Goal: Task Accomplishment & Management: Complete application form

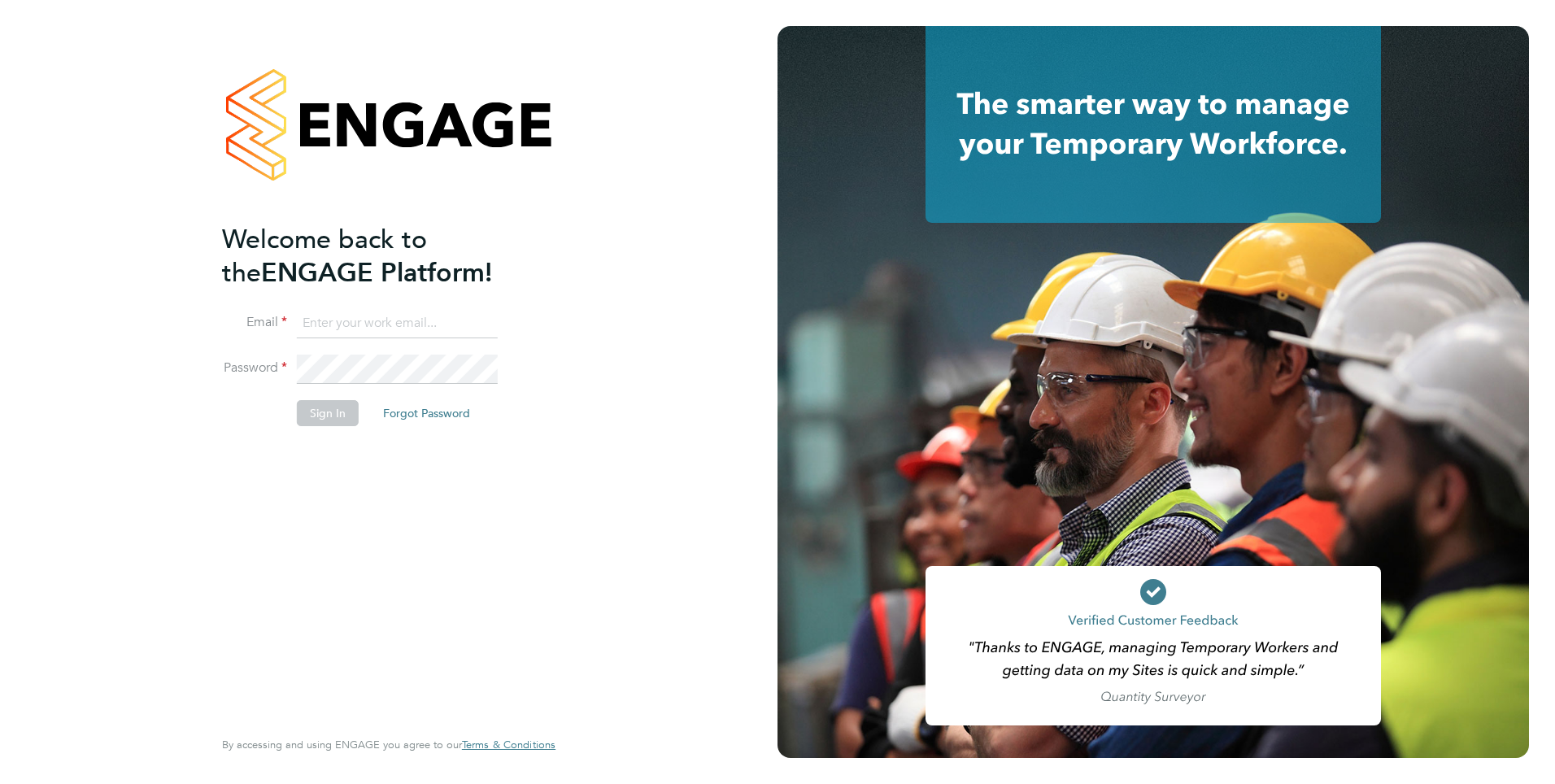
type input "roslyn.ogarro@ncclondon.ac.uk"
click at [338, 410] on button "Sign In" at bounding box center [328, 413] width 62 height 26
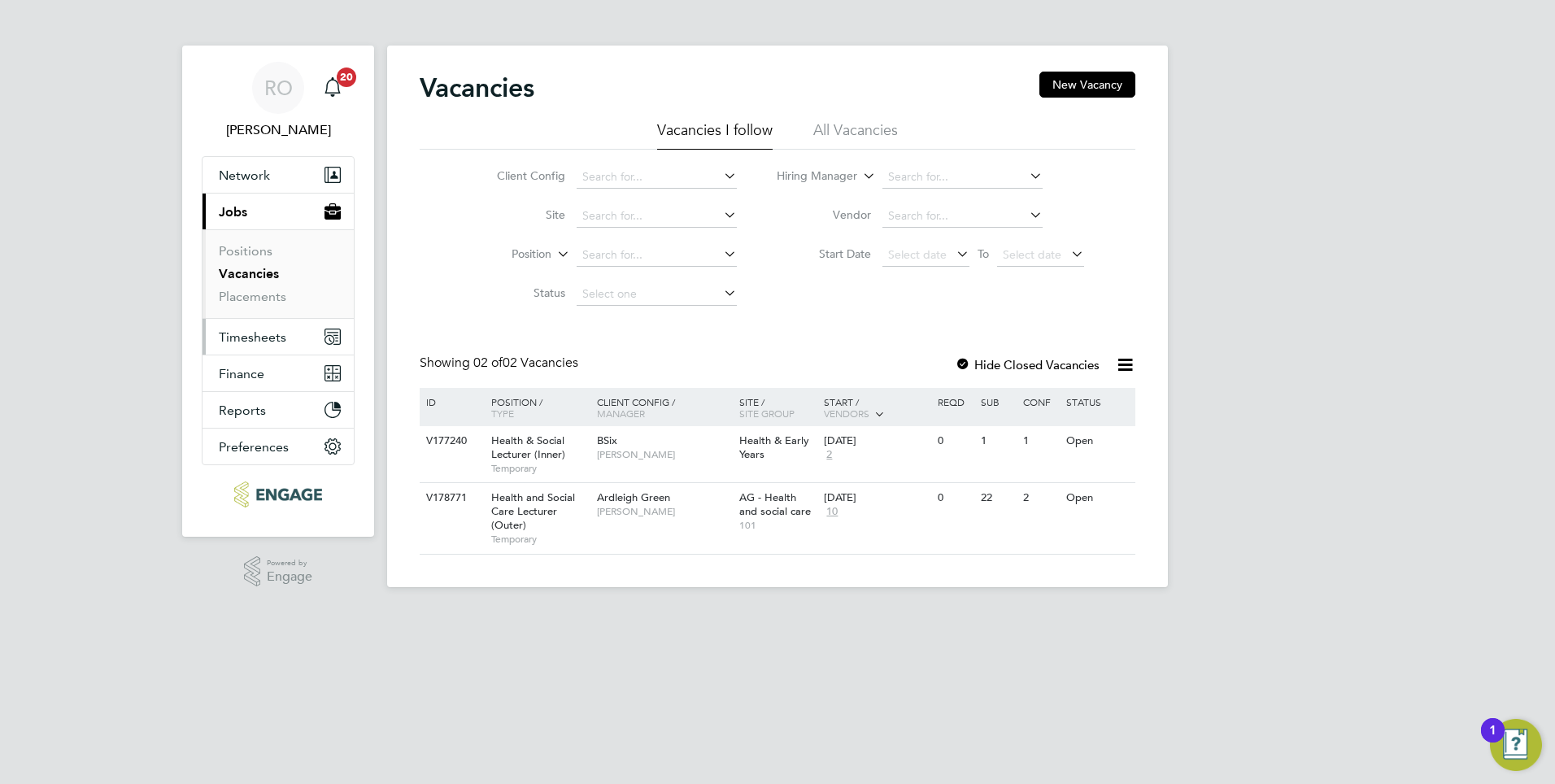
click at [241, 338] on span "Timesheets" at bounding box center [253, 338] width 68 height 15
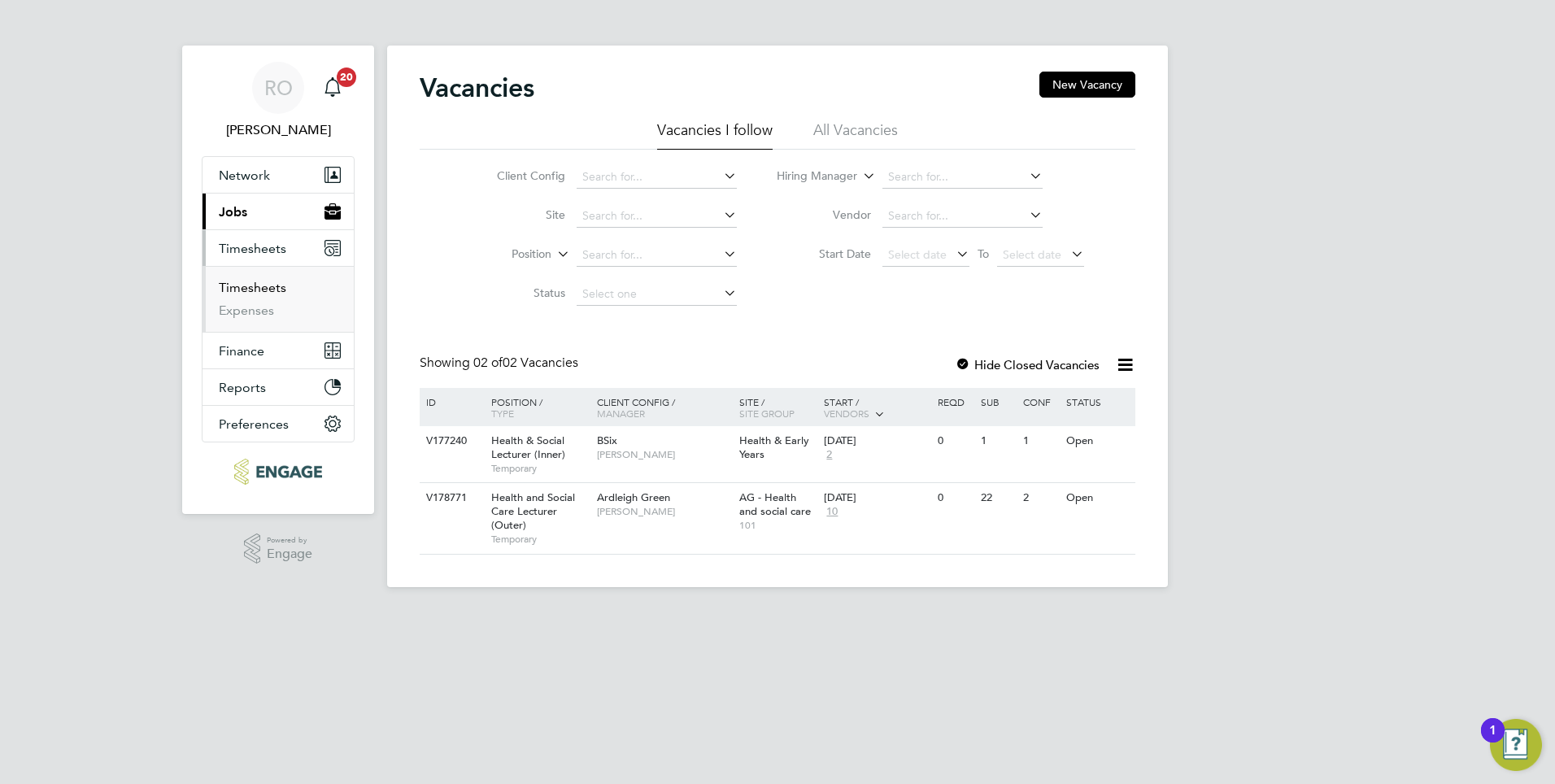
click at [259, 288] on link "Timesheets" at bounding box center [253, 287] width 68 height 15
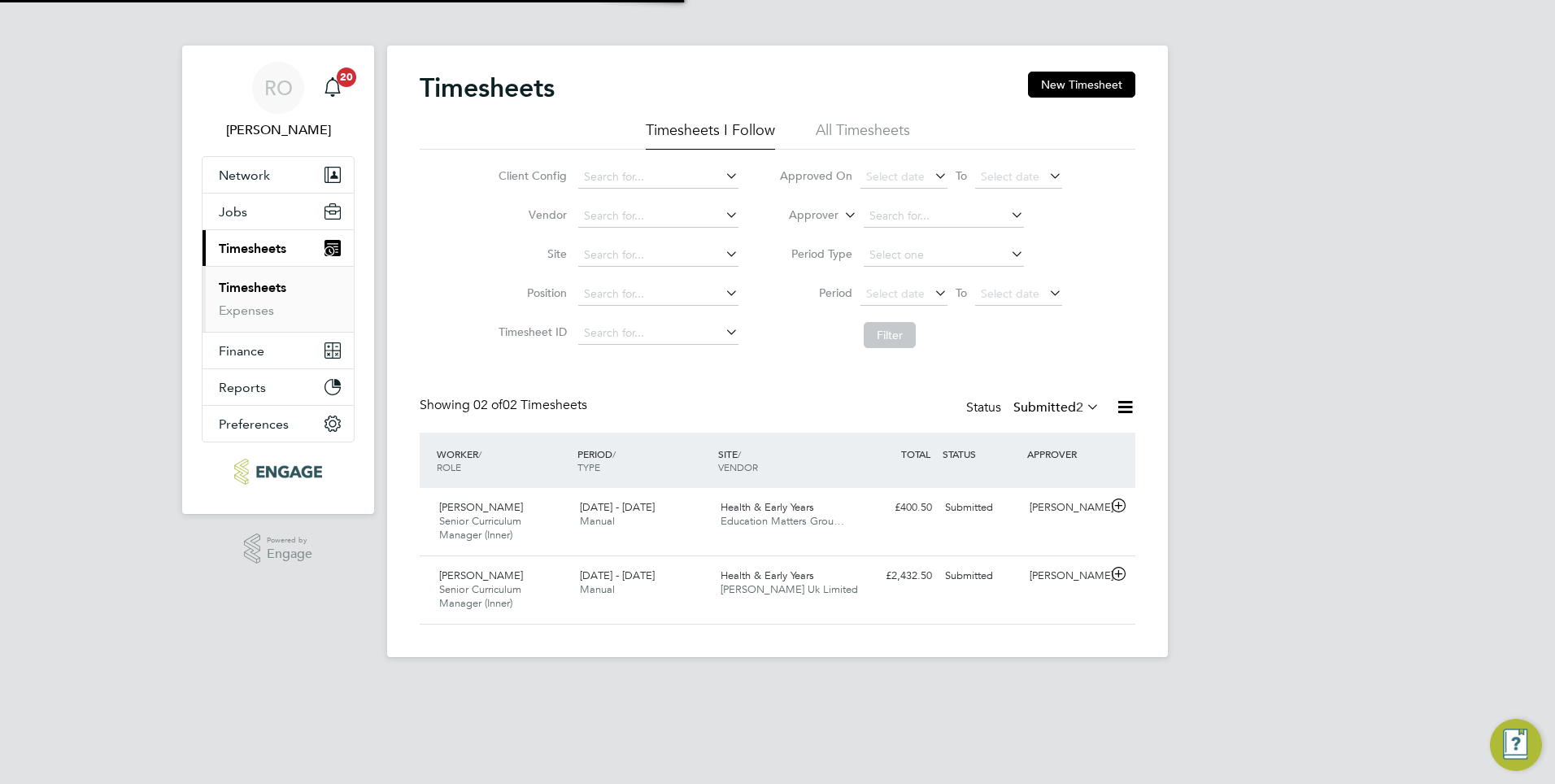
scroll to position [41, 142]
click at [724, 515] on span "Education Matters Grou…" at bounding box center [782, 521] width 123 height 14
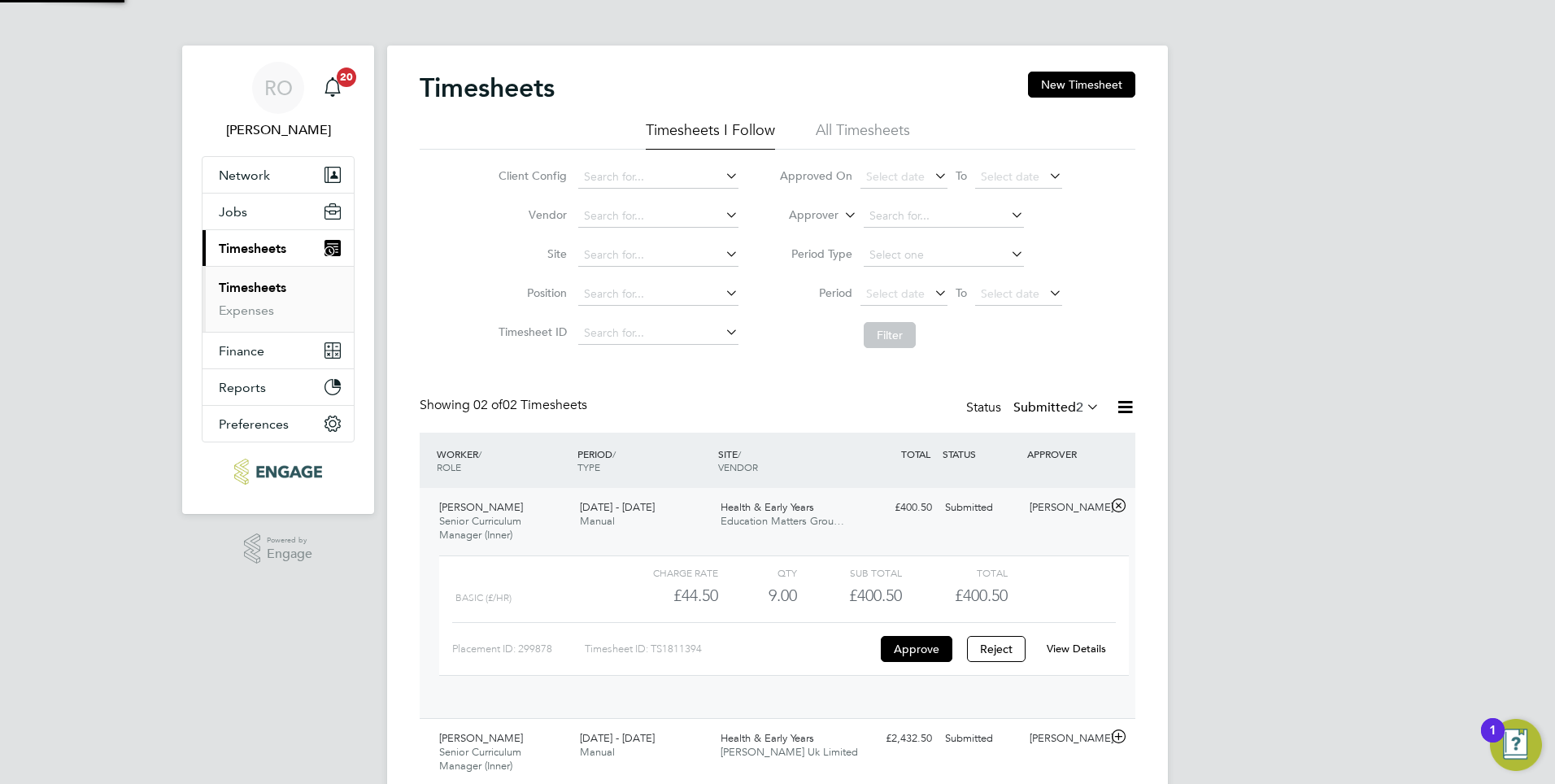
scroll to position [28, 158]
click at [1072, 640] on div "View Details" at bounding box center [1076, 648] width 80 height 26
click at [1072, 651] on link "View Details" at bounding box center [1077, 648] width 60 height 14
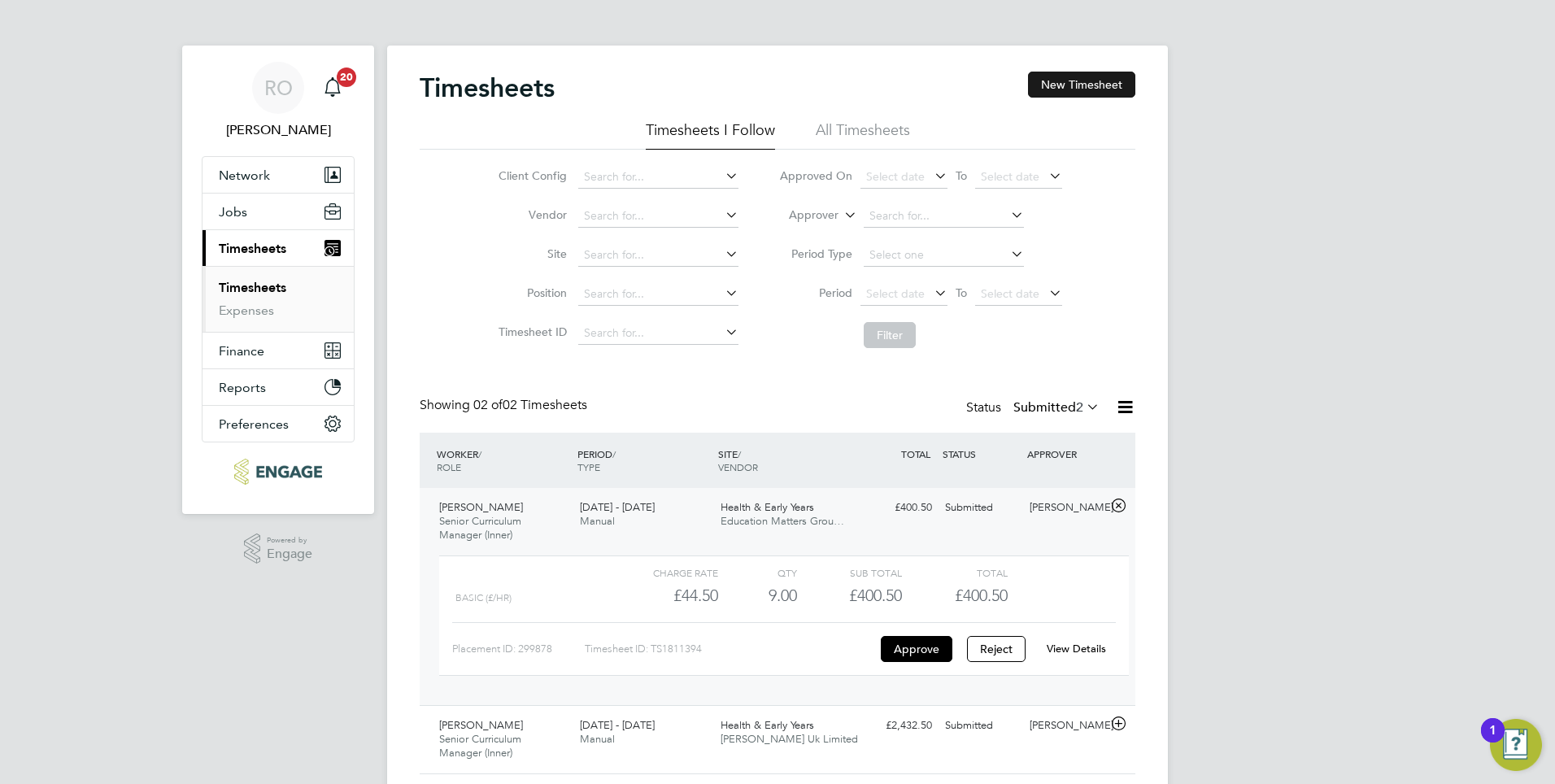
click at [1093, 86] on button "New Timesheet" at bounding box center [1081, 84] width 107 height 26
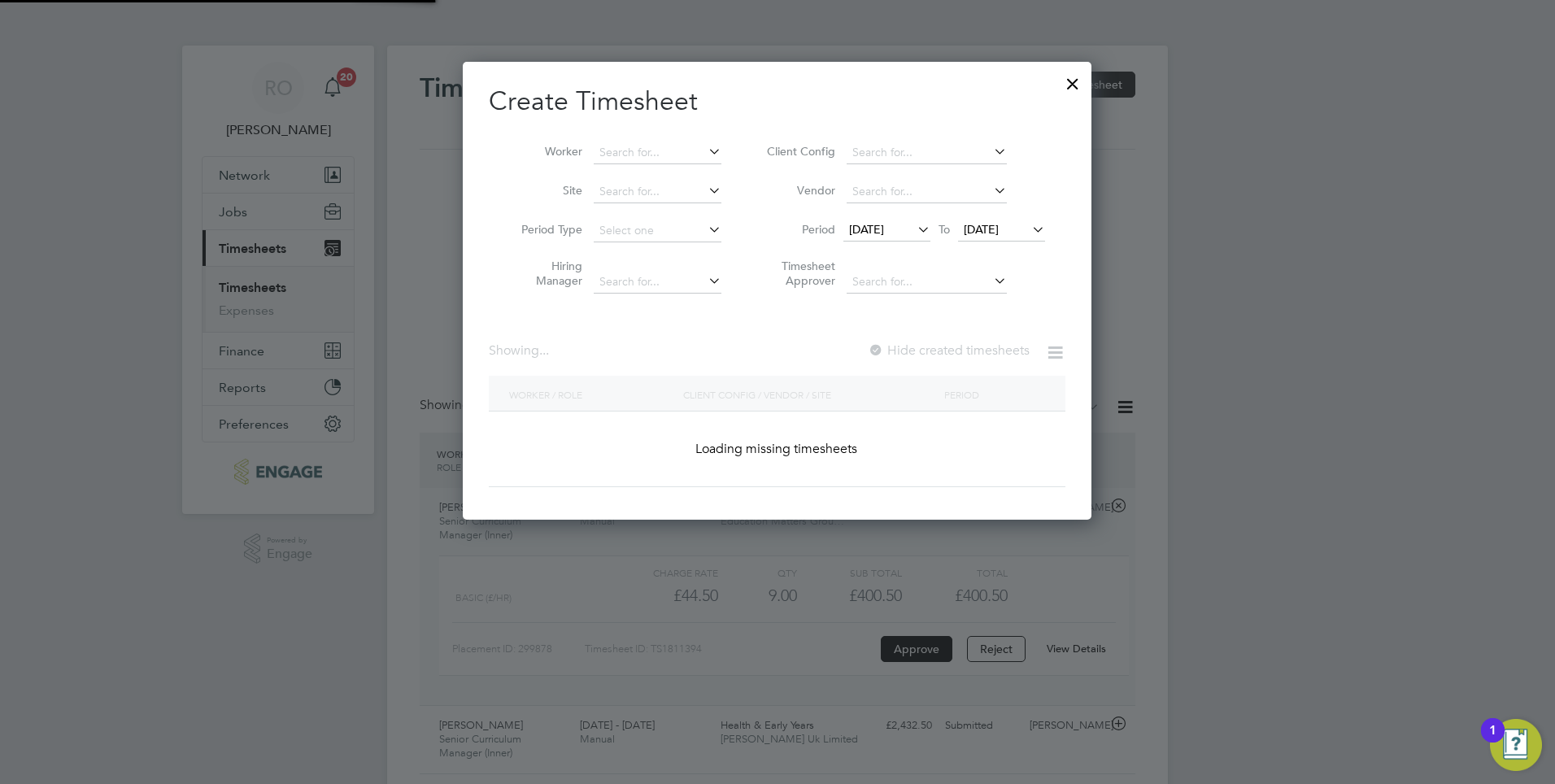
scroll to position [3359, 630]
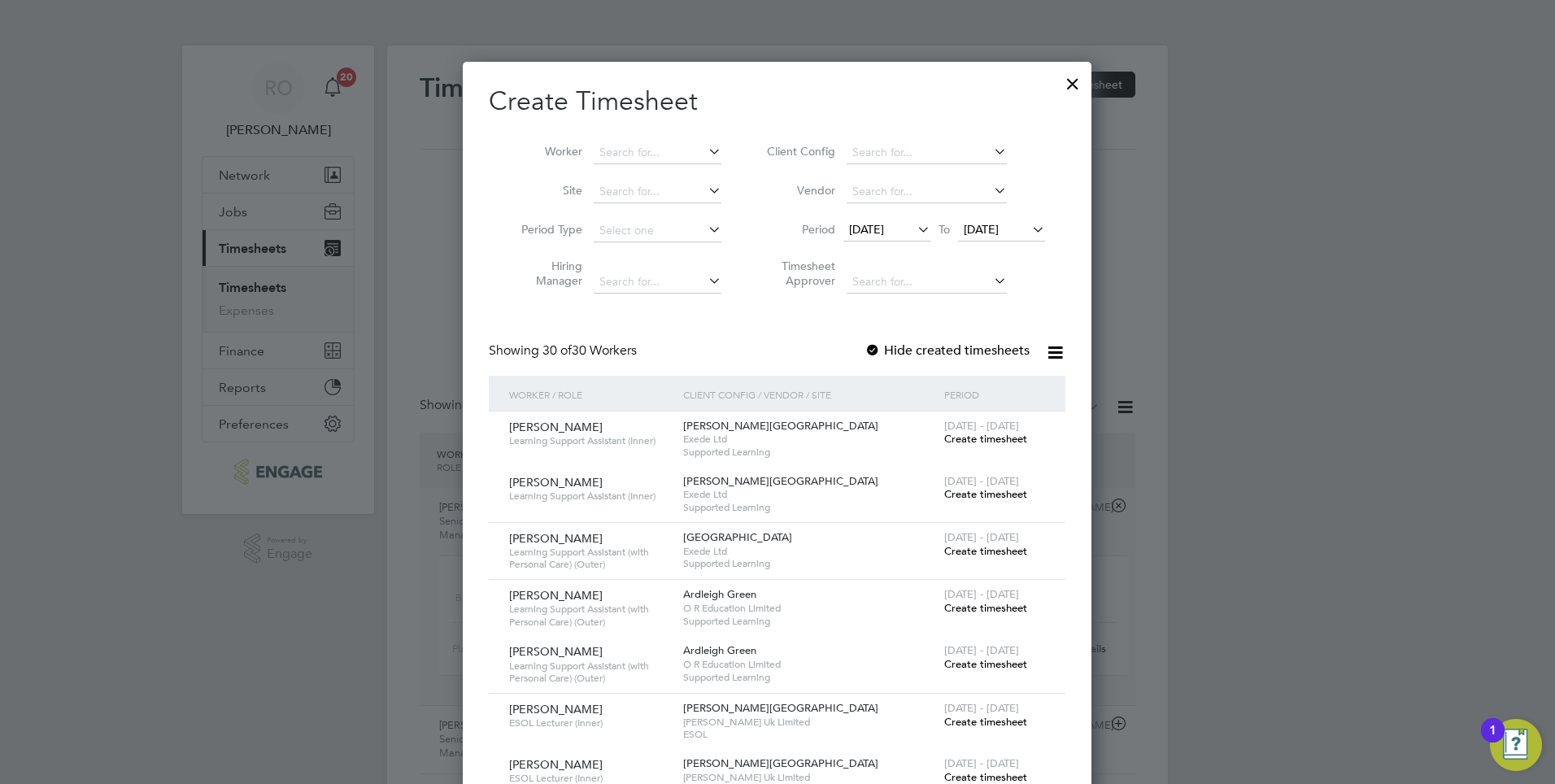
click at [1272, 309] on div at bounding box center [778, 392] width 1555 height 784
click at [1075, 82] on div at bounding box center [1073, 79] width 29 height 29
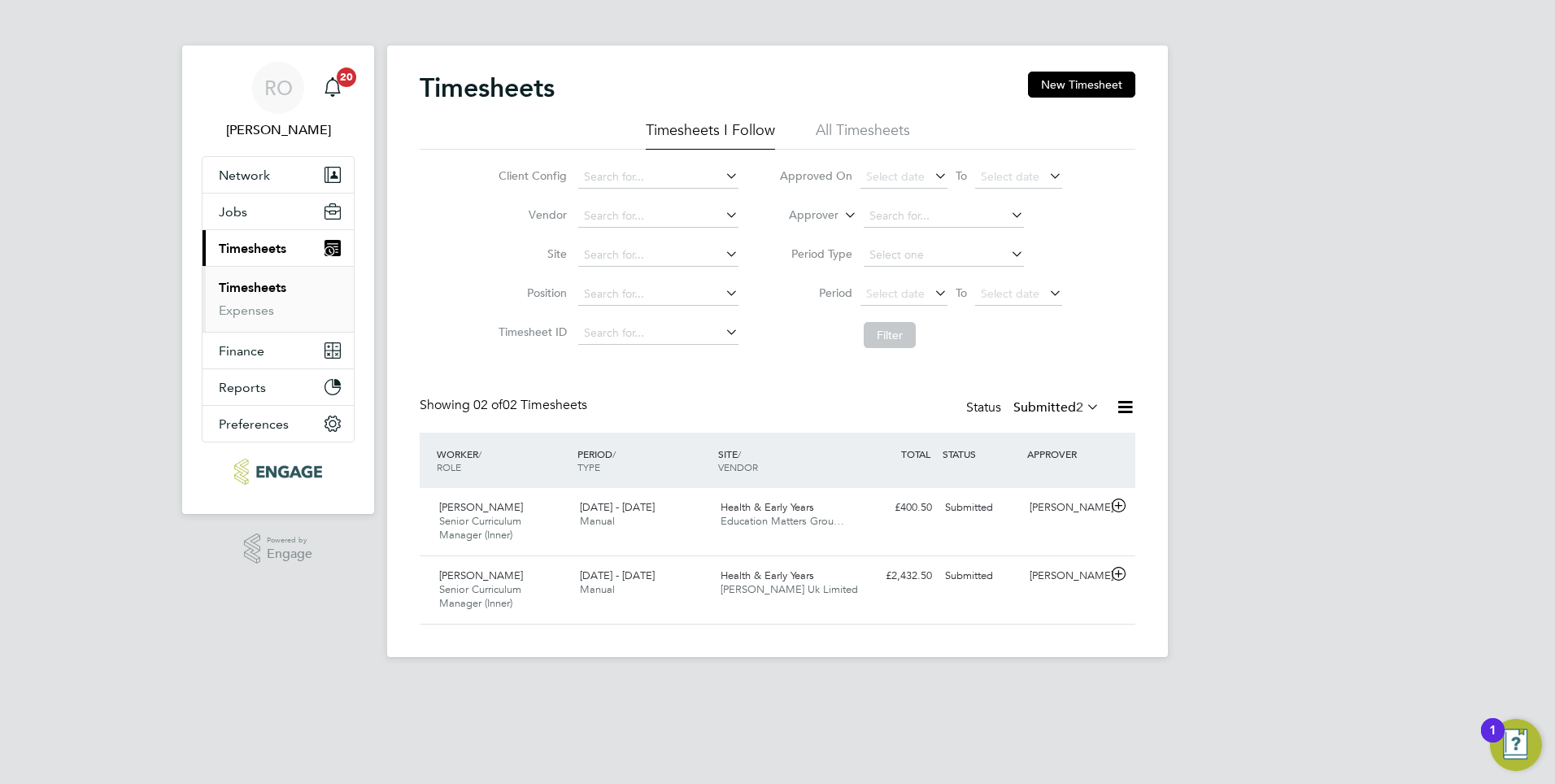
scroll to position [41, 142]
click at [257, 293] on link "Timesheets" at bounding box center [253, 287] width 68 height 15
click at [849, 506] on div "Health & Early Years Education Matters Grou…" at bounding box center [784, 515] width 141 height 41
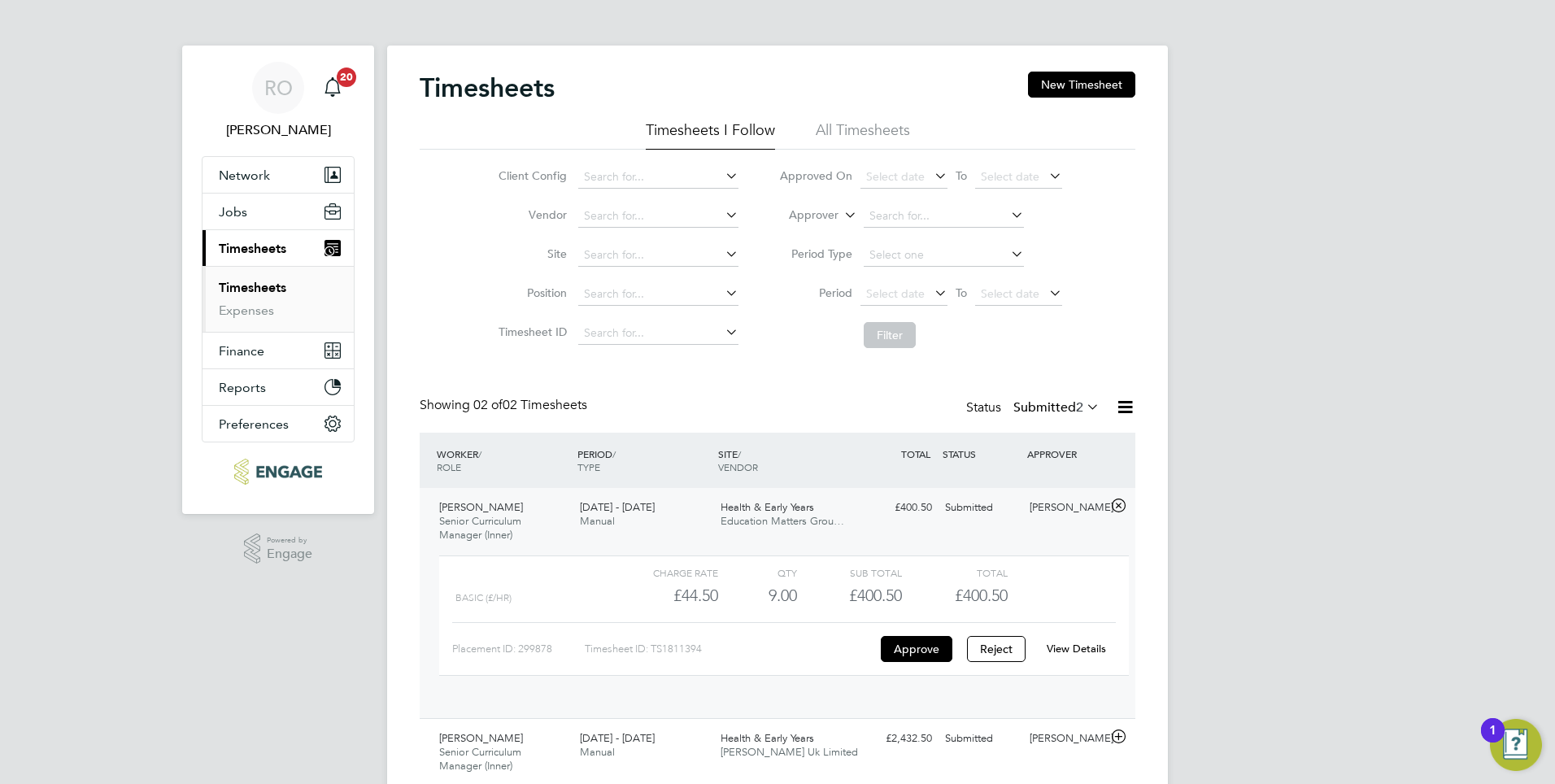
scroll to position [28, 158]
click at [919, 643] on button "Approve" at bounding box center [916, 648] width 71 height 26
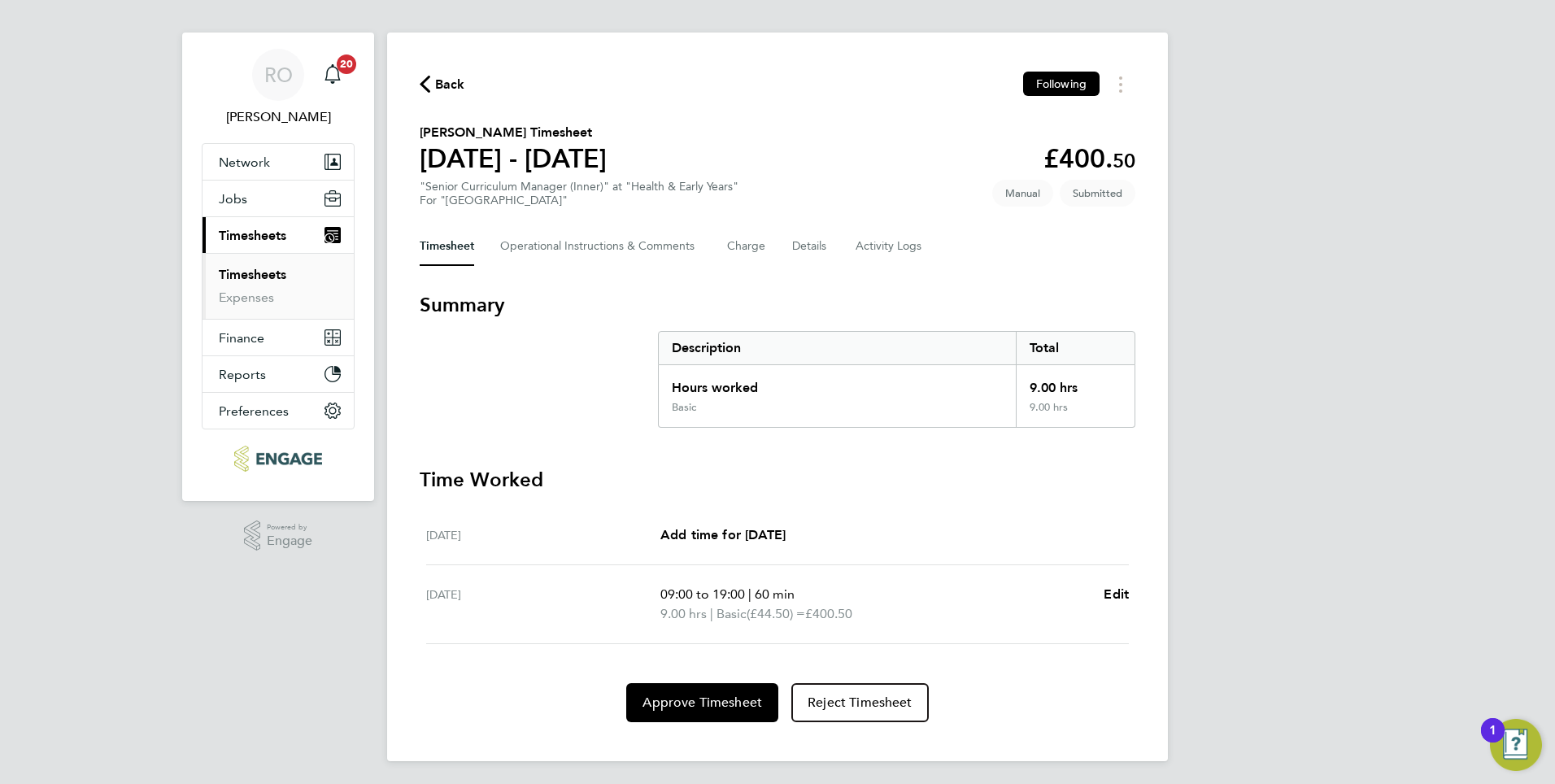
scroll to position [16, 0]
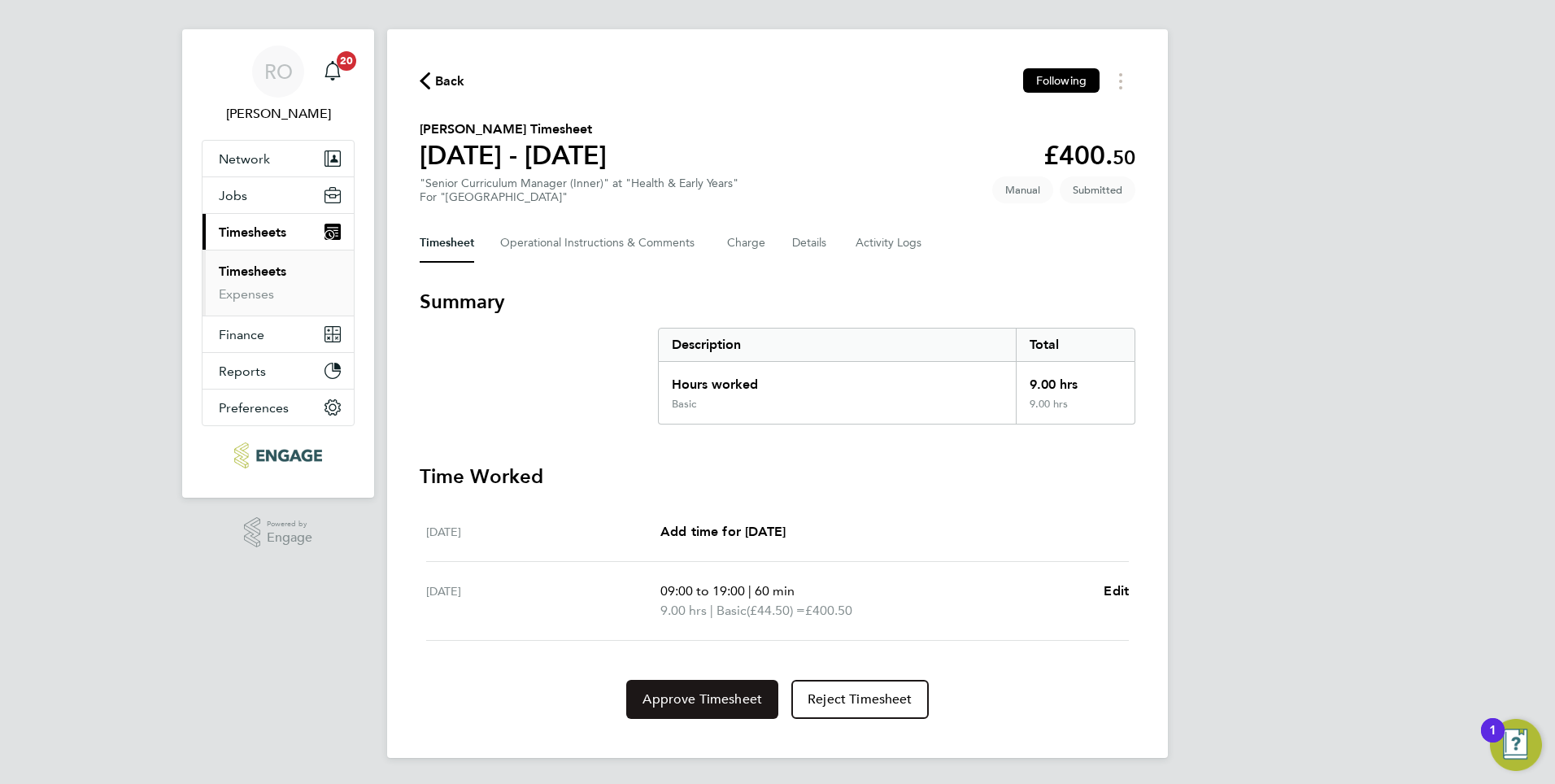
click at [687, 708] on button "Approve Timesheet" at bounding box center [702, 699] width 152 height 39
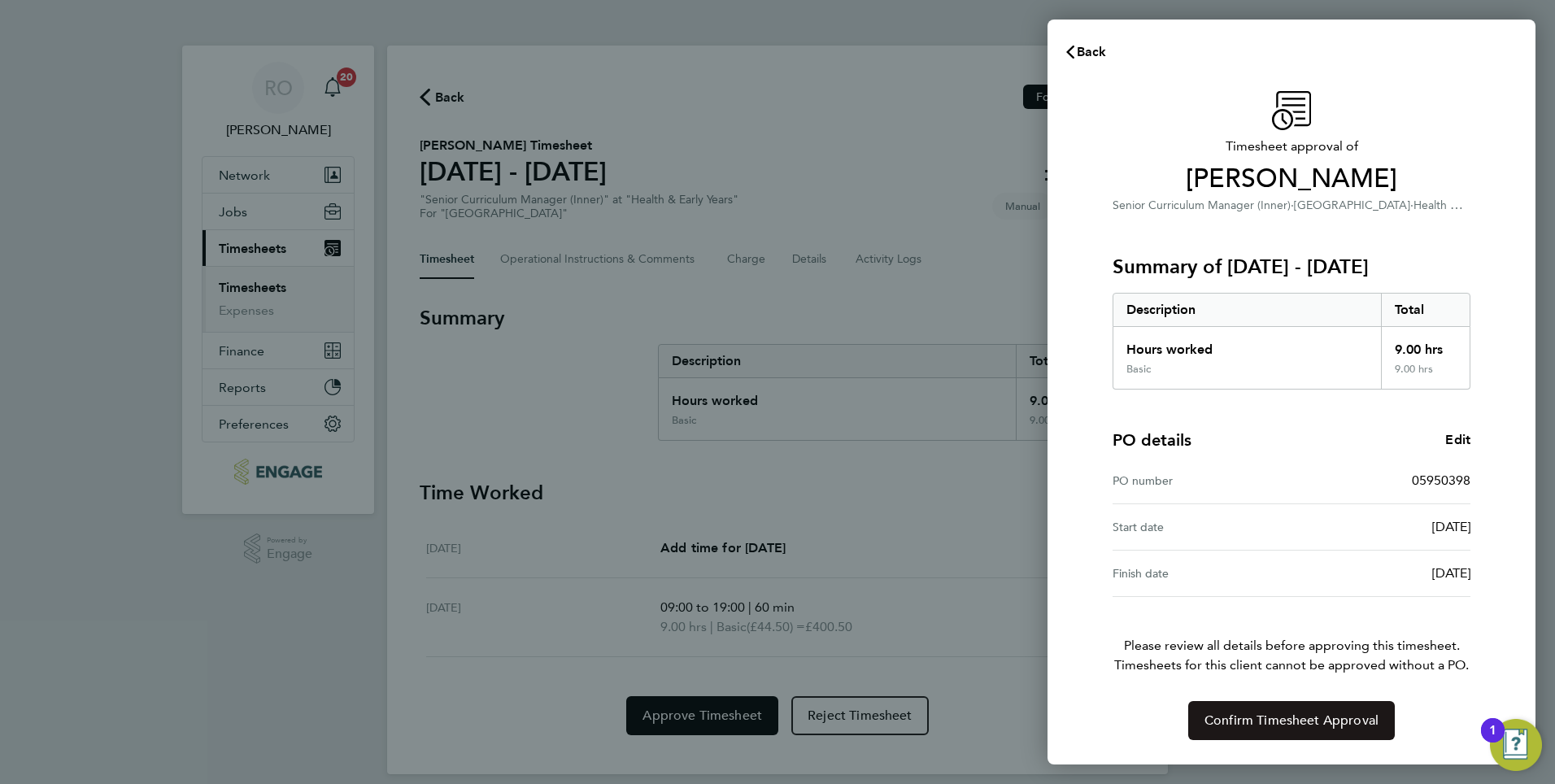
click at [1212, 722] on span "Confirm Timesheet Approval" at bounding box center [1292, 720] width 174 height 16
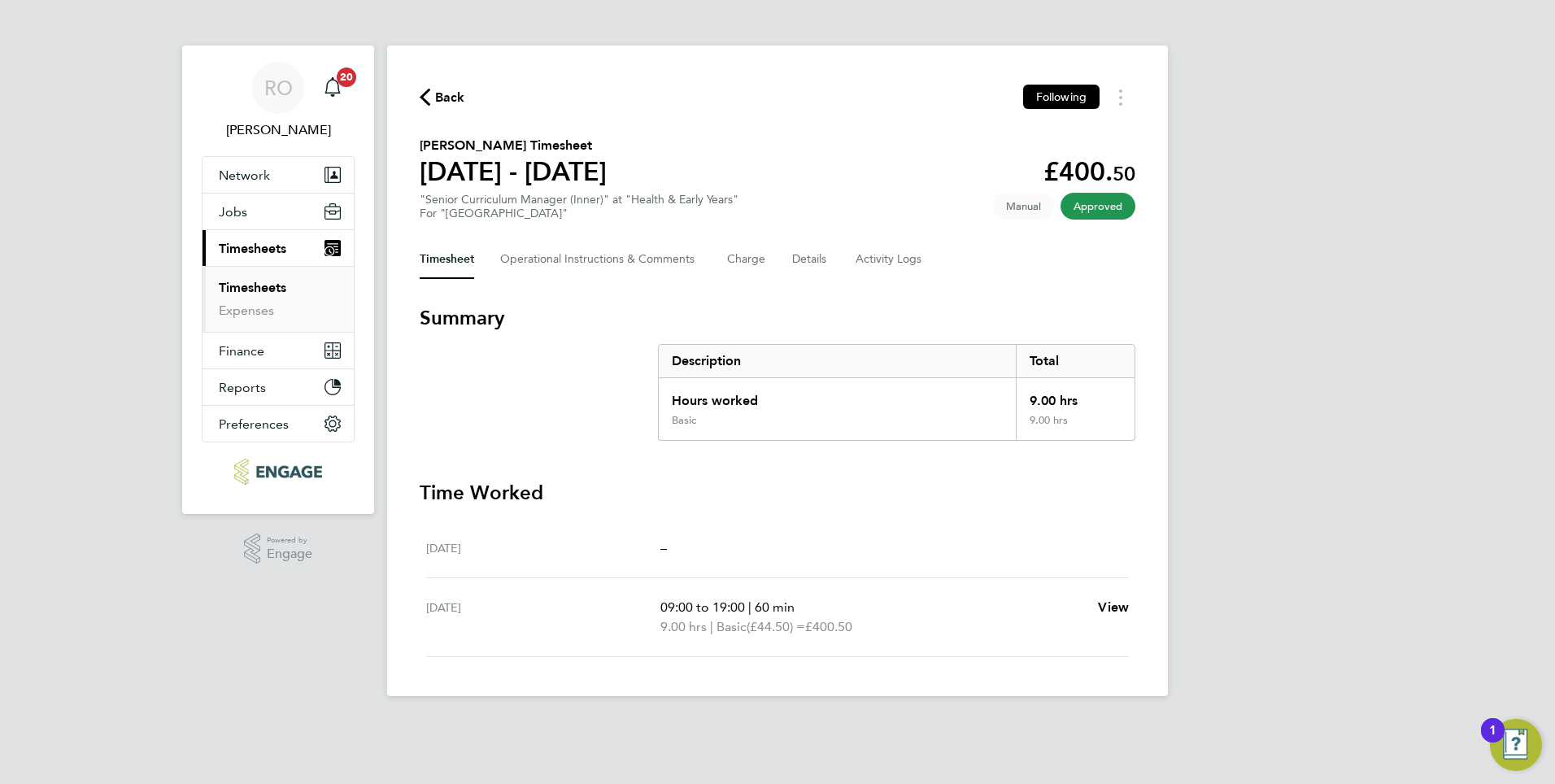
click at [259, 286] on link "Timesheets" at bounding box center [253, 287] width 68 height 15
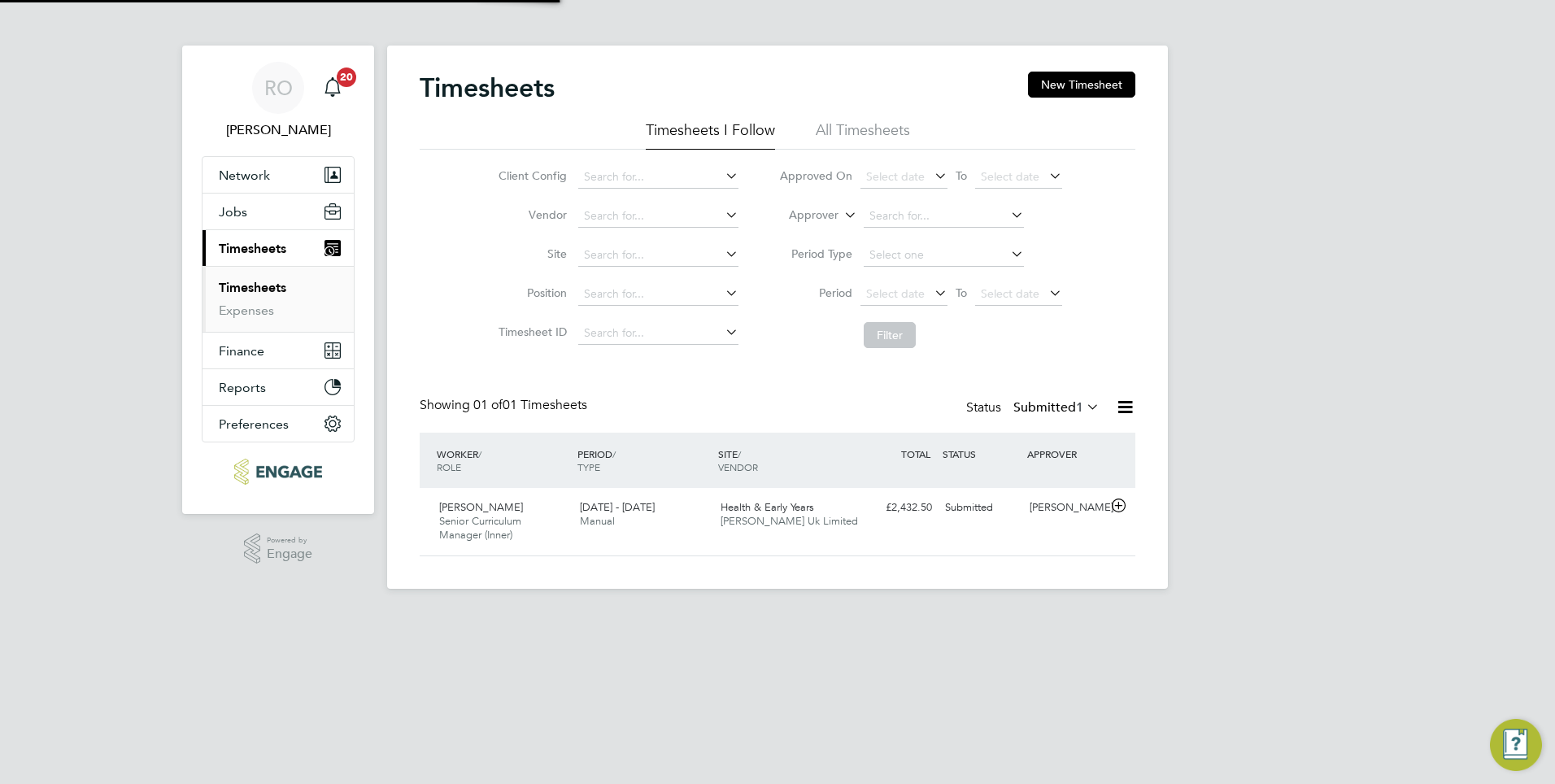
scroll to position [41, 142]
click at [488, 522] on span "Senior Curriculum Manager (Inner)" at bounding box center [479, 527] width 82 height 28
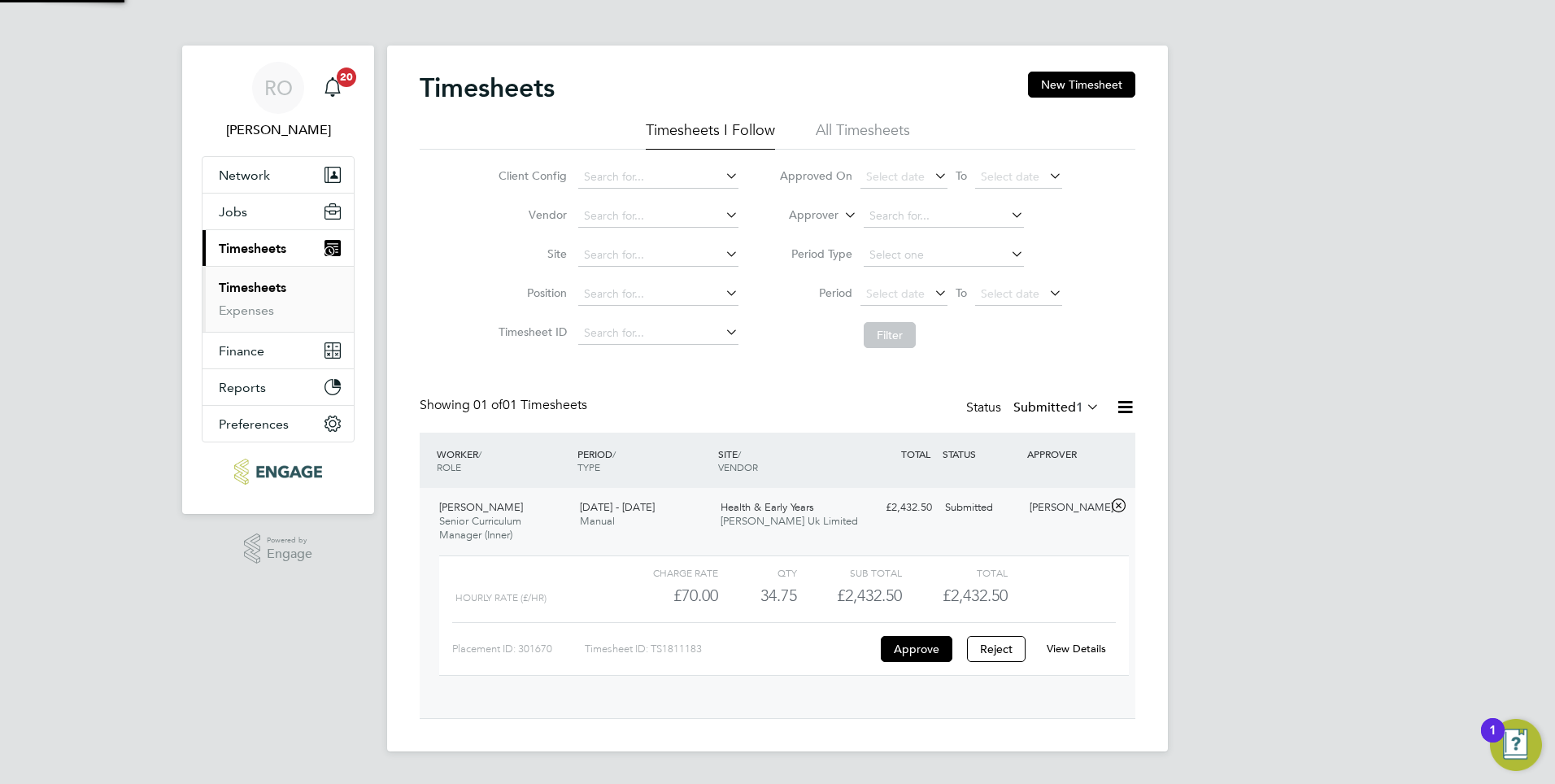
scroll to position [28, 158]
click at [1049, 643] on link "View Details" at bounding box center [1077, 648] width 60 height 14
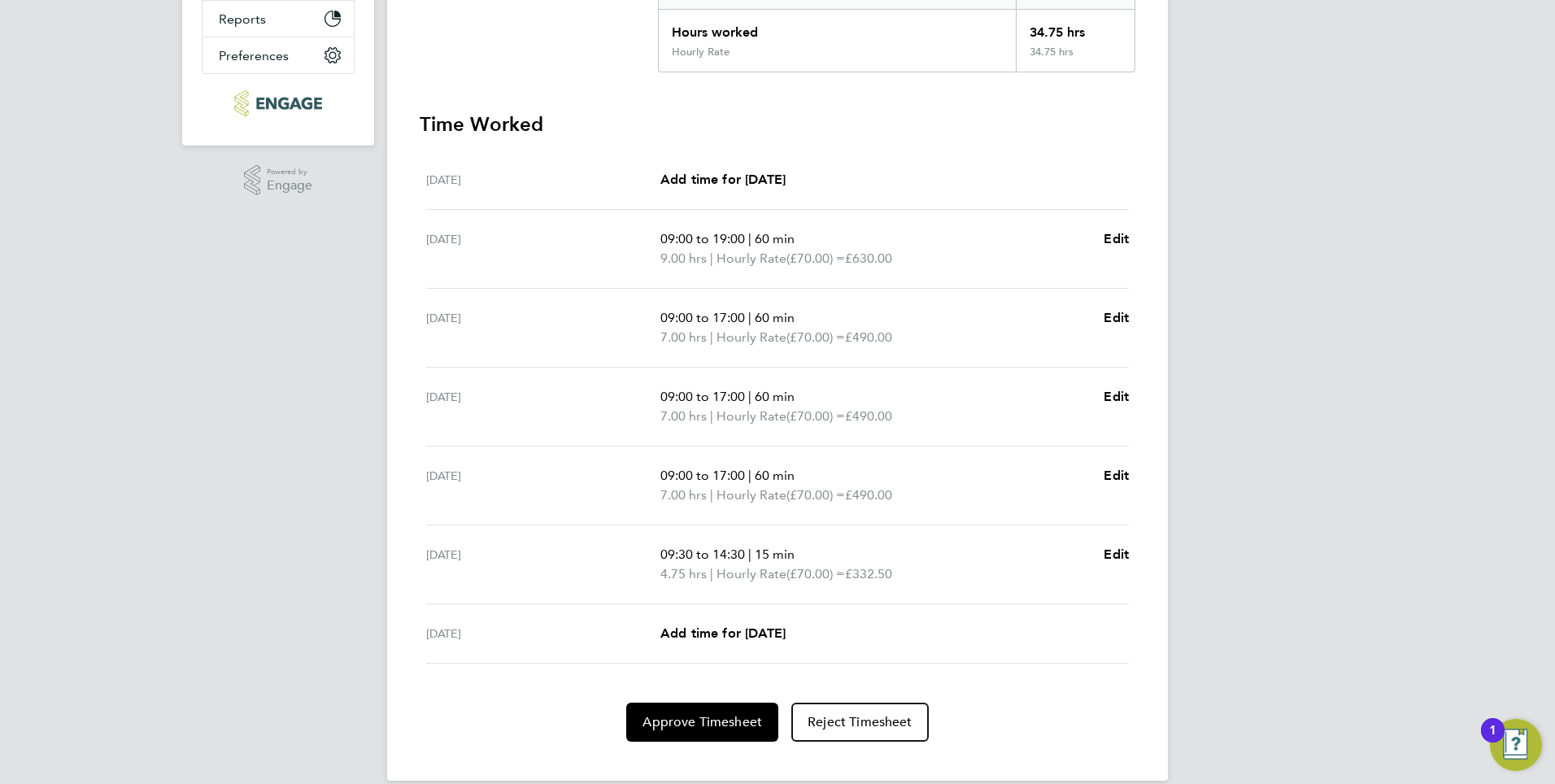
scroll to position [392, 0]
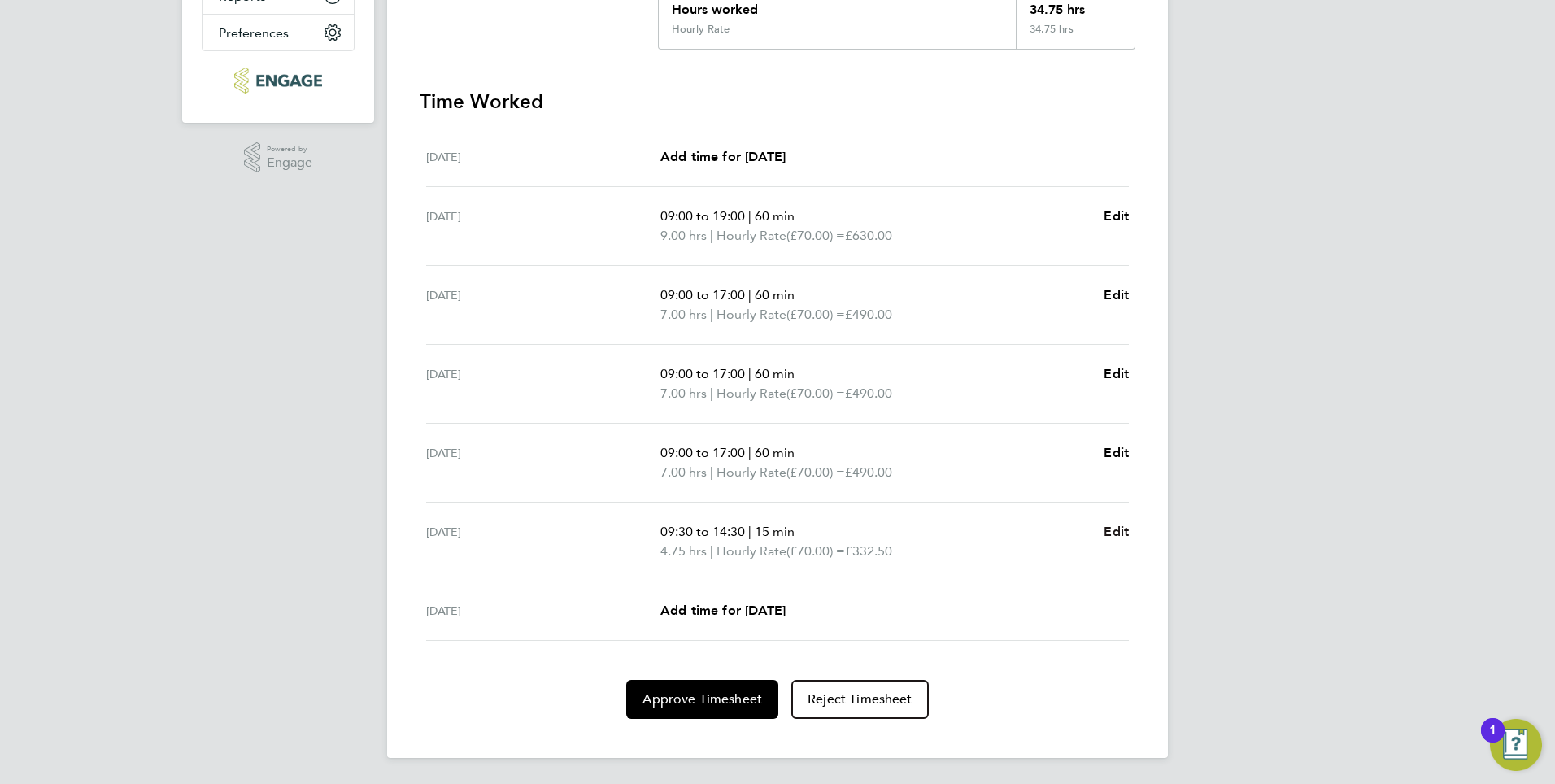
click at [1125, 531] on span "Edit" at bounding box center [1116, 531] width 25 height 15
select select "15"
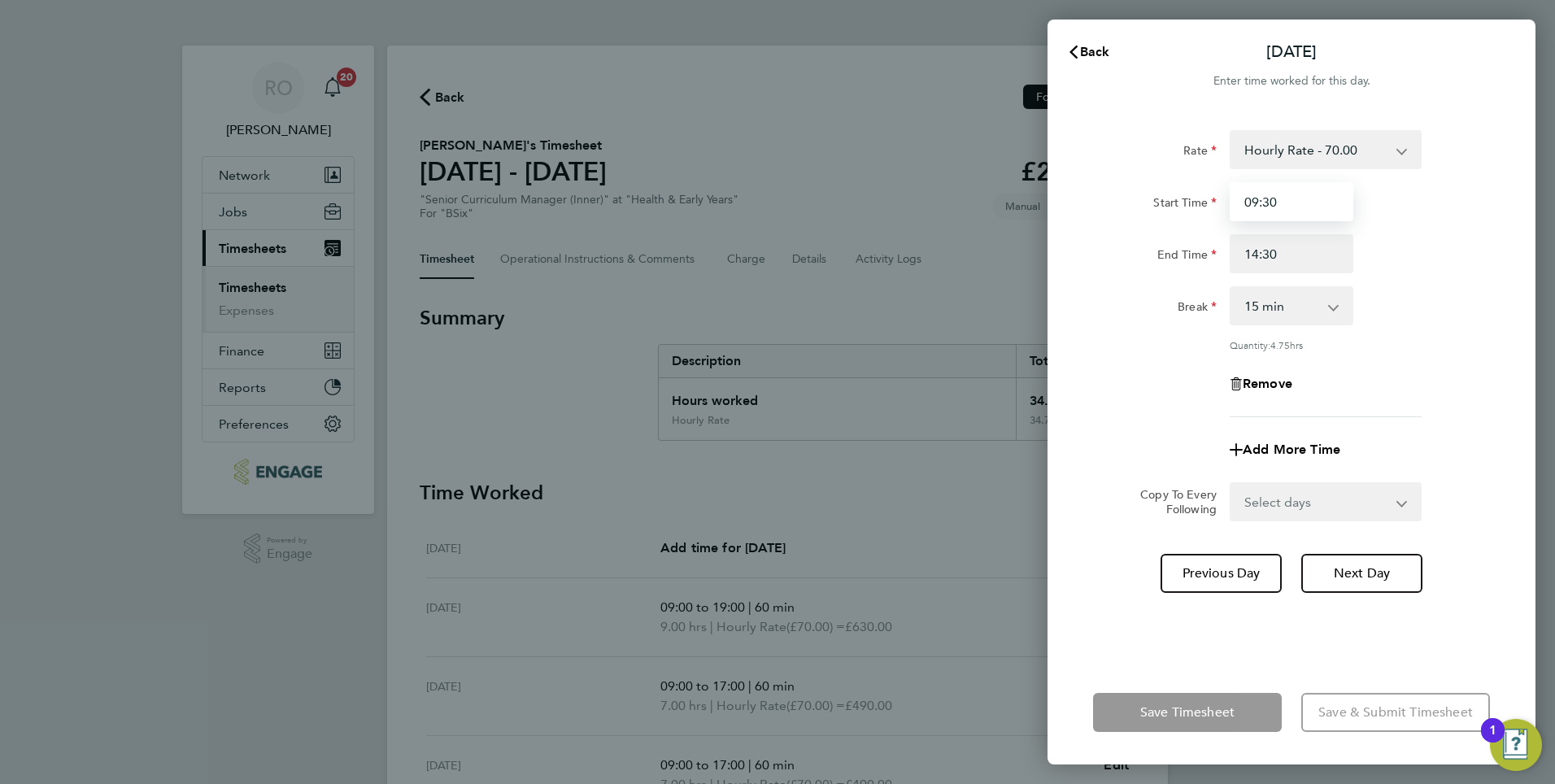
click at [1238, 204] on input "09:30" at bounding box center [1292, 202] width 123 height 39
type input "0"
type input "10:00"
click at [1265, 250] on input "14:30" at bounding box center [1292, 254] width 123 height 39
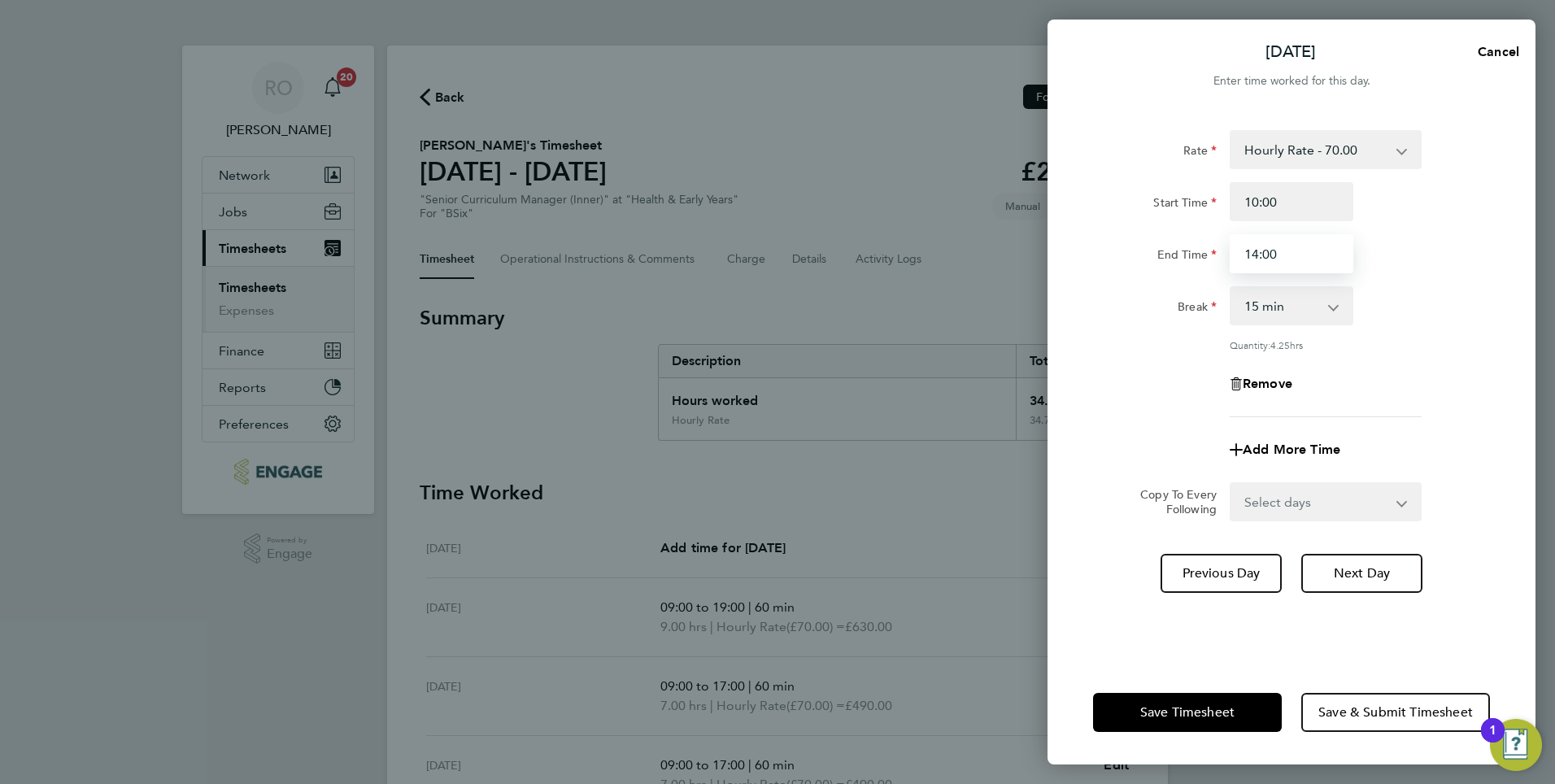
type input "14:00"
click at [1327, 311] on select "0 min 15 min 30 min 45 min 60 min 75 min 90 min" at bounding box center [1282, 306] width 101 height 36
select select "0"
click at [1232, 288] on select "0 min 15 min 30 min 45 min 60 min 75 min 90 min" at bounding box center [1282, 306] width 101 height 36
click at [1336, 569] on span "Next Day" at bounding box center [1362, 573] width 56 height 16
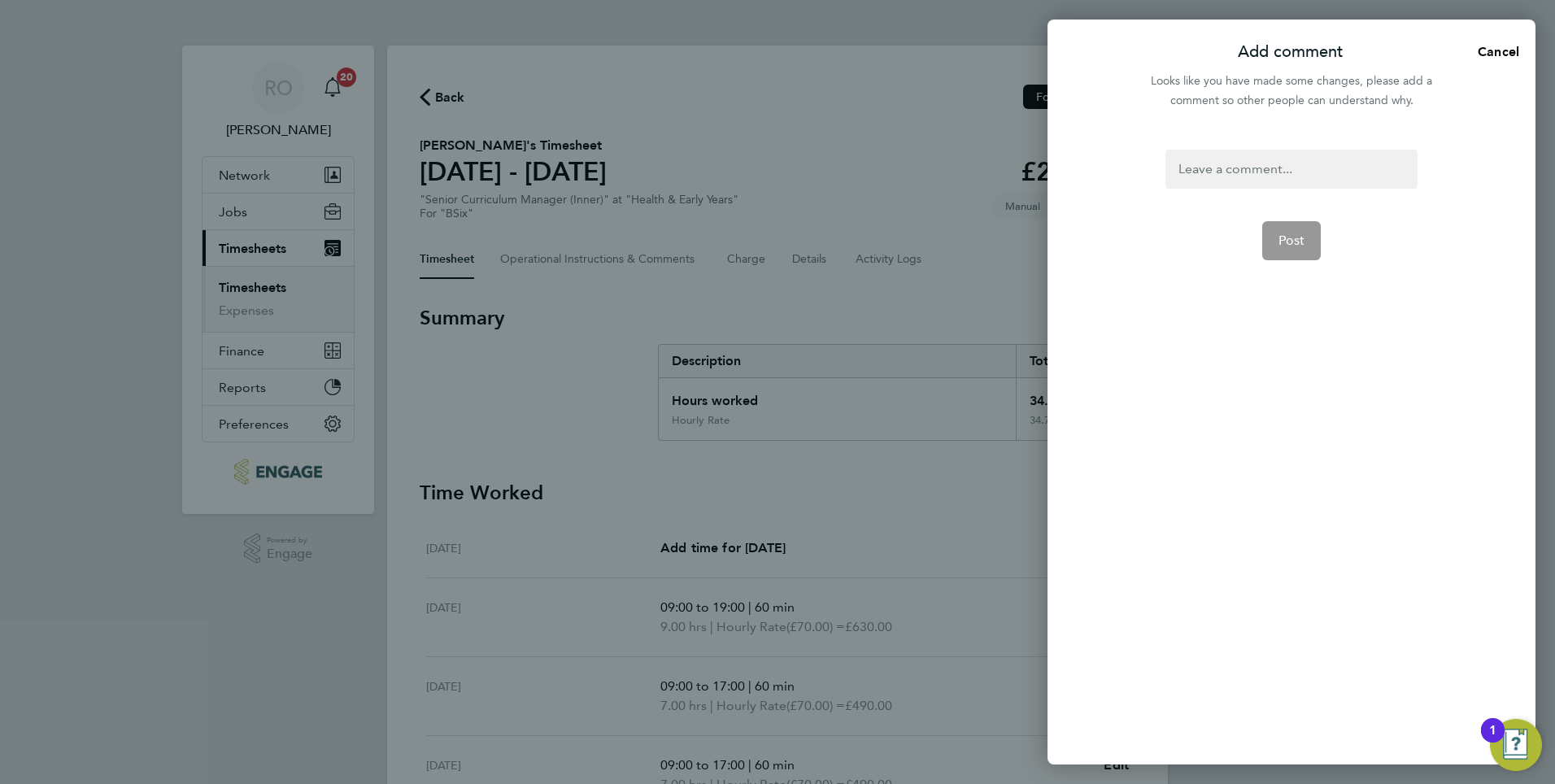
click at [1204, 164] on div at bounding box center [1291, 169] width 252 height 39
click at [1204, 175] on div at bounding box center [1291, 169] width 252 height 39
click at [1216, 166] on div "4 hrs oaid for" at bounding box center [1291, 169] width 252 height 39
click at [1296, 169] on div "4 hrs paid for" at bounding box center [1291, 169] width 252 height 39
click at [1288, 251] on button "Post" at bounding box center [1293, 240] width 60 height 39
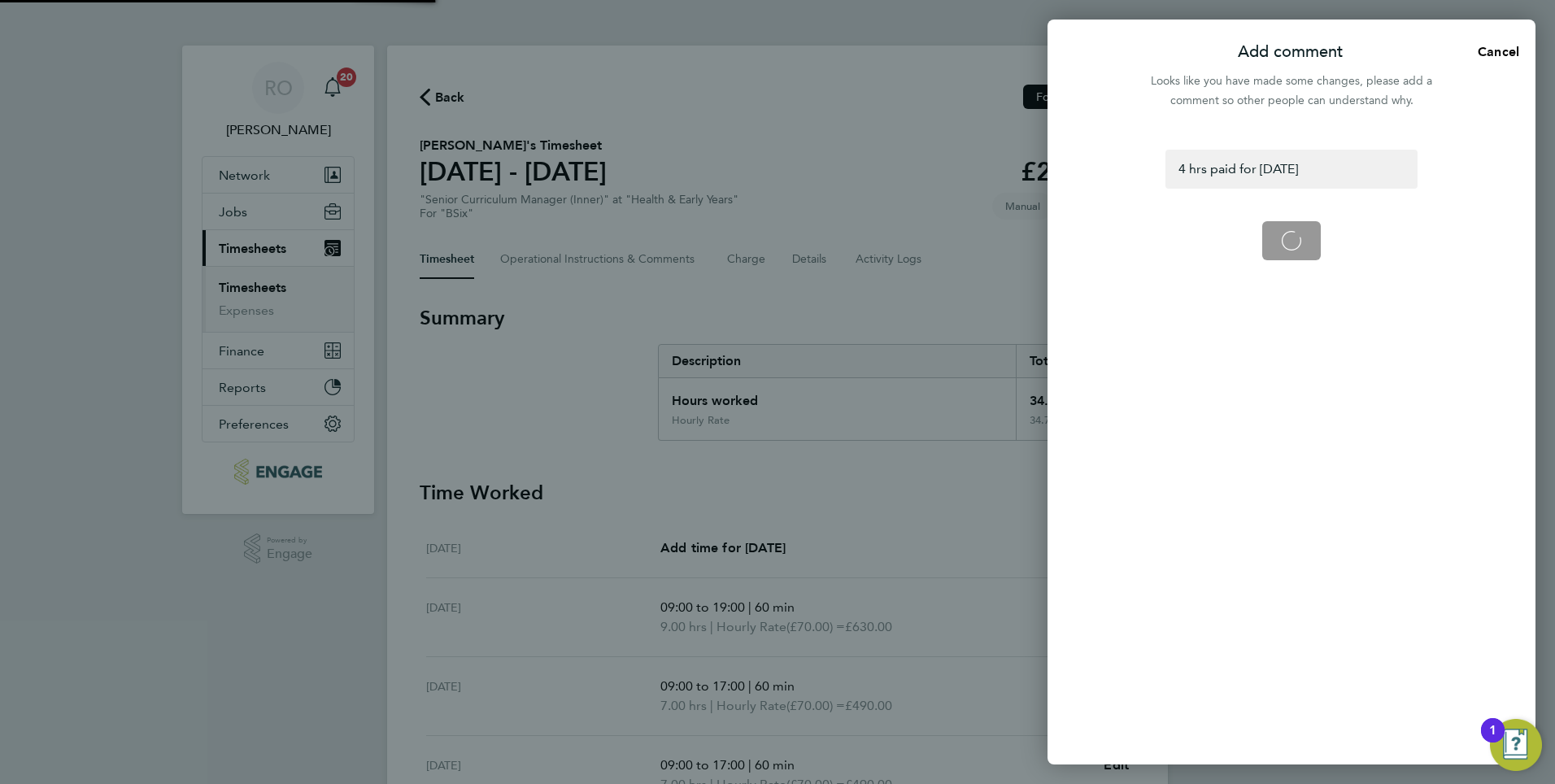
select select "60"
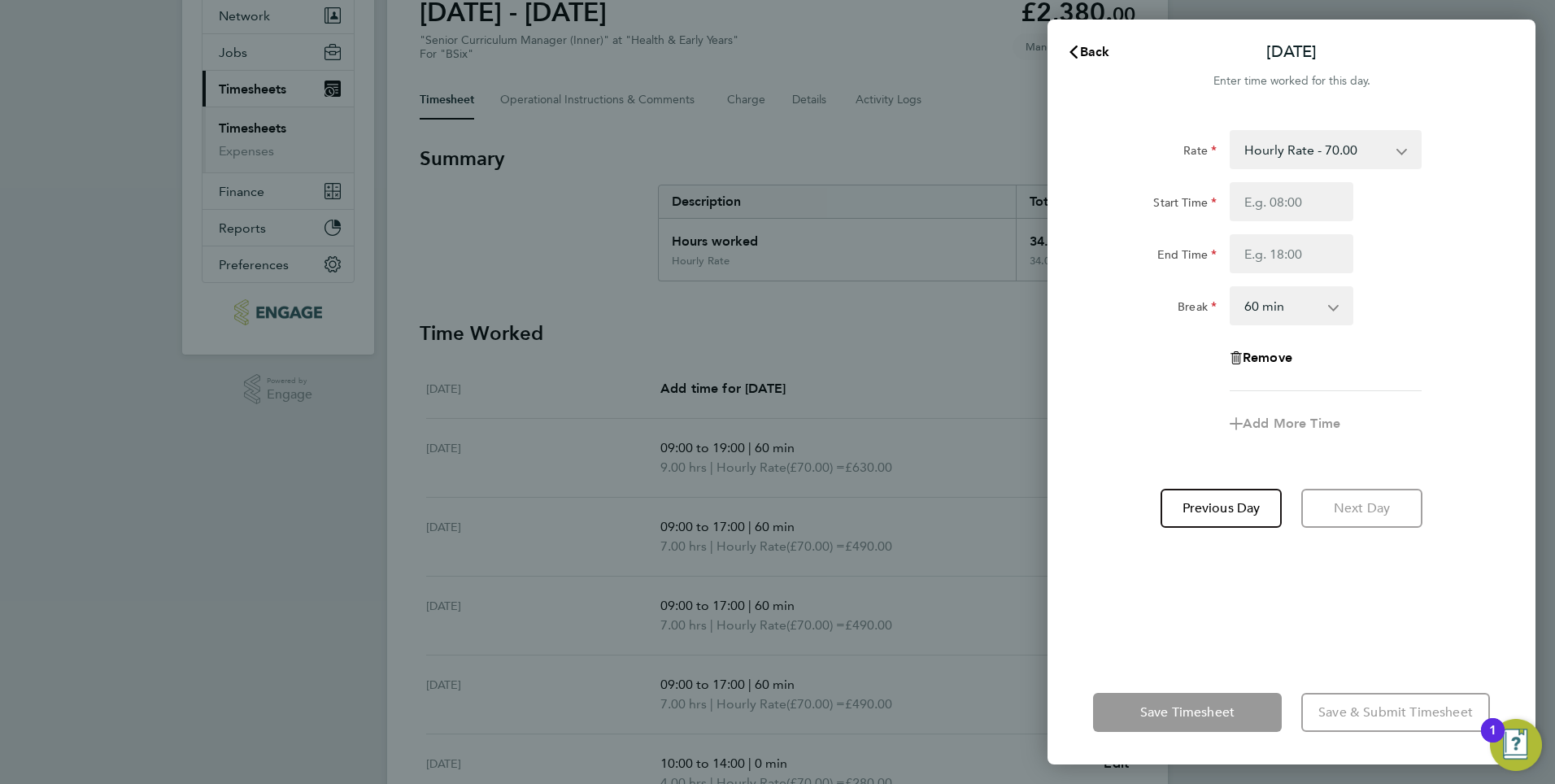
scroll to position [163, 0]
drag, startPoint x: 1160, startPoint y: 719, endPoint x: 1070, endPoint y: 740, distance: 92.4
click at [1160, 719] on app-form-button "Save Timesheet" at bounding box center [1192, 712] width 199 height 39
click at [954, 767] on div "Back Sun 31 Aug Enter time worked for this day. Rate Hourly Rate - 70.00 Start …" at bounding box center [778, 392] width 1555 height 784
click at [1088, 47] on span "Back" at bounding box center [1095, 52] width 30 height 15
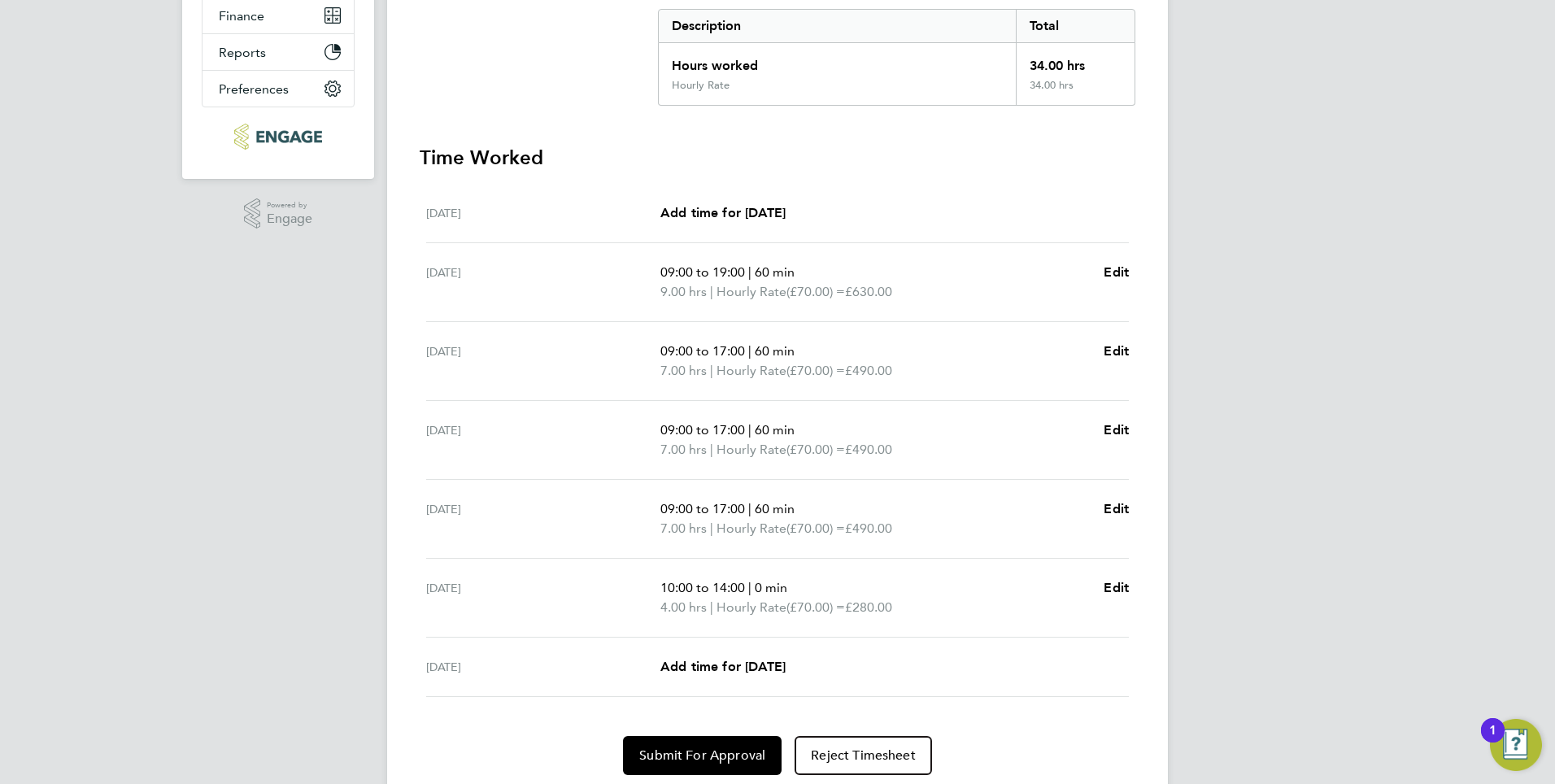
scroll to position [392, 0]
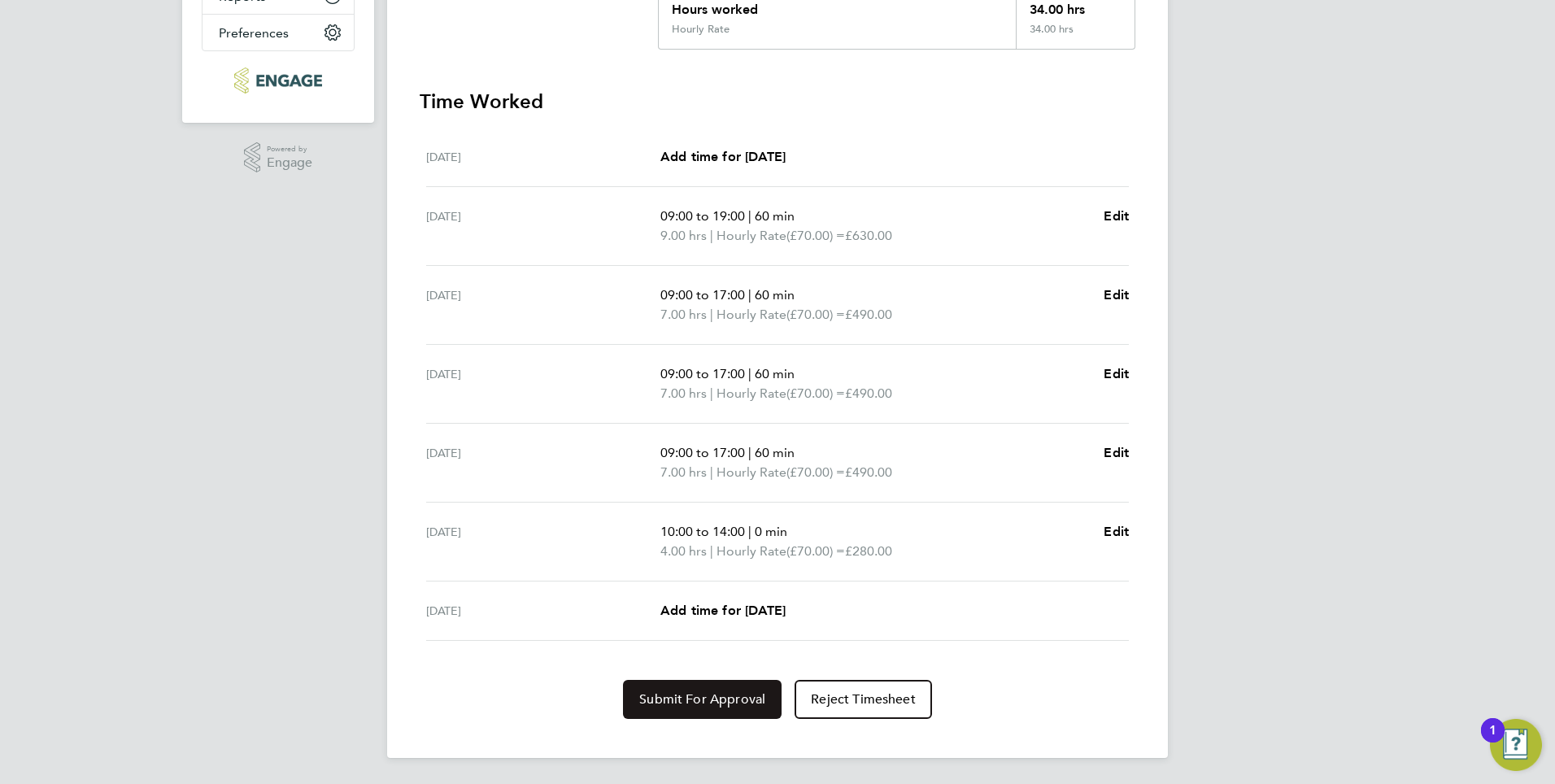
click at [708, 705] on span "Submit For Approval" at bounding box center [702, 699] width 126 height 16
click at [708, 705] on span "Approve Timesheet" at bounding box center [702, 699] width 120 height 16
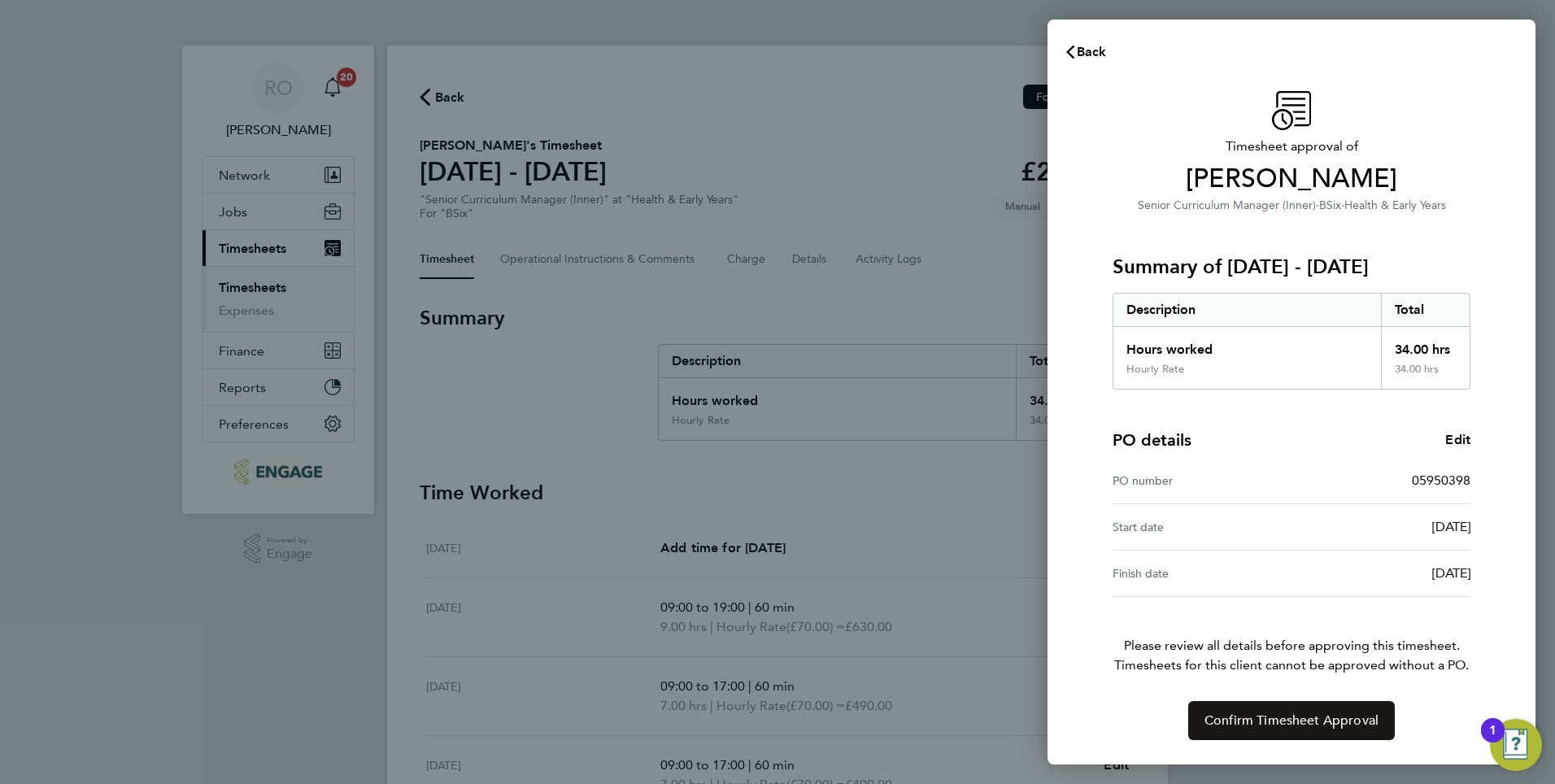
click at [1297, 724] on span "Confirm Timesheet Approval" at bounding box center [1292, 720] width 174 height 16
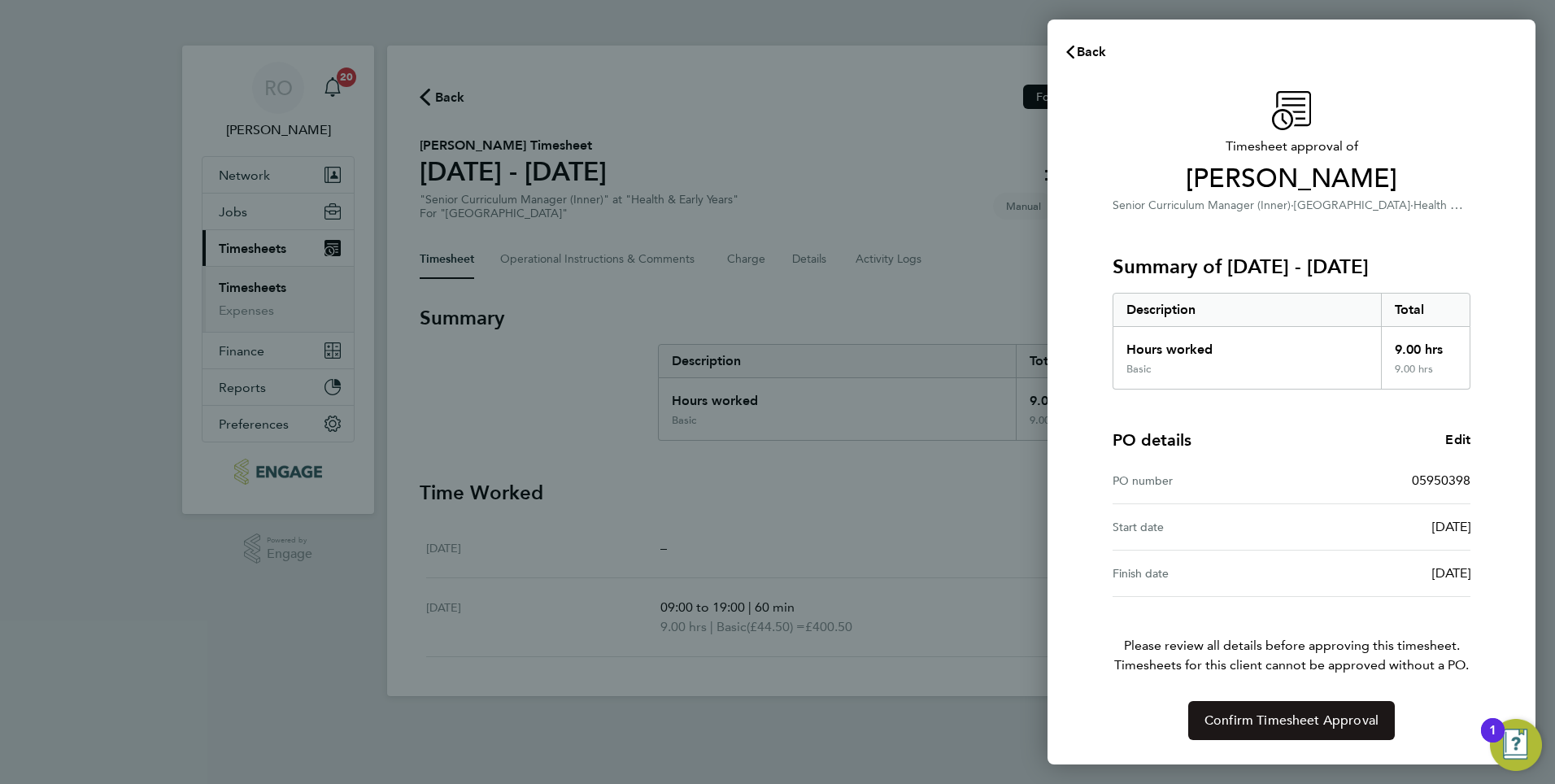
click at [1275, 719] on span "Confirm Timesheet Approval" at bounding box center [1292, 720] width 174 height 16
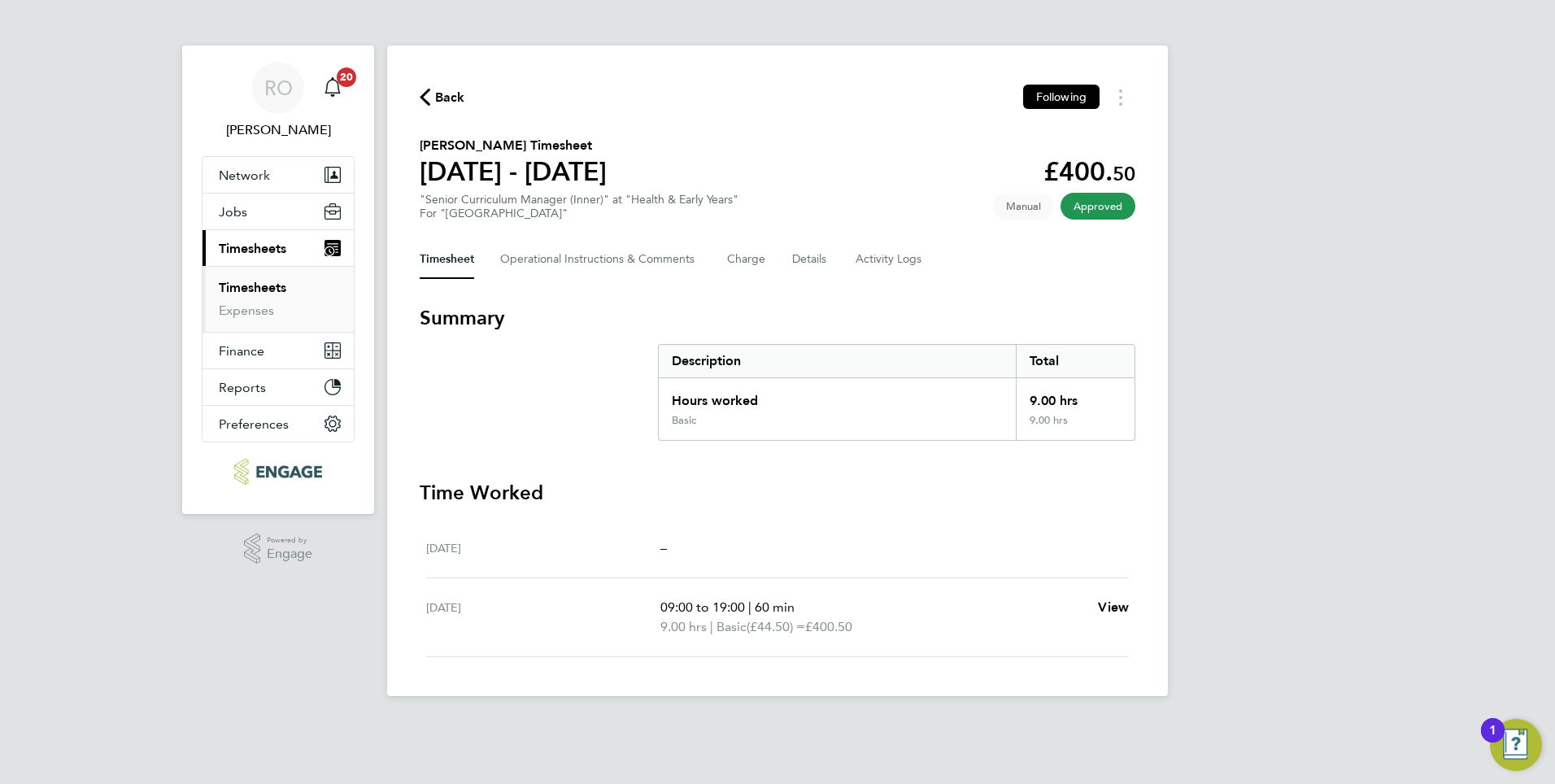
click at [275, 292] on link "Timesheets" at bounding box center [253, 287] width 68 height 15
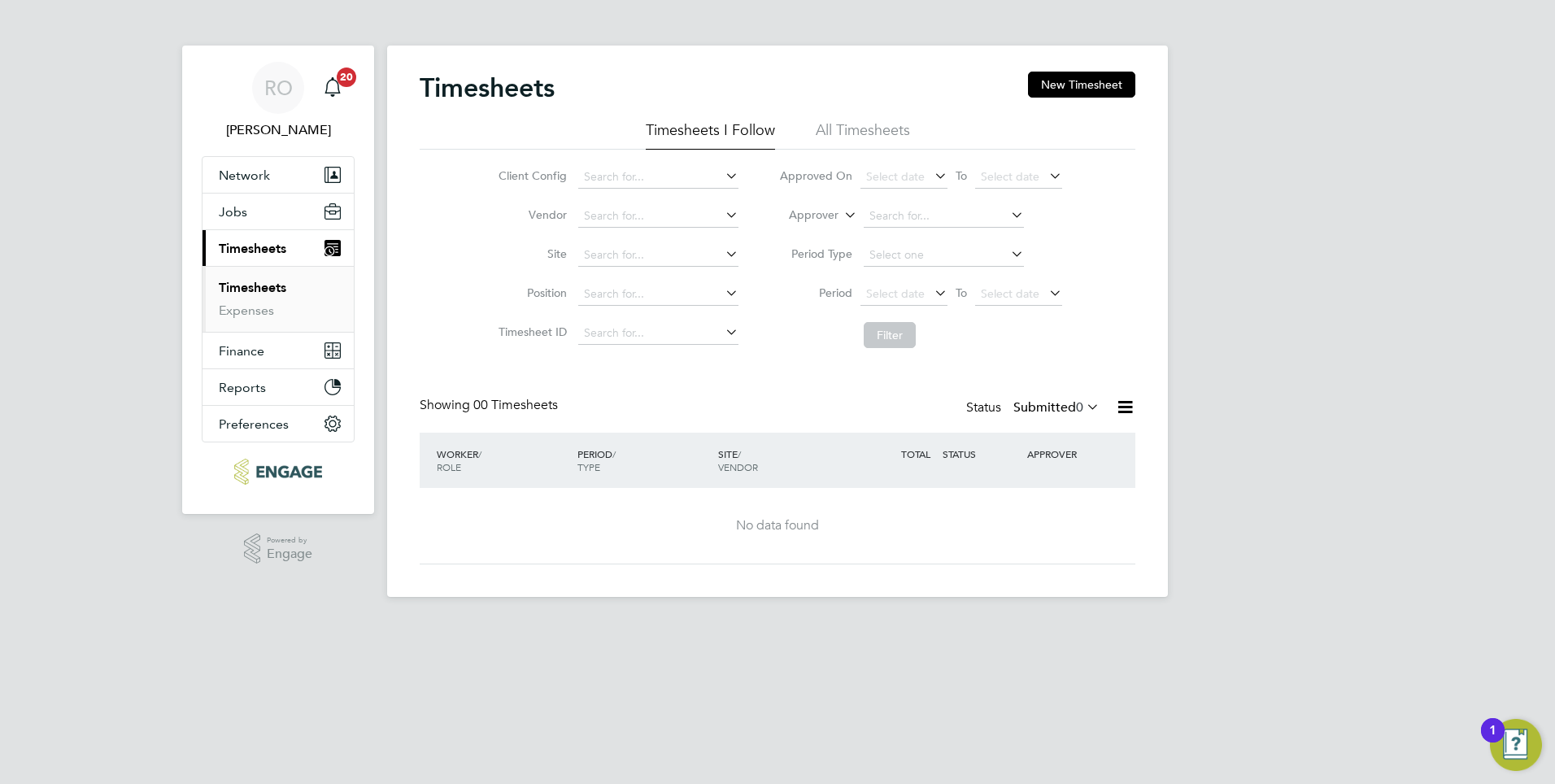
click at [1305, 537] on div "RO [PERSON_NAME] Notifications 20 Applications: Network Sites Workers Jobs Posi…" at bounding box center [778, 311] width 1555 height 623
click at [260, 283] on link "Timesheets" at bounding box center [253, 287] width 68 height 15
click at [272, 244] on span "Timesheets" at bounding box center [253, 249] width 68 height 15
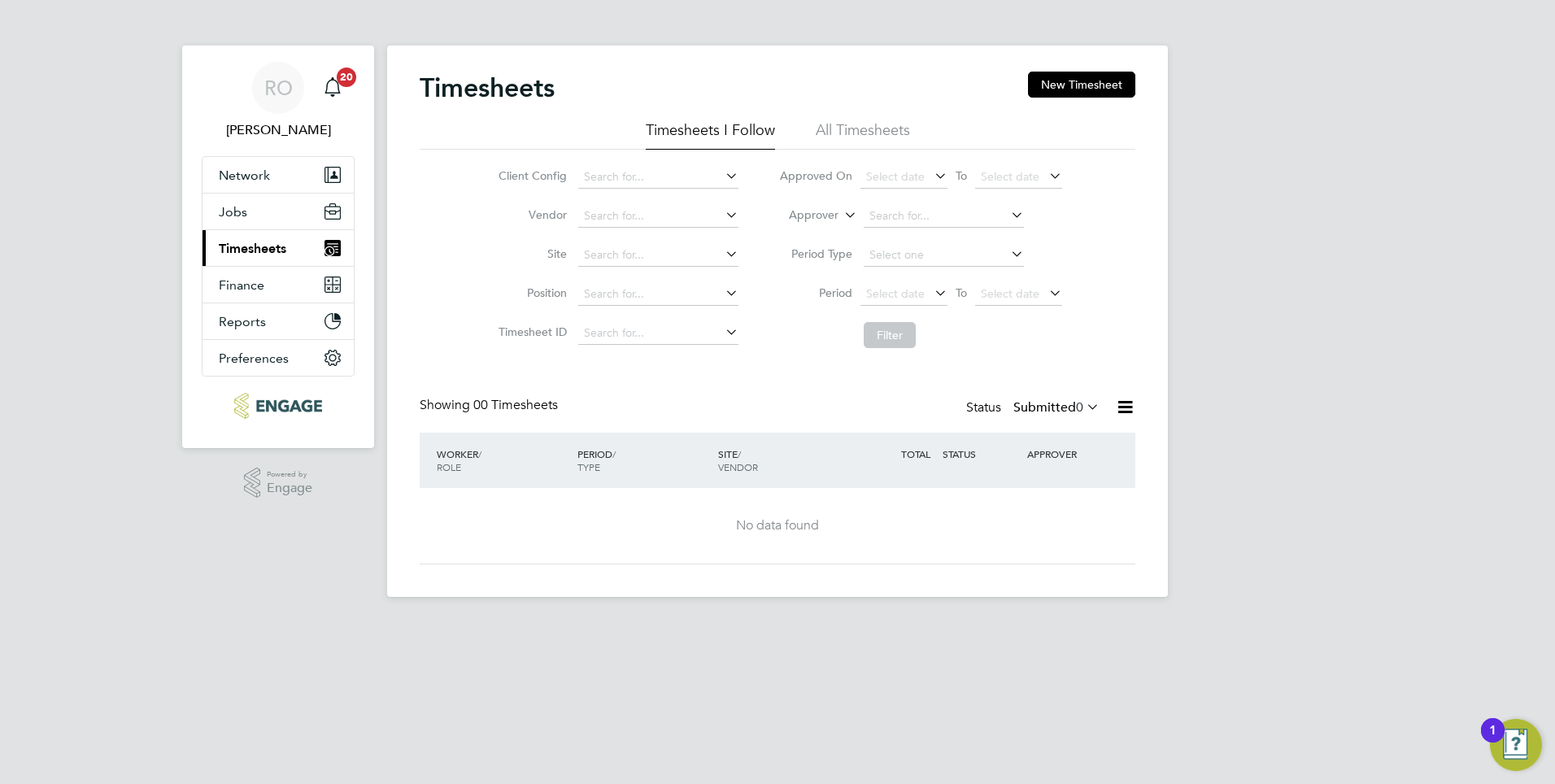
click at [232, 247] on span "Timesheets" at bounding box center [253, 249] width 68 height 15
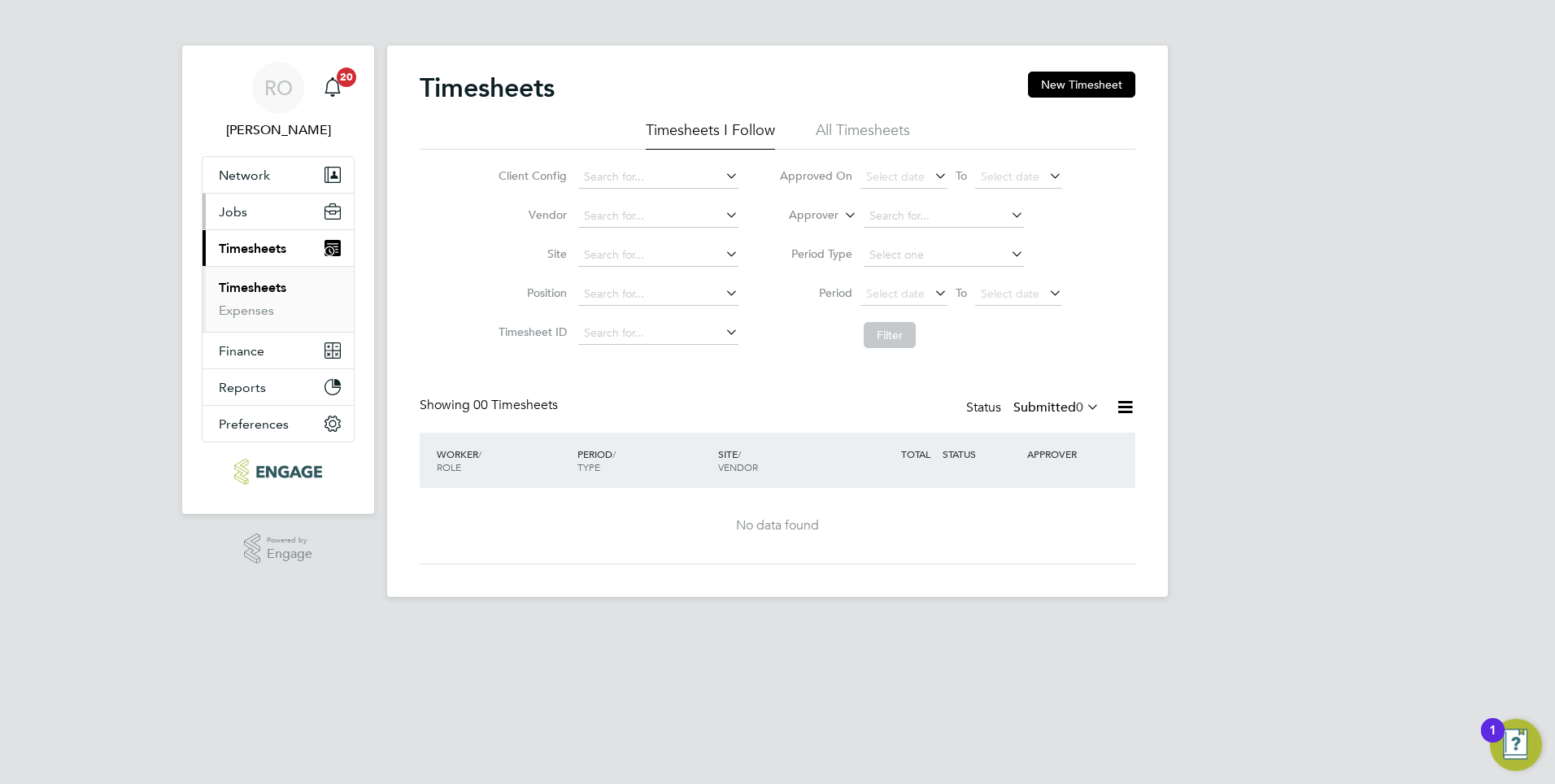
click at [243, 205] on span "Jobs" at bounding box center [233, 212] width 29 height 15
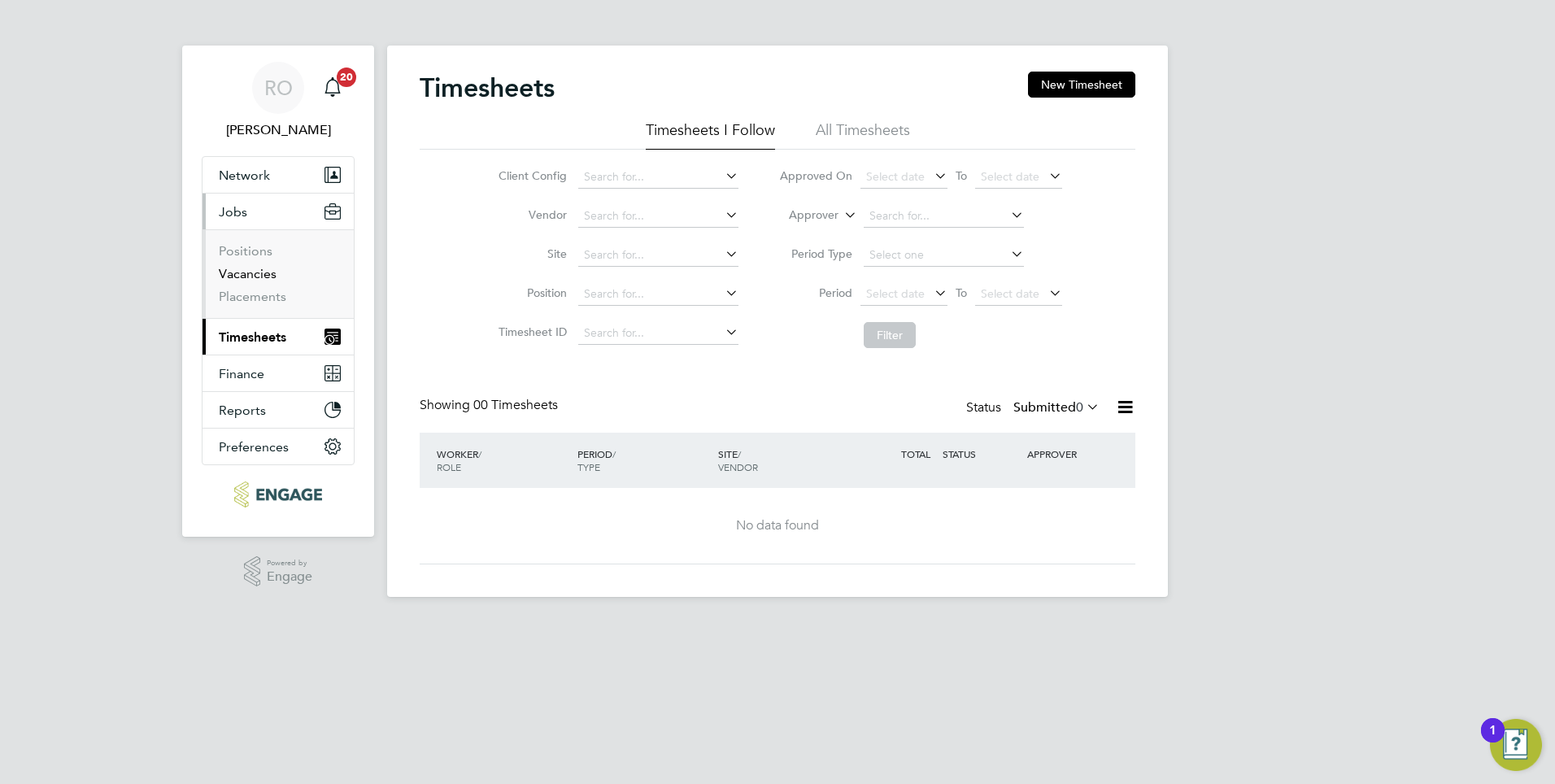
click at [249, 272] on link "Vacancies" at bounding box center [248, 274] width 58 height 15
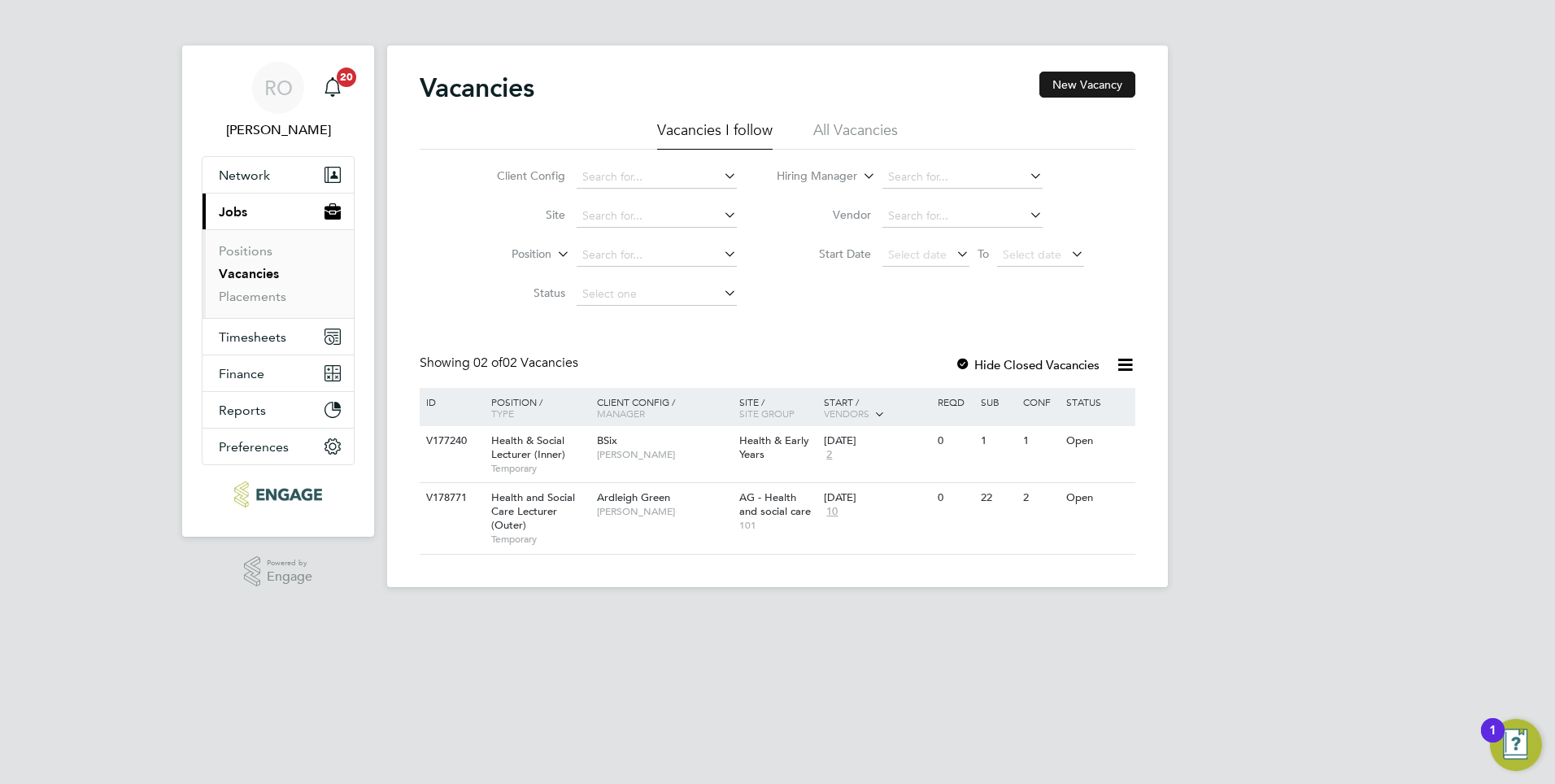
click at [1080, 90] on button "New Vacancy" at bounding box center [1088, 84] width 96 height 26
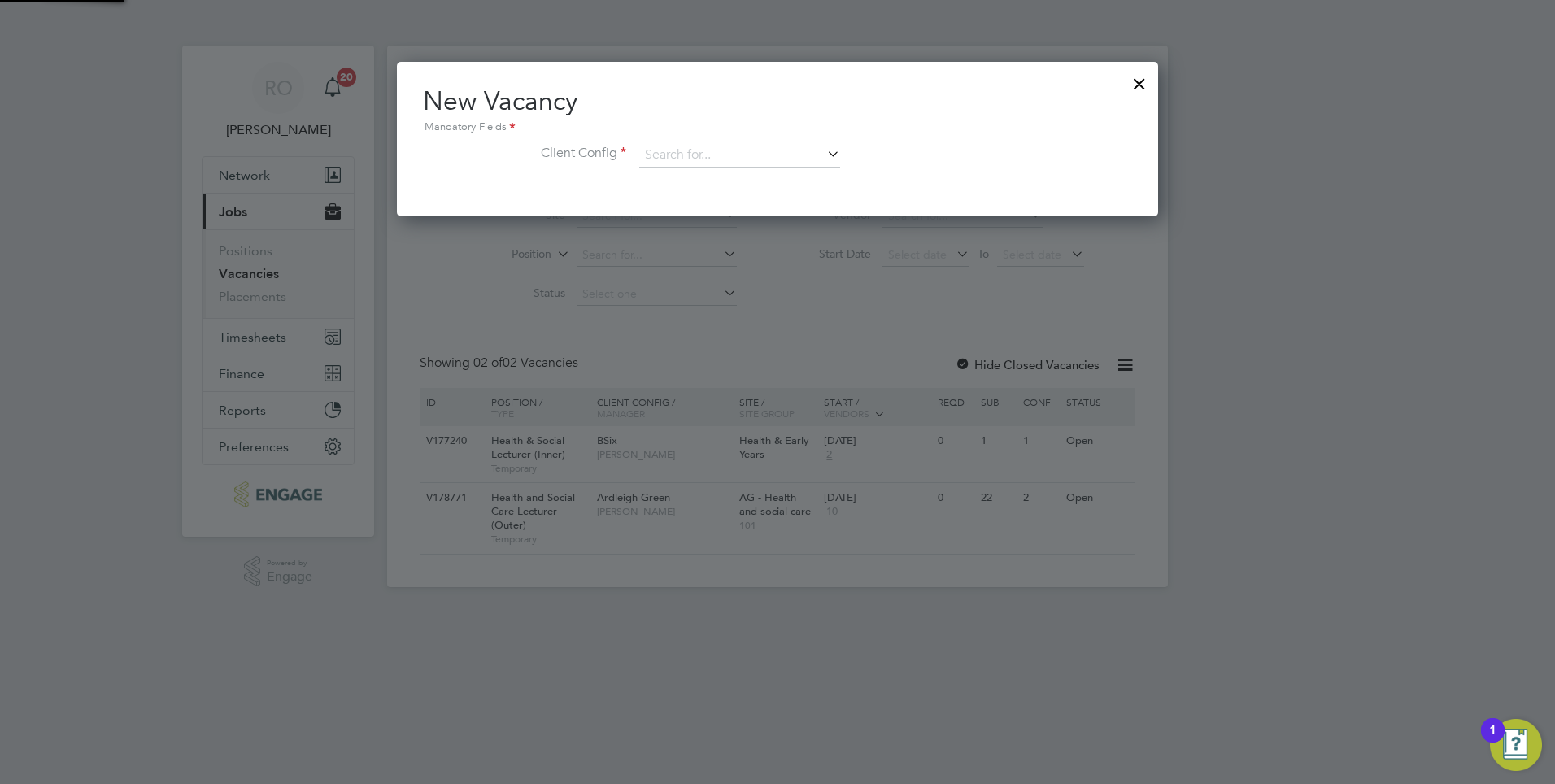
scroll to position [154, 762]
click at [824, 154] on icon at bounding box center [824, 154] width 0 height 23
click at [728, 287] on li "[GEOGRAPHIC_DATA]" at bounding box center [750, 288] width 224 height 22
type input "[GEOGRAPHIC_DATA]"
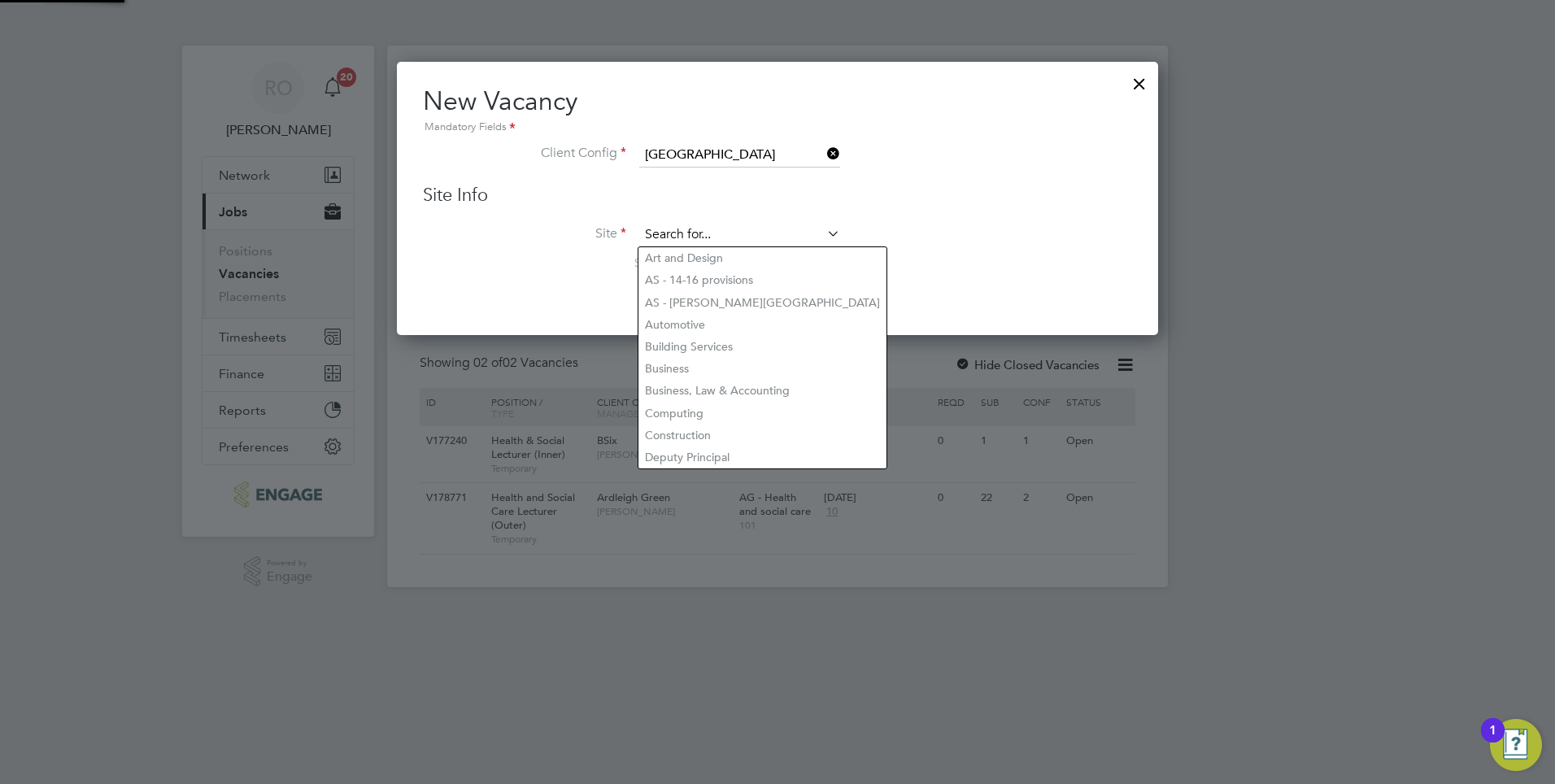
click at [825, 242] on input at bounding box center [740, 234] width 201 height 24
click at [760, 230] on input at bounding box center [740, 234] width 201 height 24
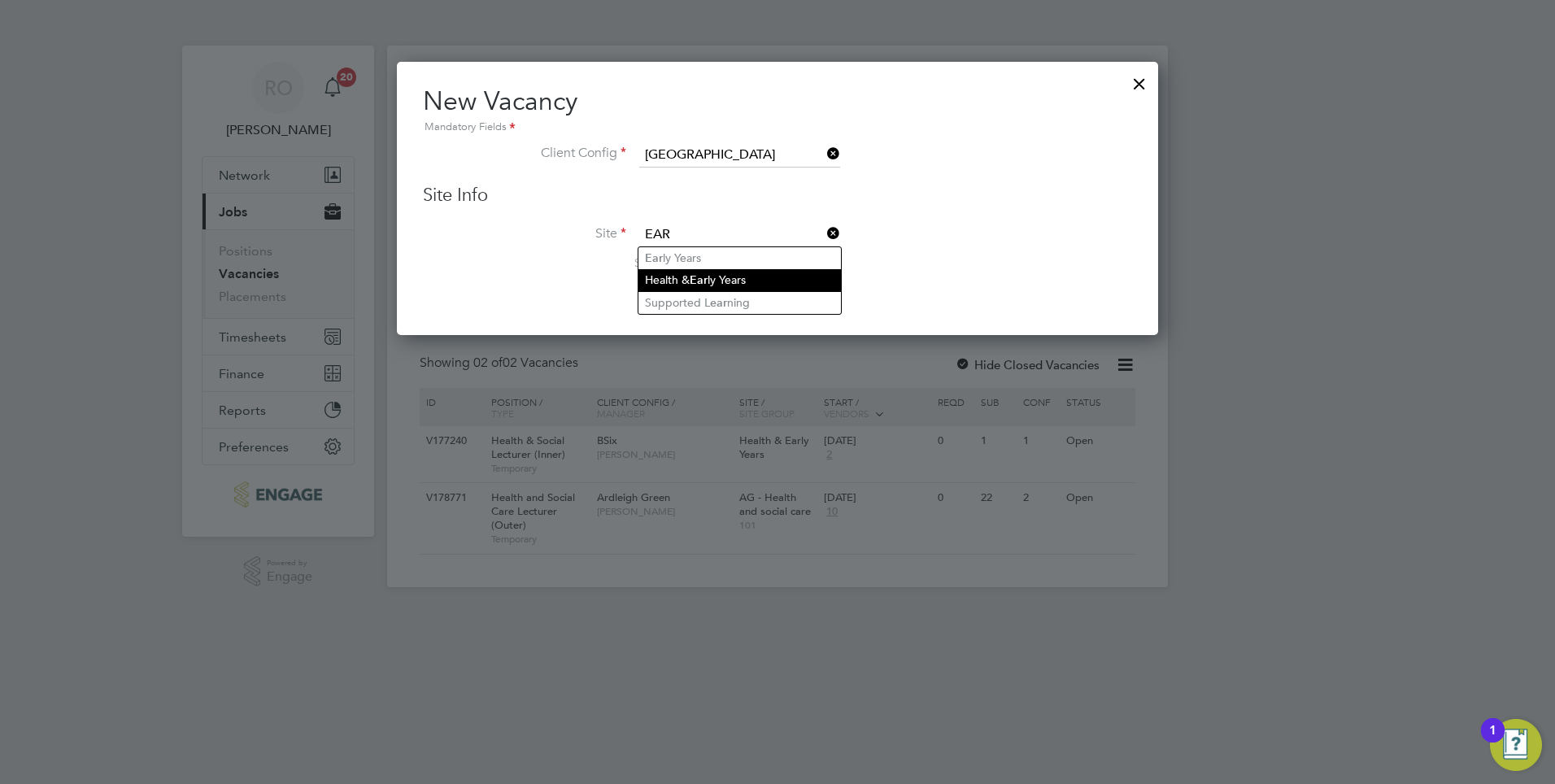
click at [744, 272] on li "Health & Ear ly Years" at bounding box center [740, 280] width 203 height 22
type input "Health & Early Years"
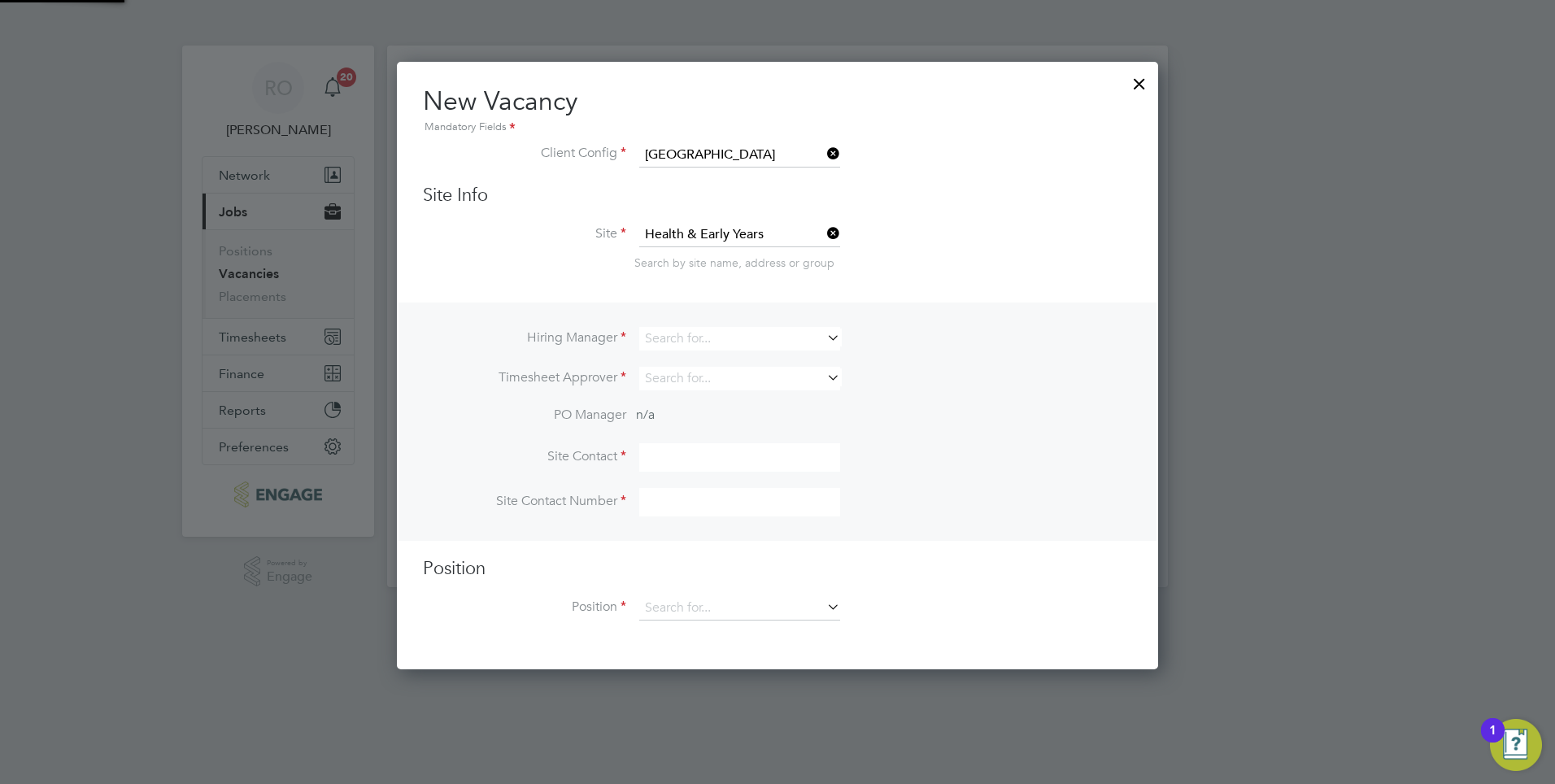
scroll to position [609, 762]
click at [750, 349] on input at bounding box center [740, 338] width 201 height 23
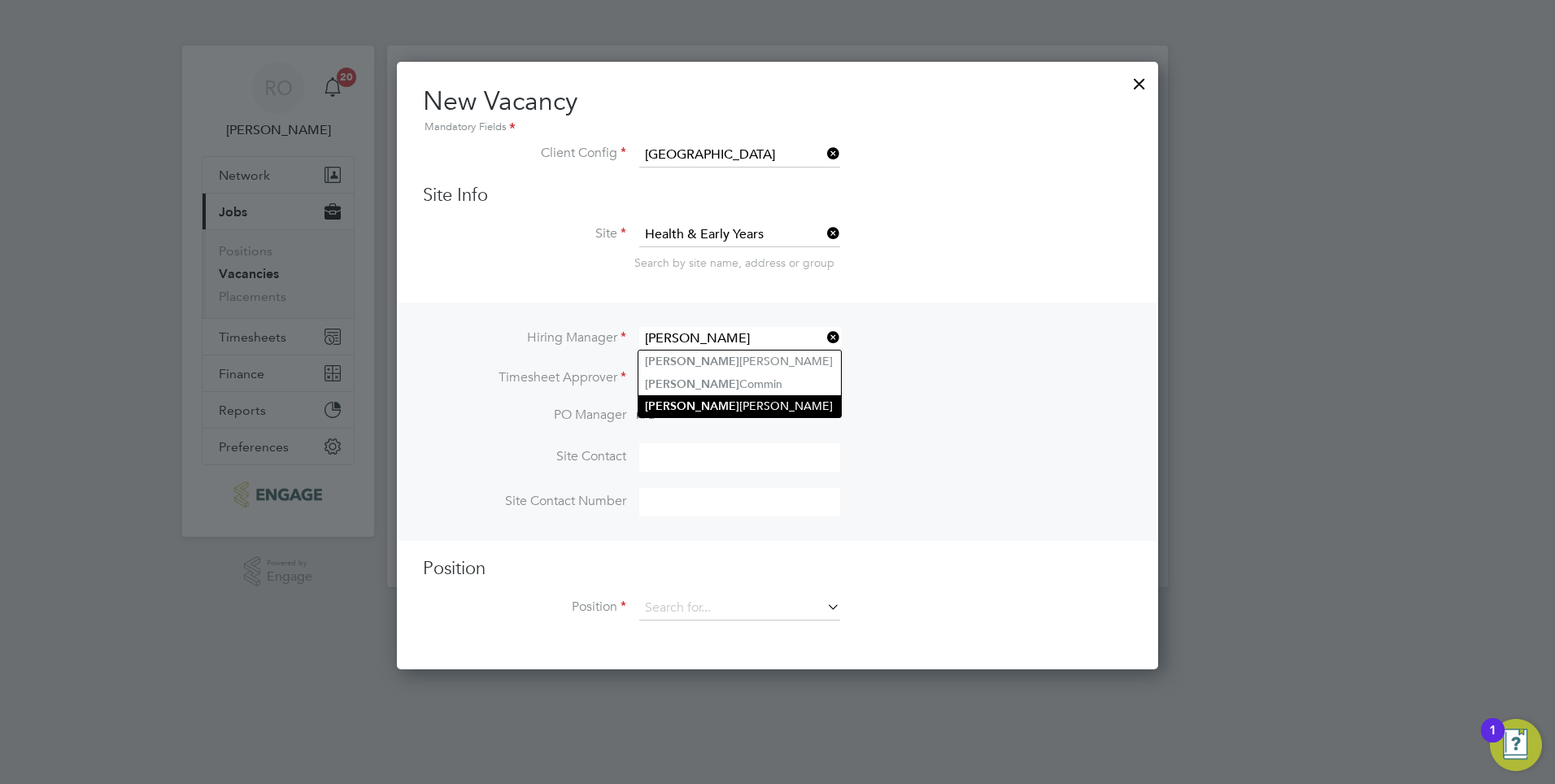
click at [749, 408] on li "Carol ina Cadete Borges" at bounding box center [740, 406] width 203 height 22
type input "[PERSON_NAME]"
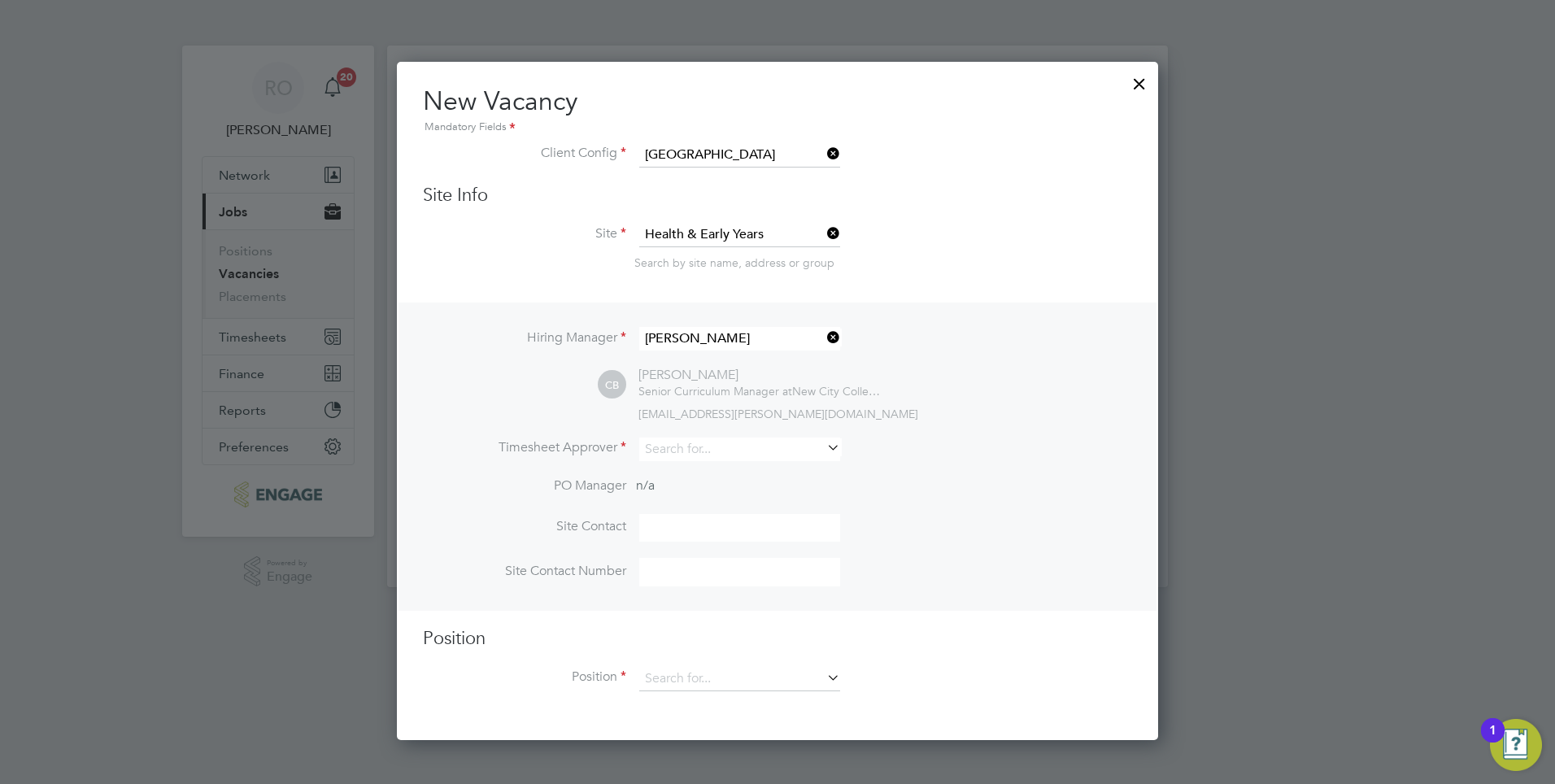
scroll to position [680, 762]
click at [824, 449] on icon at bounding box center [824, 447] width 0 height 23
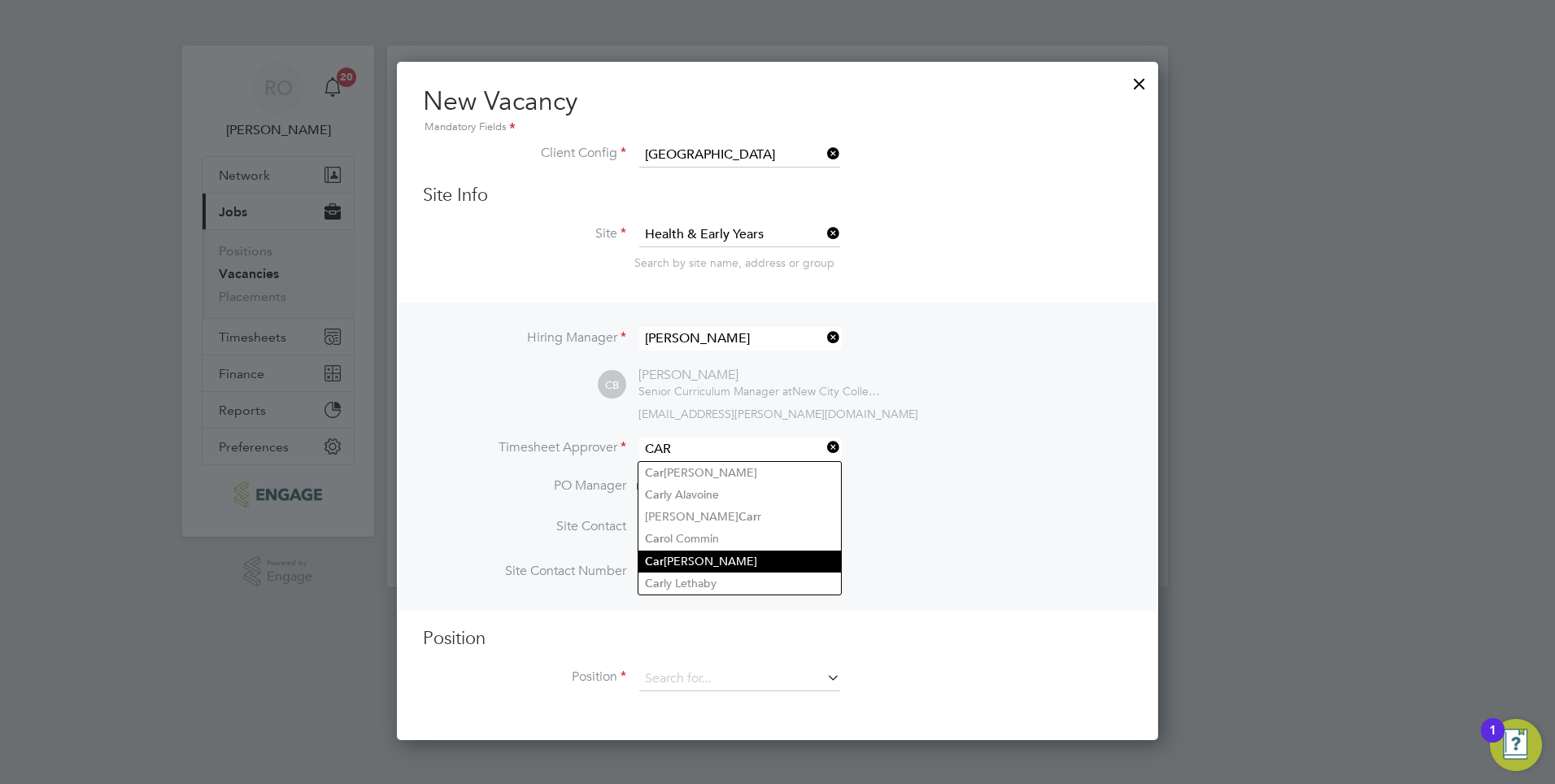
click at [726, 562] on li "Car olina Cadete Borges" at bounding box center [740, 561] width 203 height 22
type input "[PERSON_NAME]"
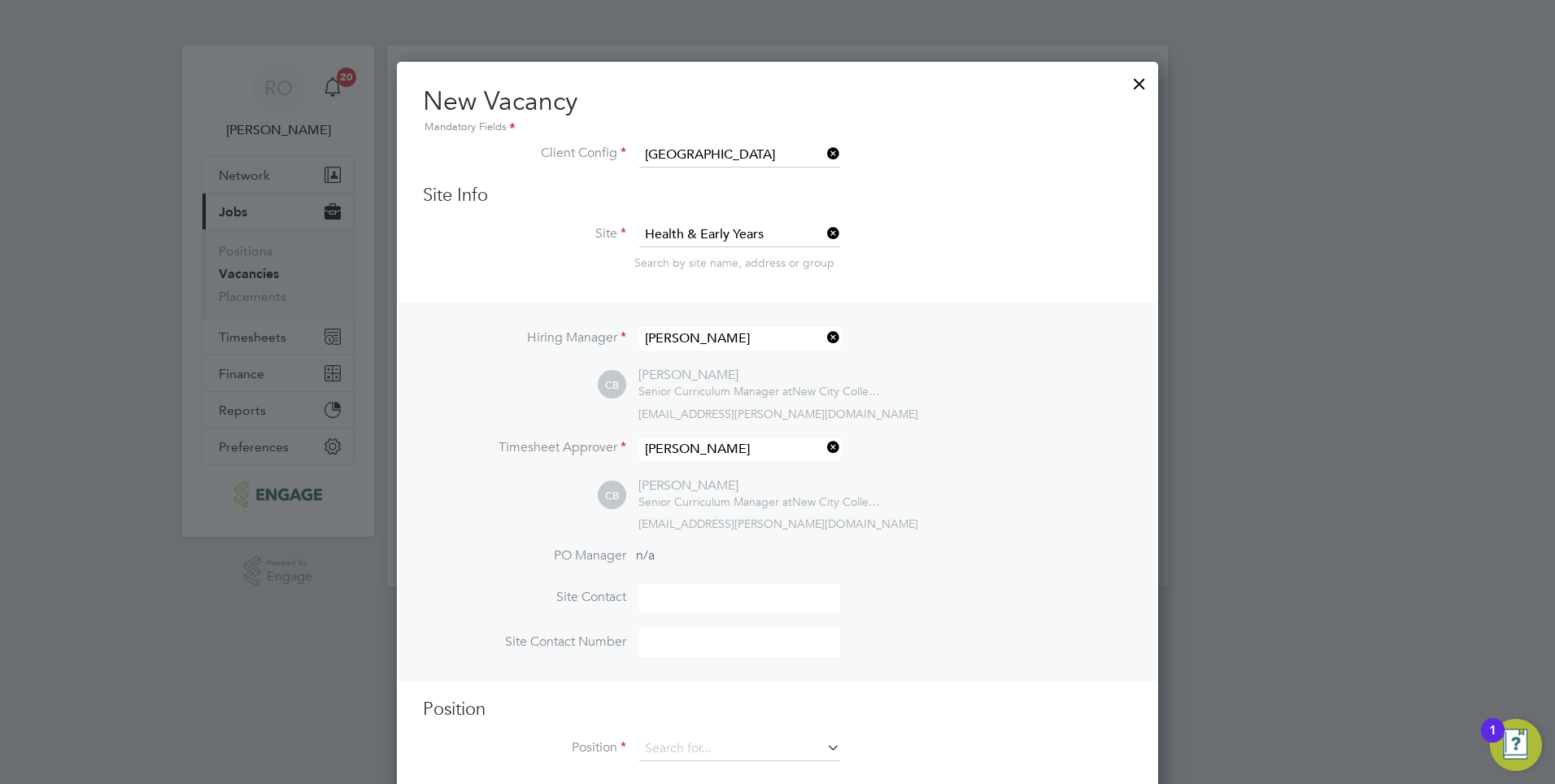
scroll to position [28, 0]
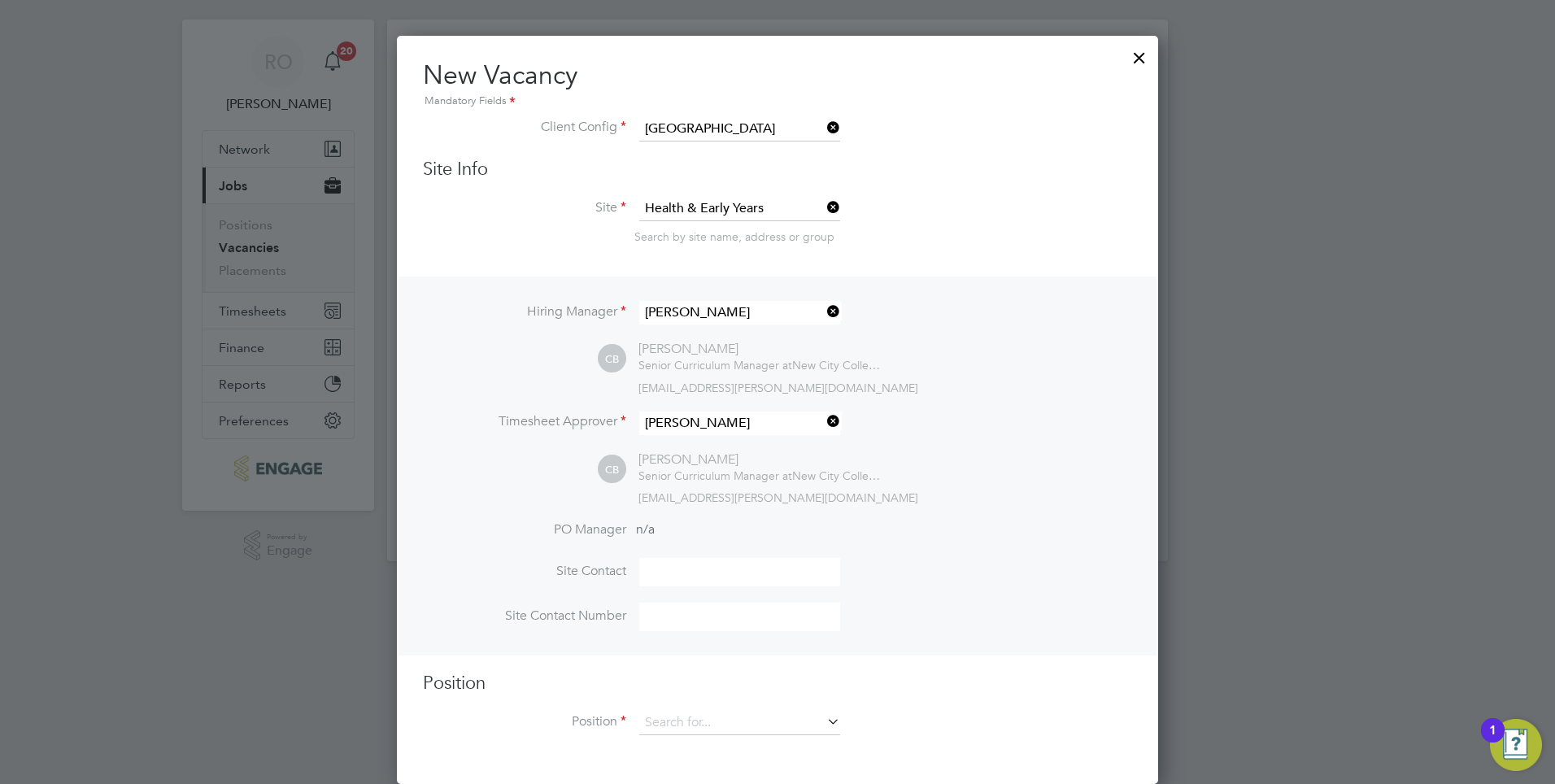
drag, startPoint x: 662, startPoint y: 572, endPoint x: 670, endPoint y: 568, distance: 8.9
click at [663, 572] on input at bounding box center [740, 572] width 201 height 29
drag, startPoint x: 718, startPoint y: 568, endPoint x: 593, endPoint y: 558, distance: 125.4
click at [593, 558] on li "Site Contact CAROLINA" at bounding box center [777, 580] width 709 height 44
type input "Ros [PERSON_NAME]"
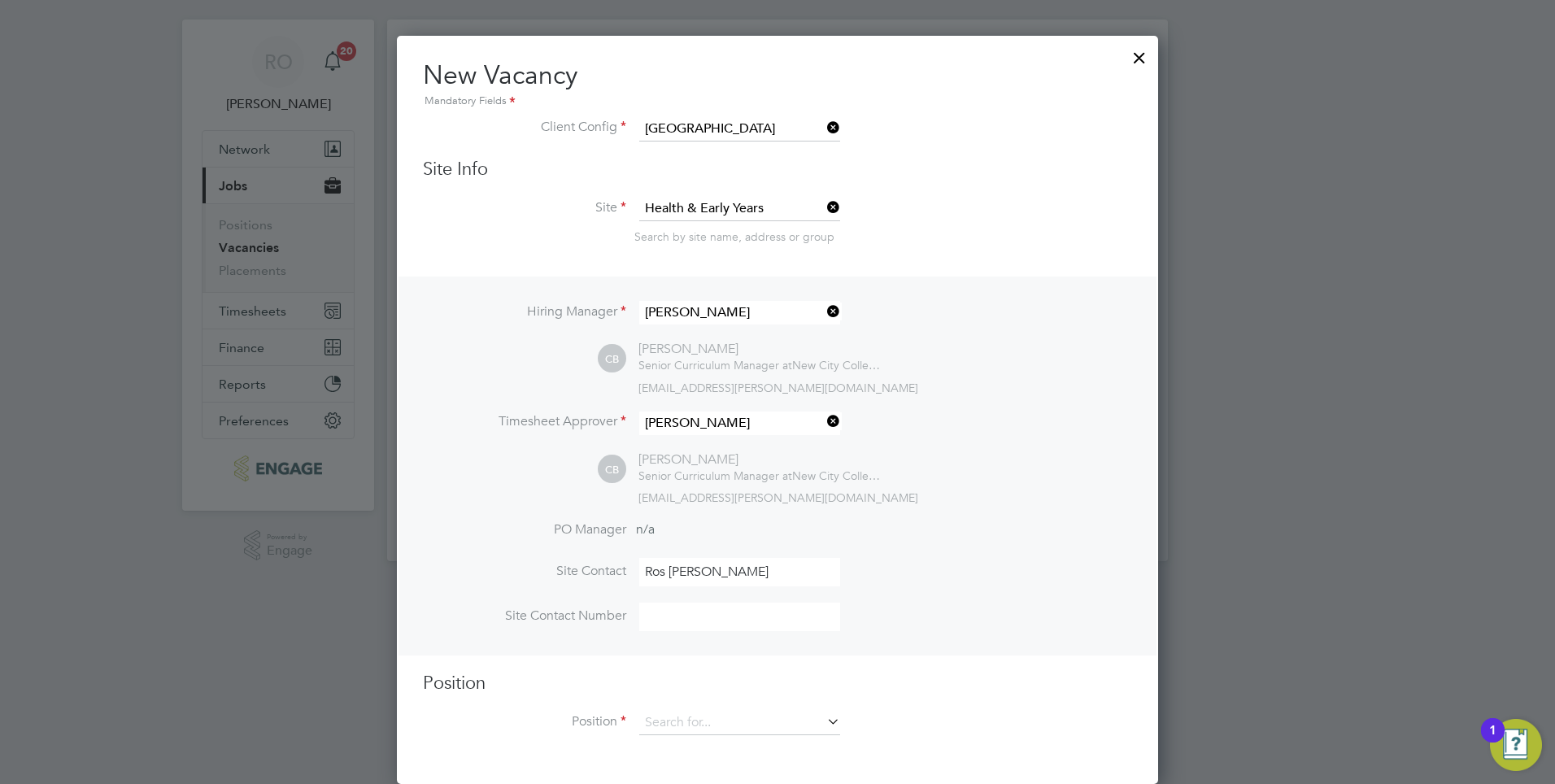
click at [711, 608] on input at bounding box center [740, 617] width 201 height 29
type input "[GEOGRAPHIC_DATA]"
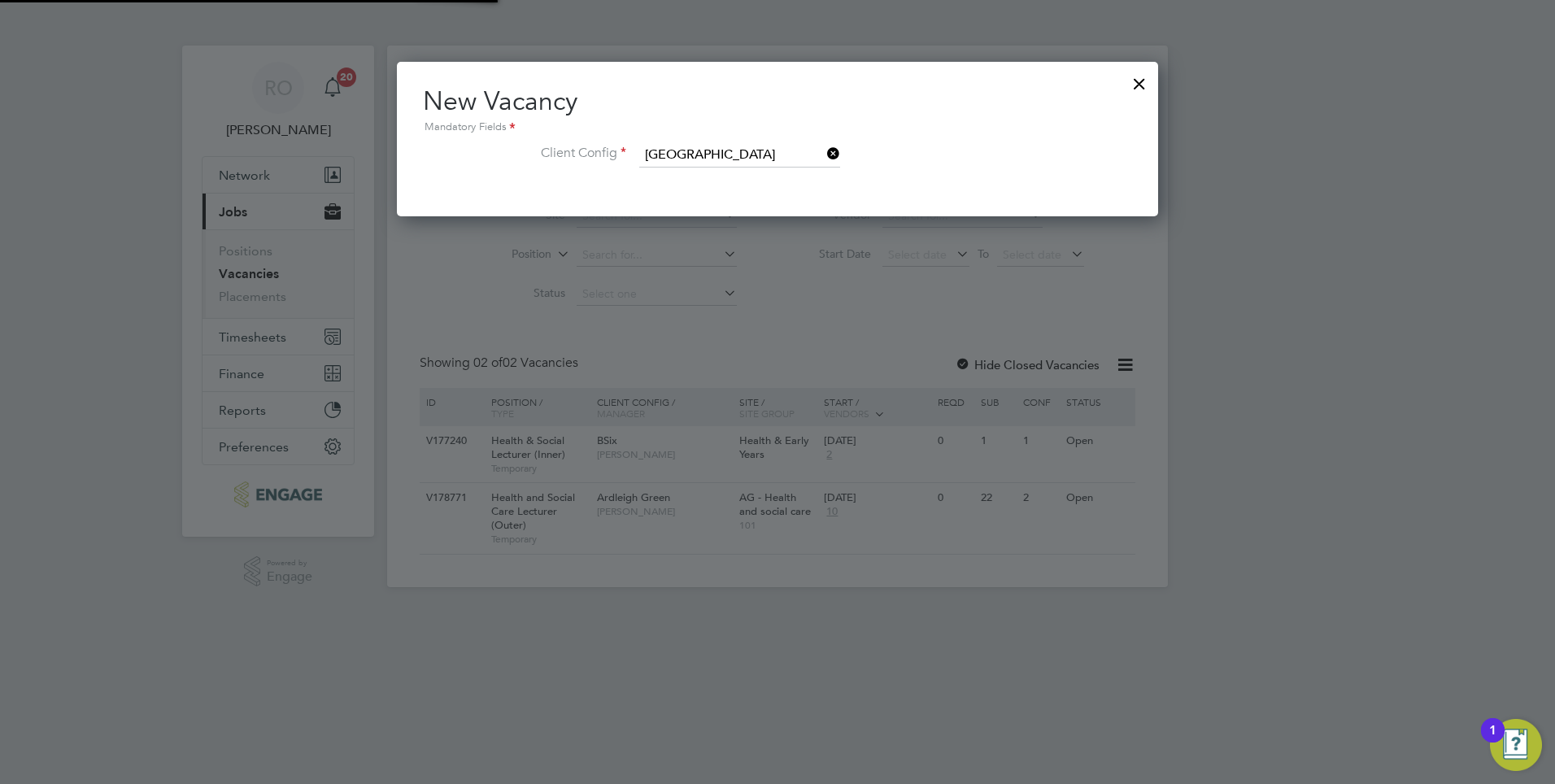
scroll to position [154, 762]
click at [824, 162] on icon at bounding box center [824, 154] width 0 height 23
click at [763, 283] on li "[GEOGRAPHIC_DATA]" at bounding box center [750, 288] width 224 height 22
type input "[GEOGRAPHIC_DATA]"
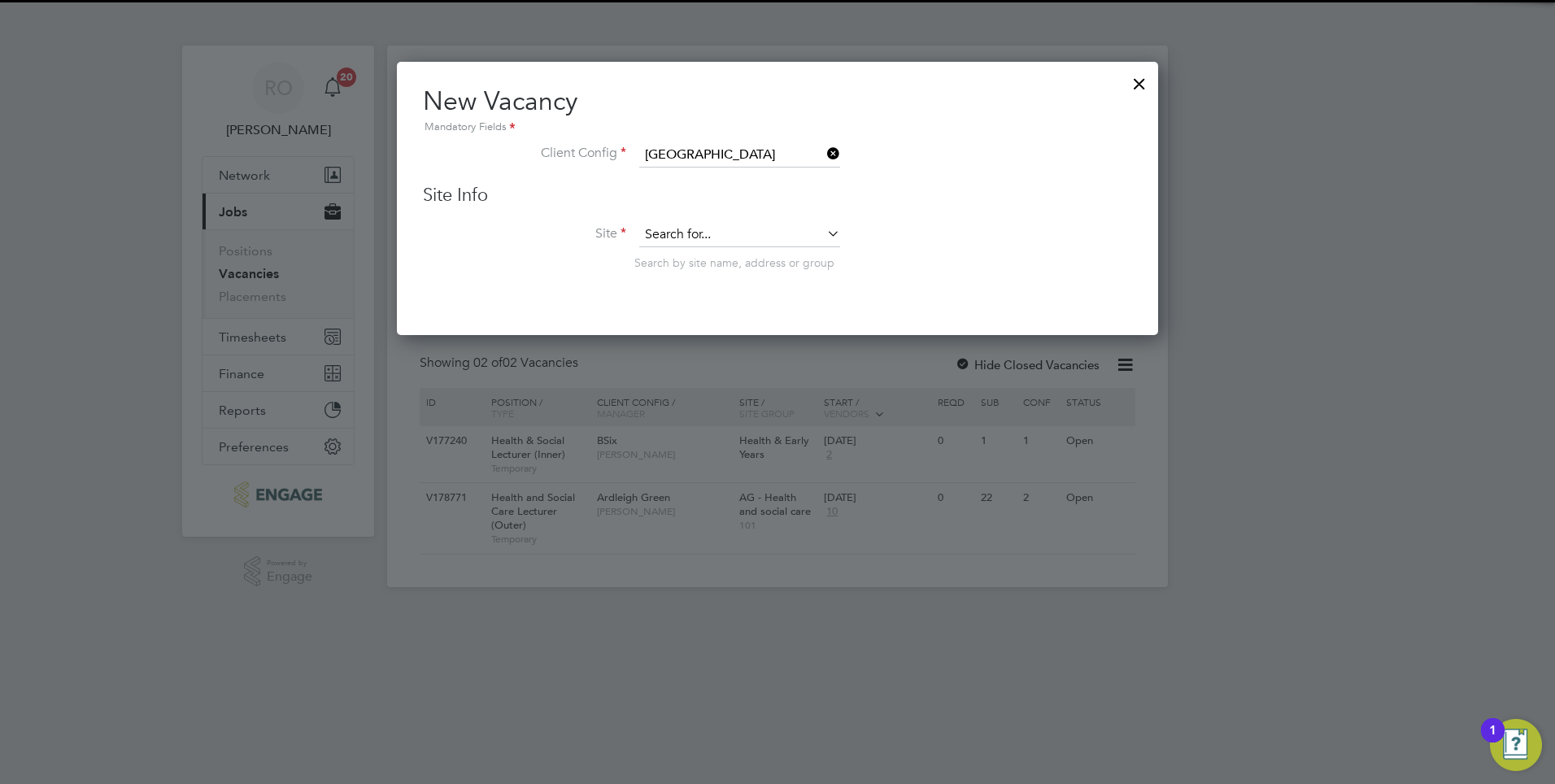
click at [769, 228] on input at bounding box center [740, 234] width 201 height 24
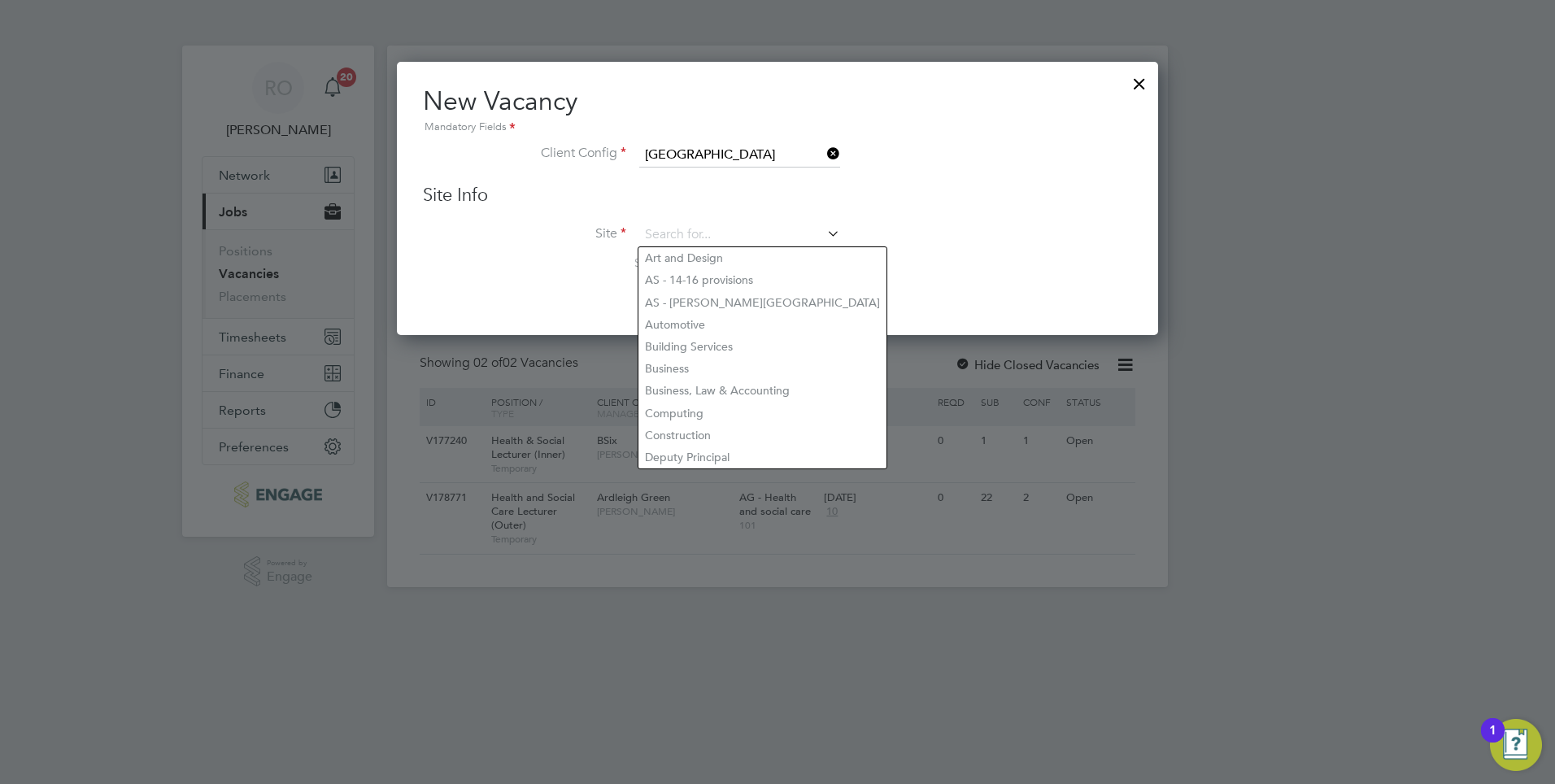
click at [734, 224] on input at bounding box center [740, 234] width 201 height 24
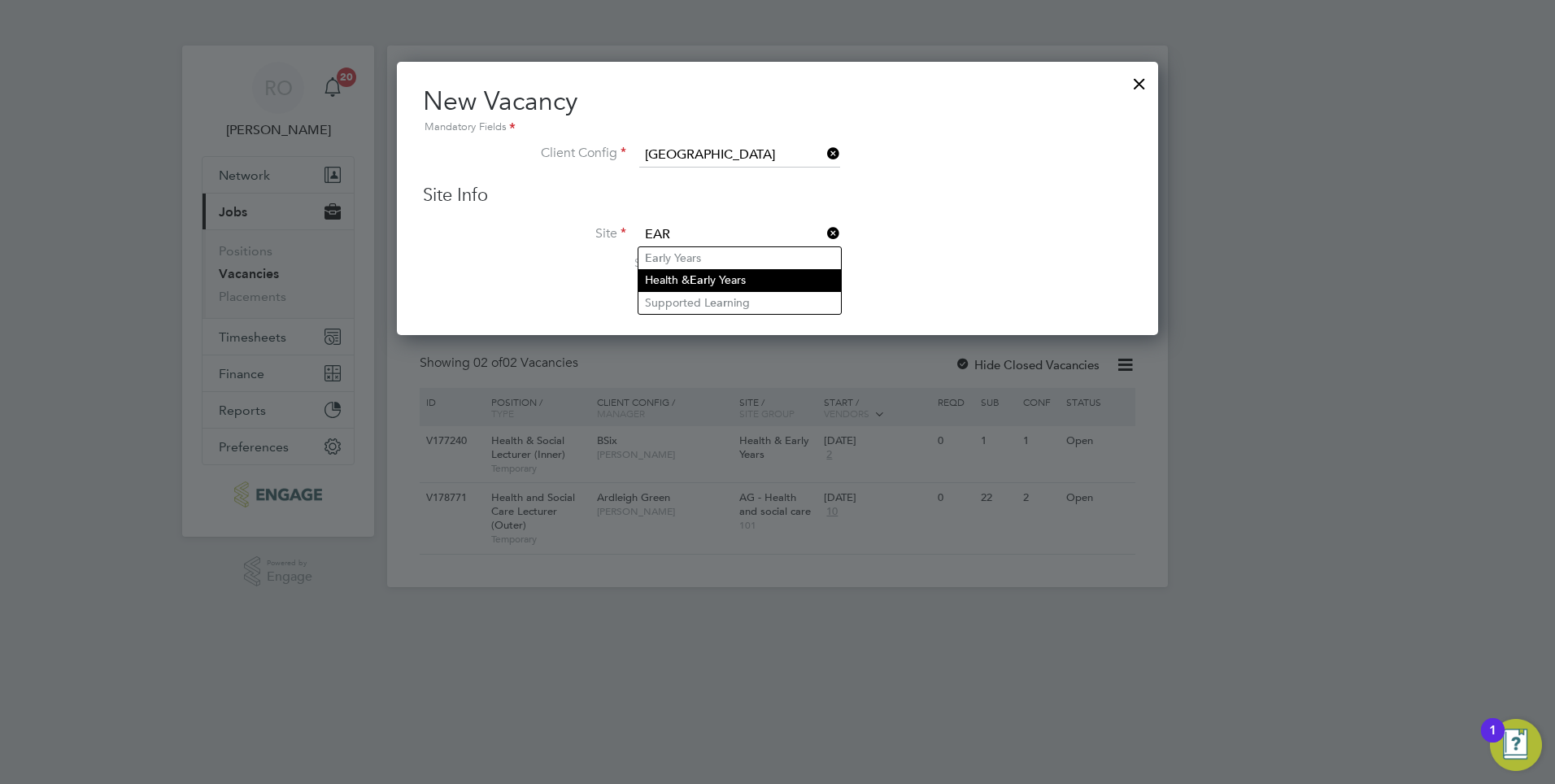
click at [739, 277] on li "Health & Ear ly Years" at bounding box center [740, 280] width 203 height 22
type input "Health & Early Years"
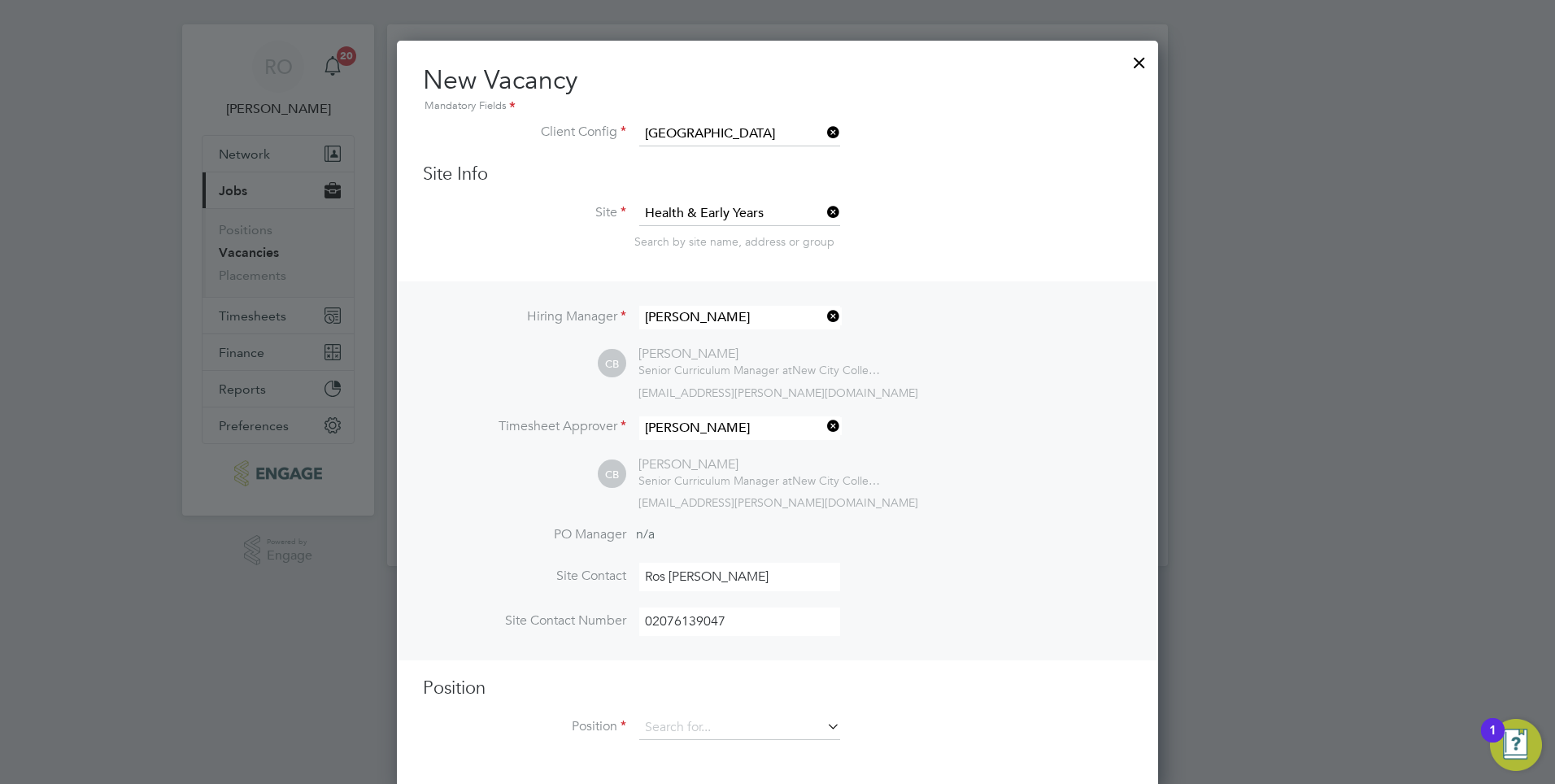
scroll to position [28, 0]
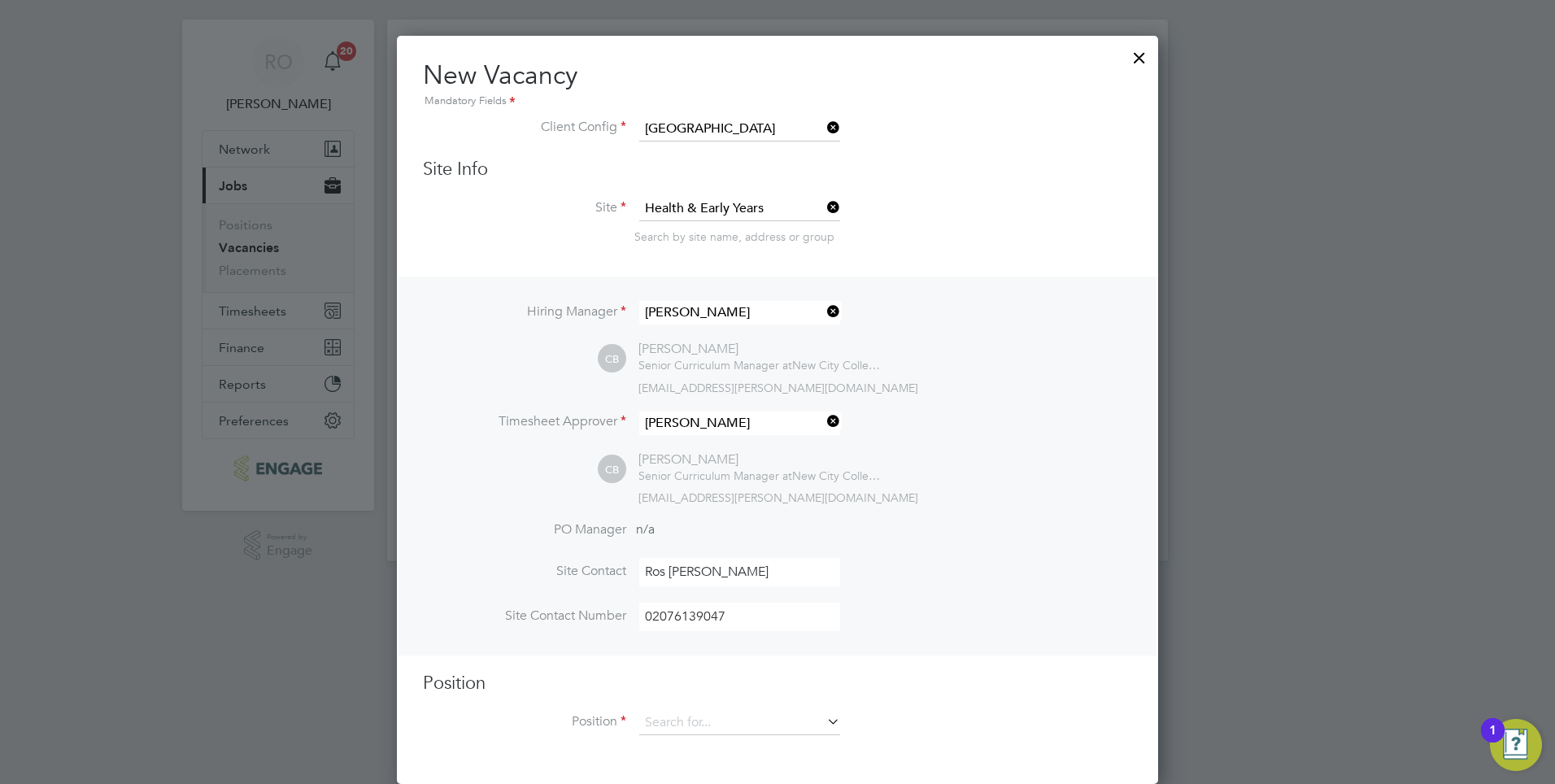
click at [824, 719] on icon at bounding box center [824, 721] width 0 height 23
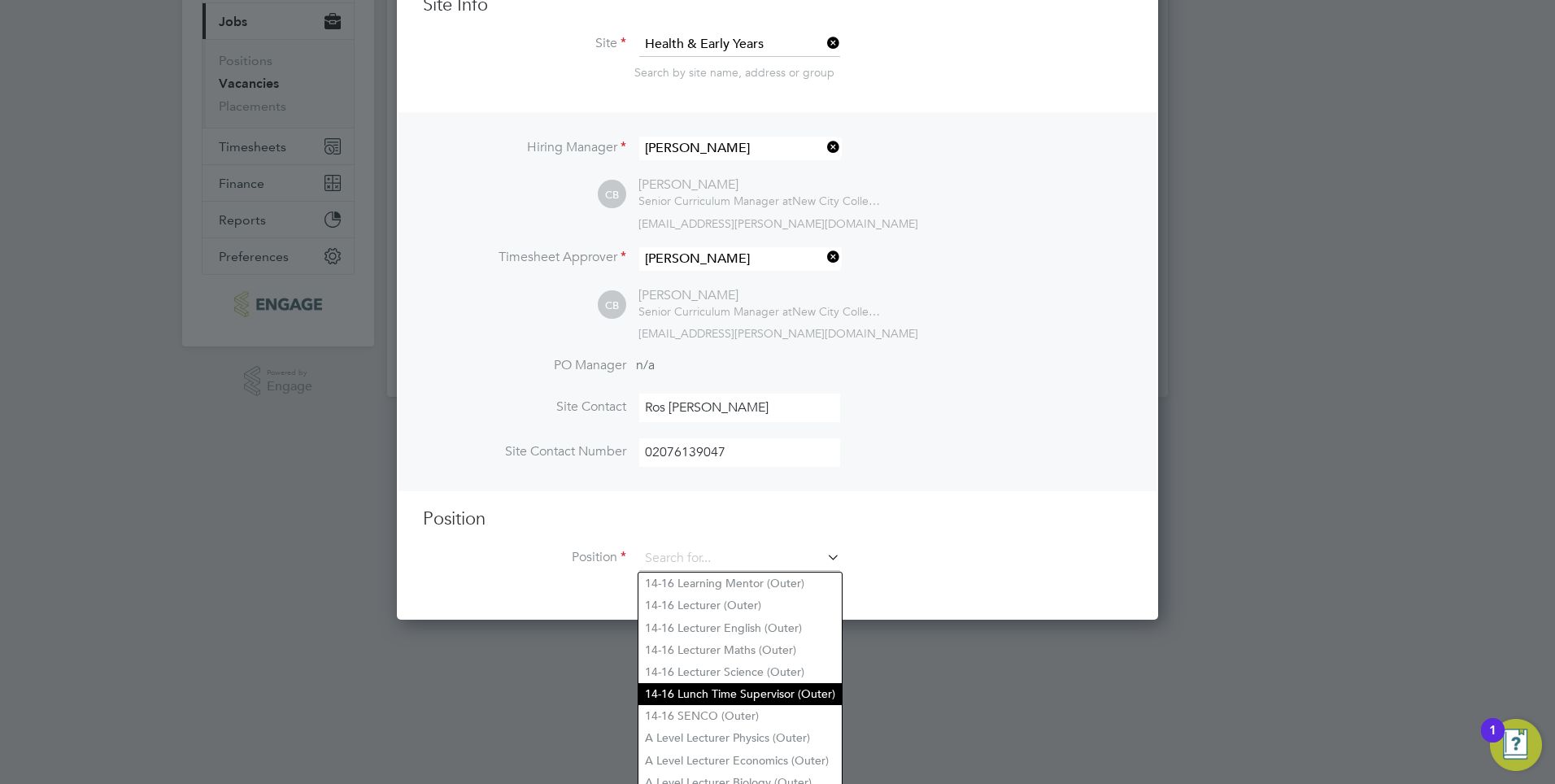
scroll to position [193, 0]
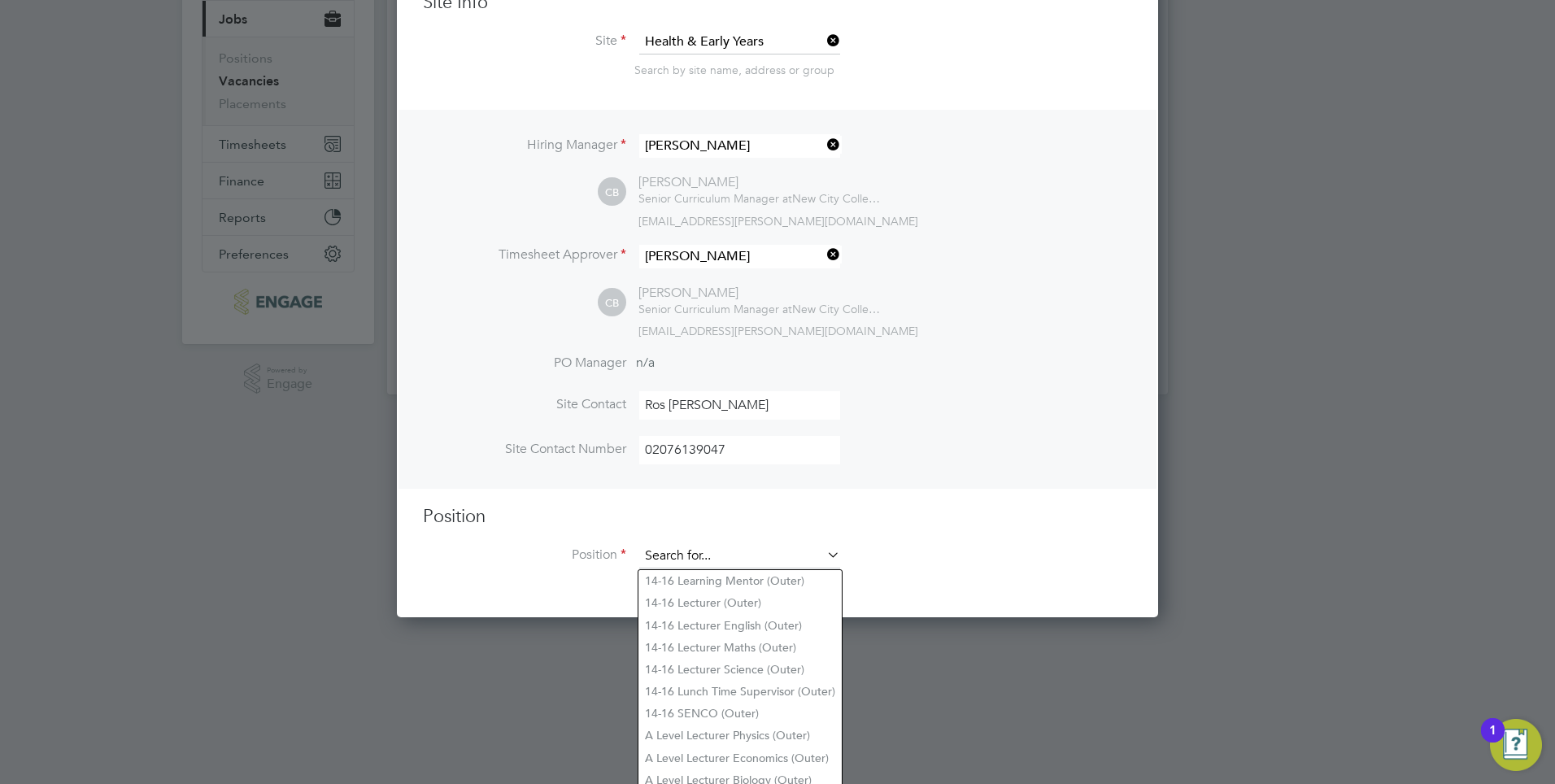
click at [669, 550] on input at bounding box center [740, 555] width 201 height 24
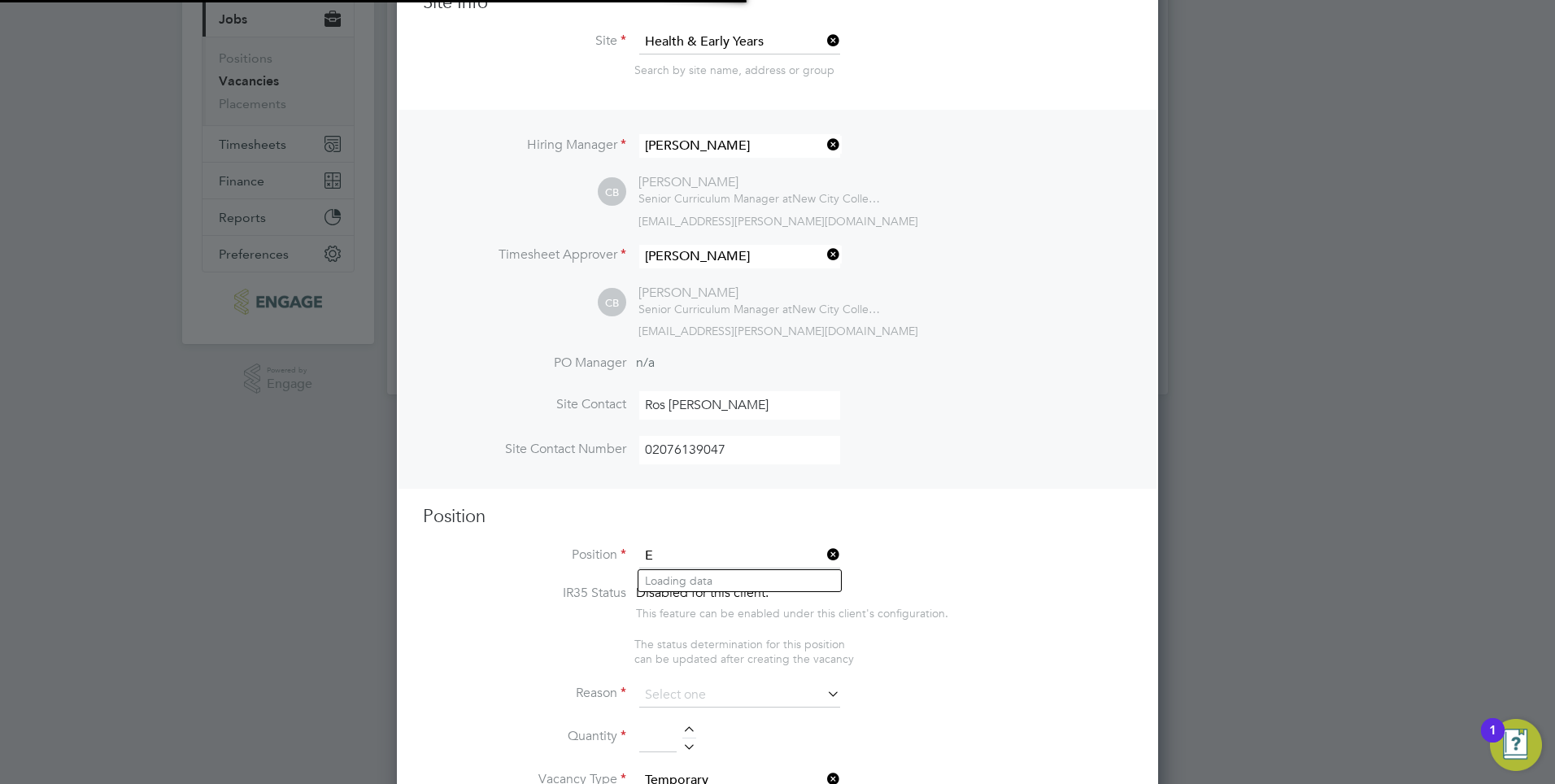
scroll to position [2505, 762]
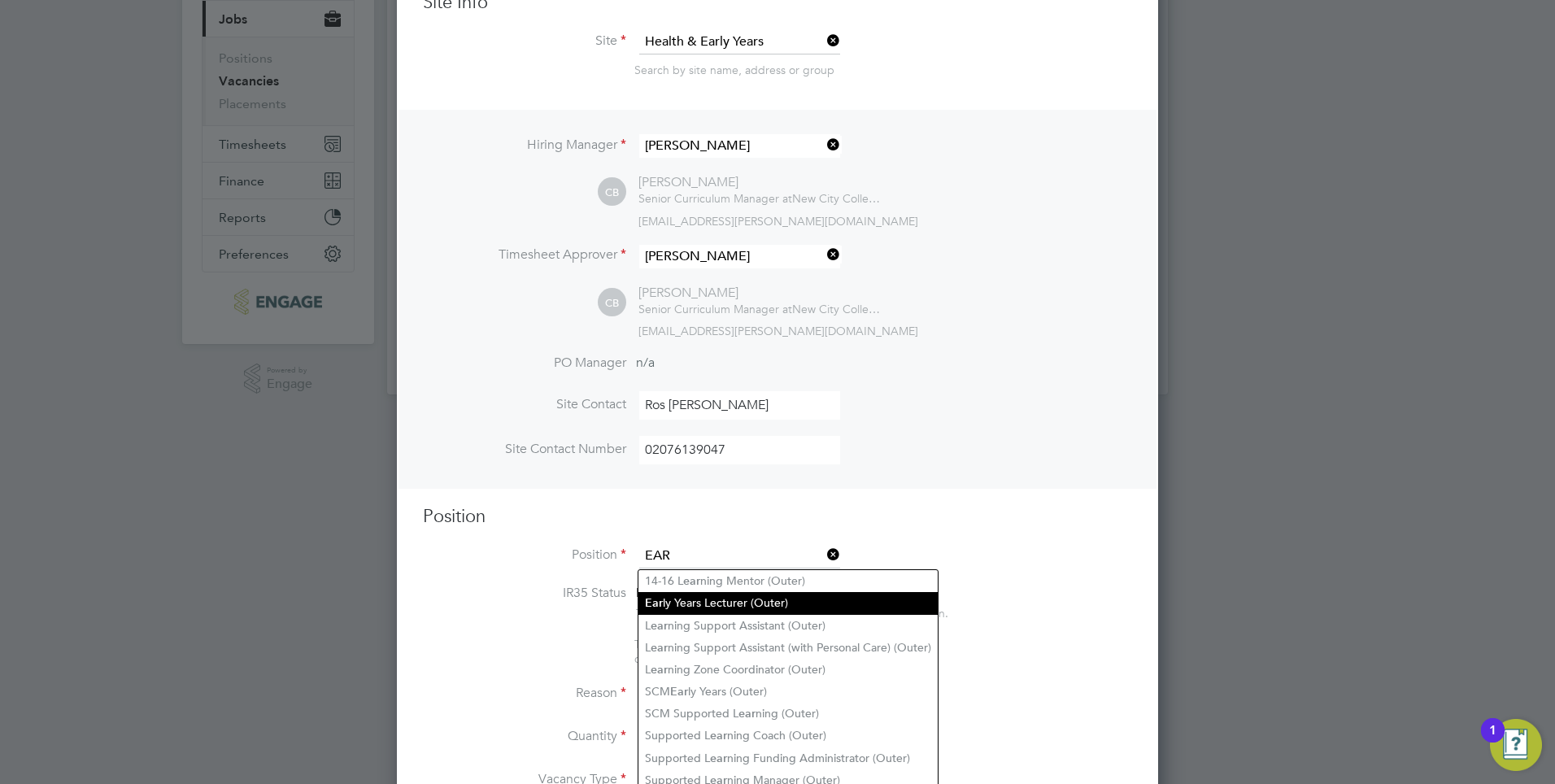
click at [679, 605] on li "Ear ly Years Lecturer (Outer)" at bounding box center [788, 603] width 299 height 22
type input "Early Years Lecturer (Outer)"
type textarea "PURPOSE OF JOB: • To teach and assess learning on a range of courses, which inc…"
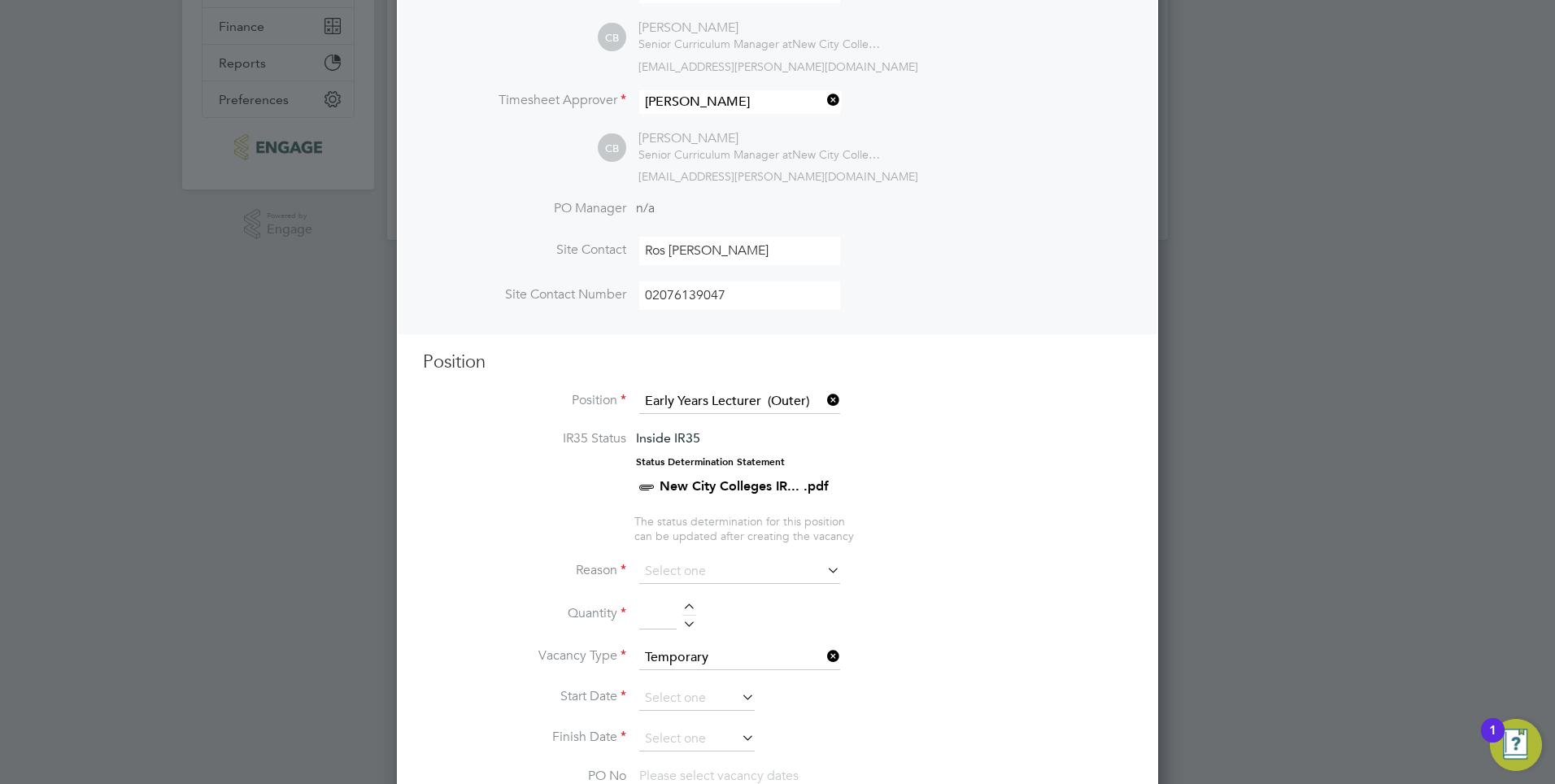
scroll to position [355, 0]
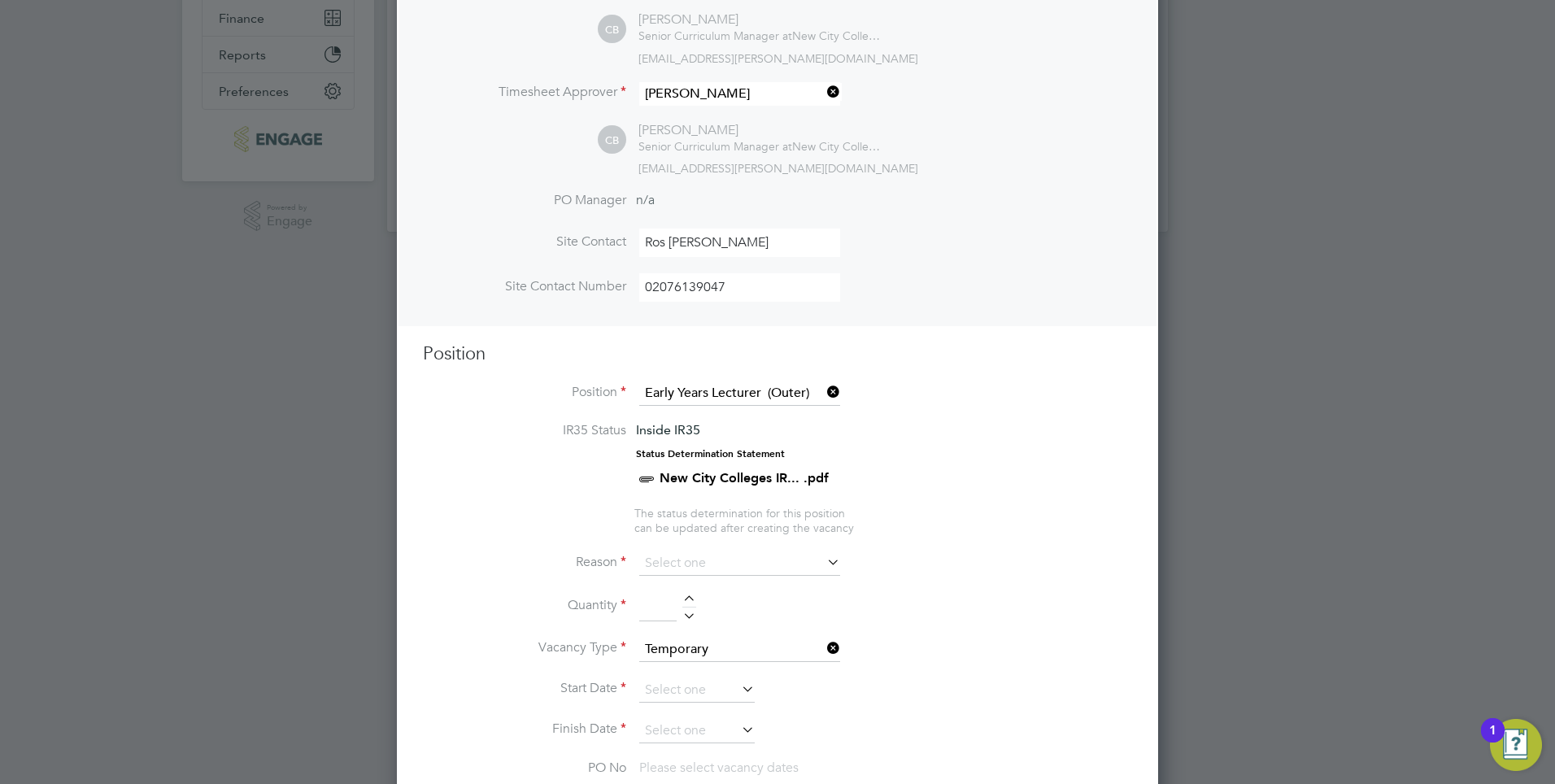
click at [824, 565] on icon at bounding box center [824, 562] width 0 height 23
click at [679, 555] on input at bounding box center [740, 563] width 201 height 24
click at [694, 626] on li "Extra Work" at bounding box center [740, 630] width 203 height 21
type input "Extra Work"
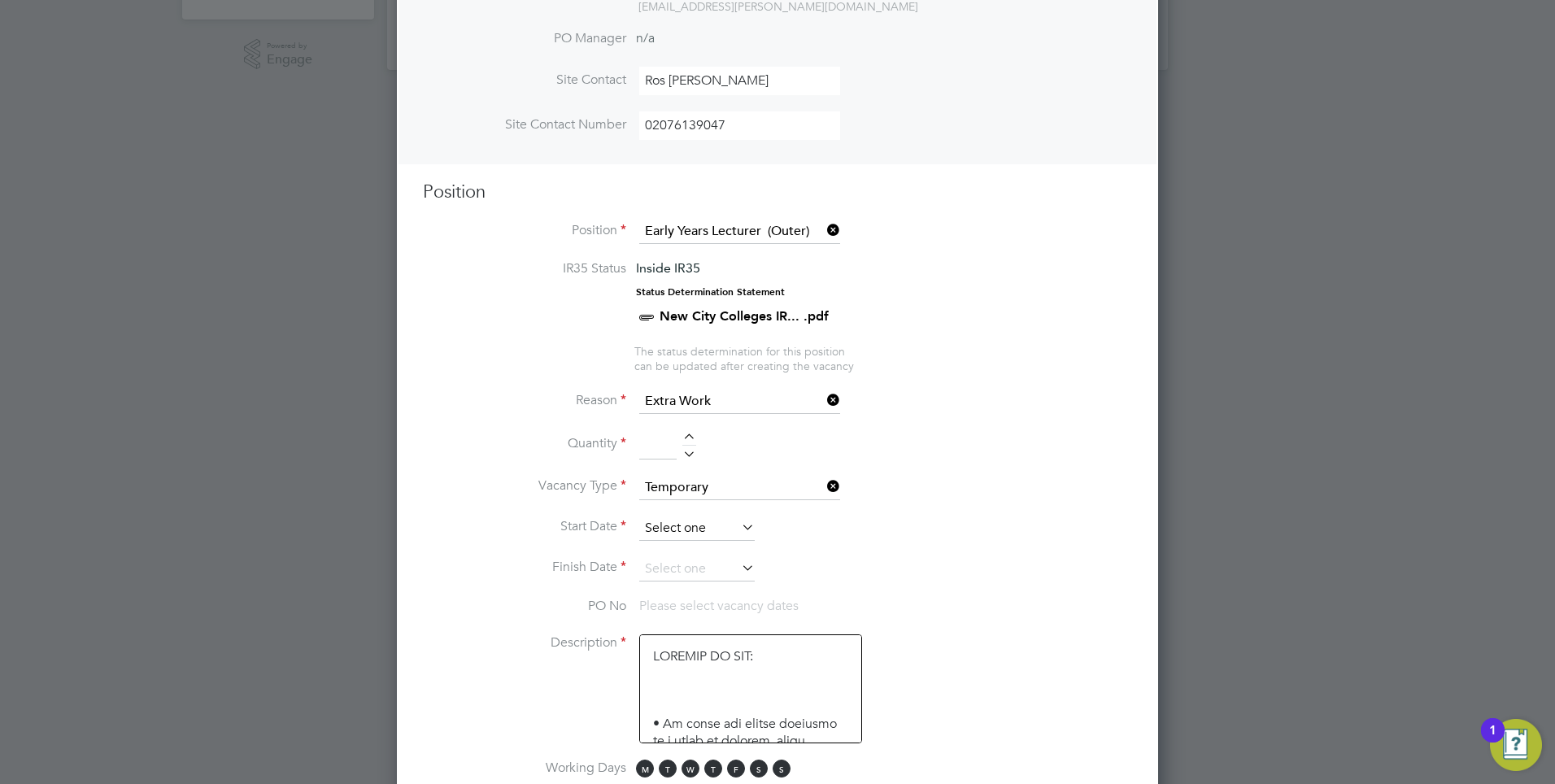
scroll to position [518, 0]
click at [668, 448] on input at bounding box center [658, 444] width 38 height 29
type input "1"
click at [739, 527] on icon at bounding box center [739, 527] width 0 height 23
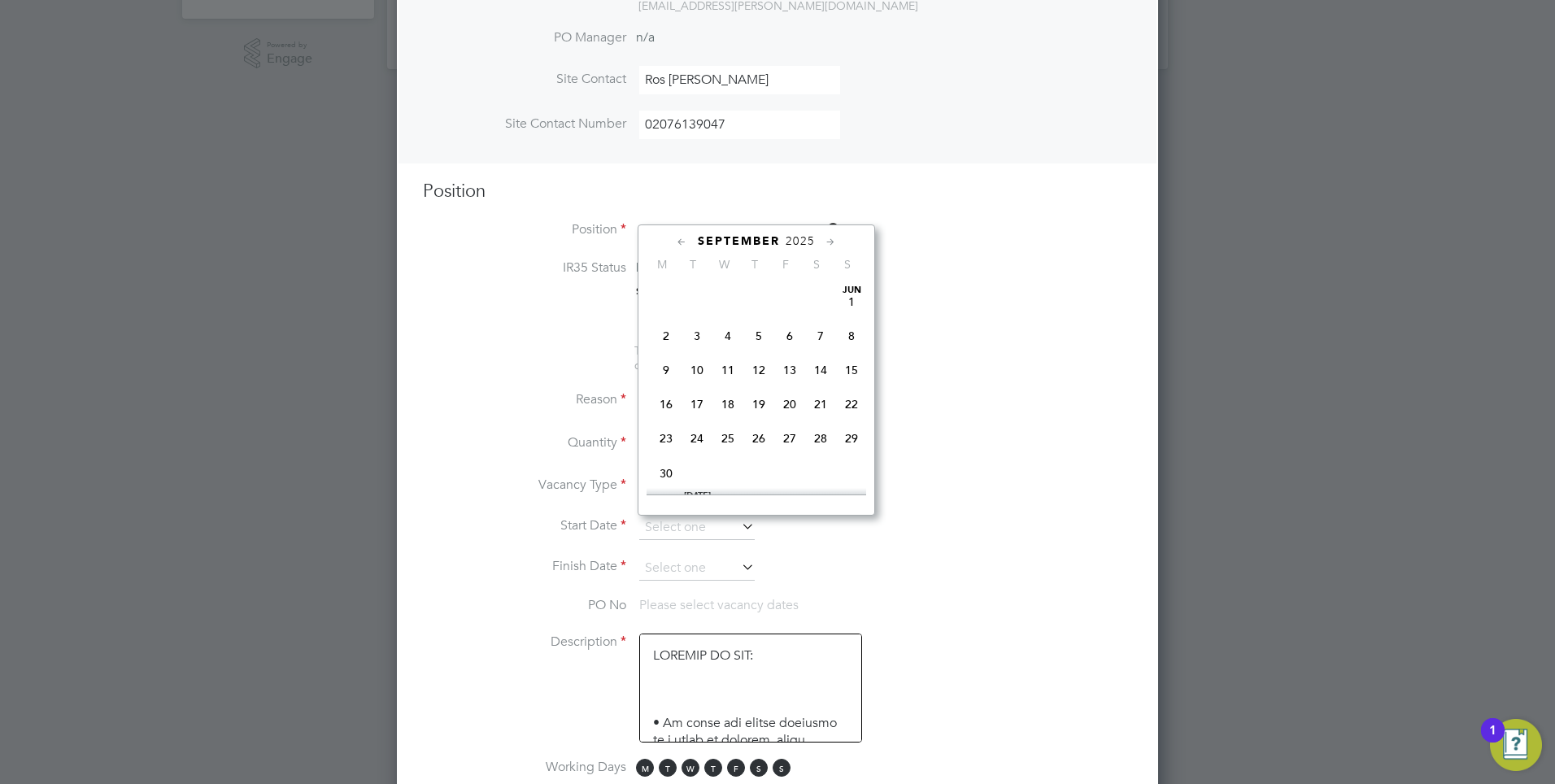
scroll to position [493, 0]
click at [724, 369] on span "3" at bounding box center [728, 358] width 31 height 31
type input "[DATE]"
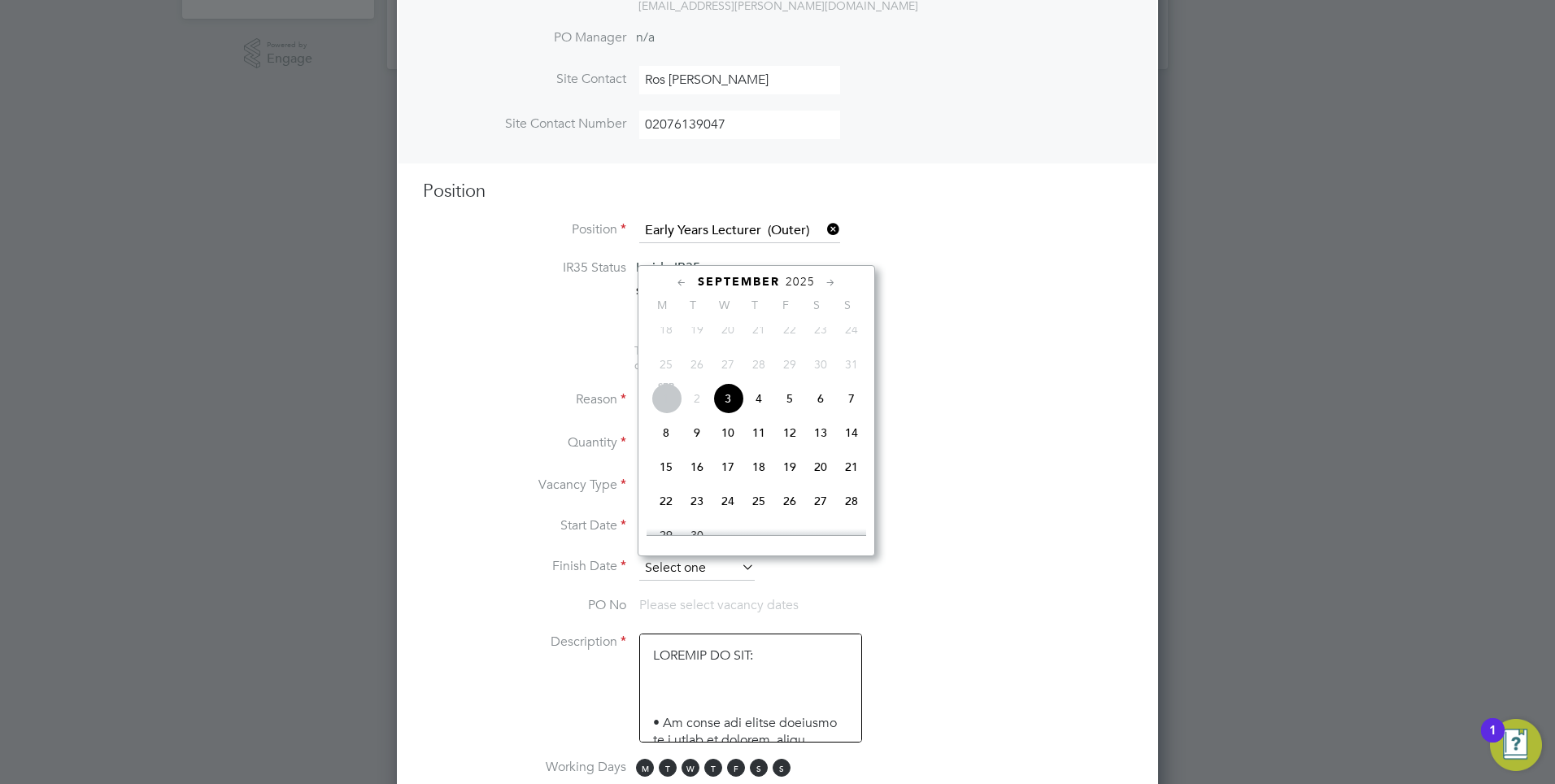
click at [681, 569] on input at bounding box center [697, 568] width 116 height 24
click at [832, 284] on icon at bounding box center [831, 283] width 15 height 18
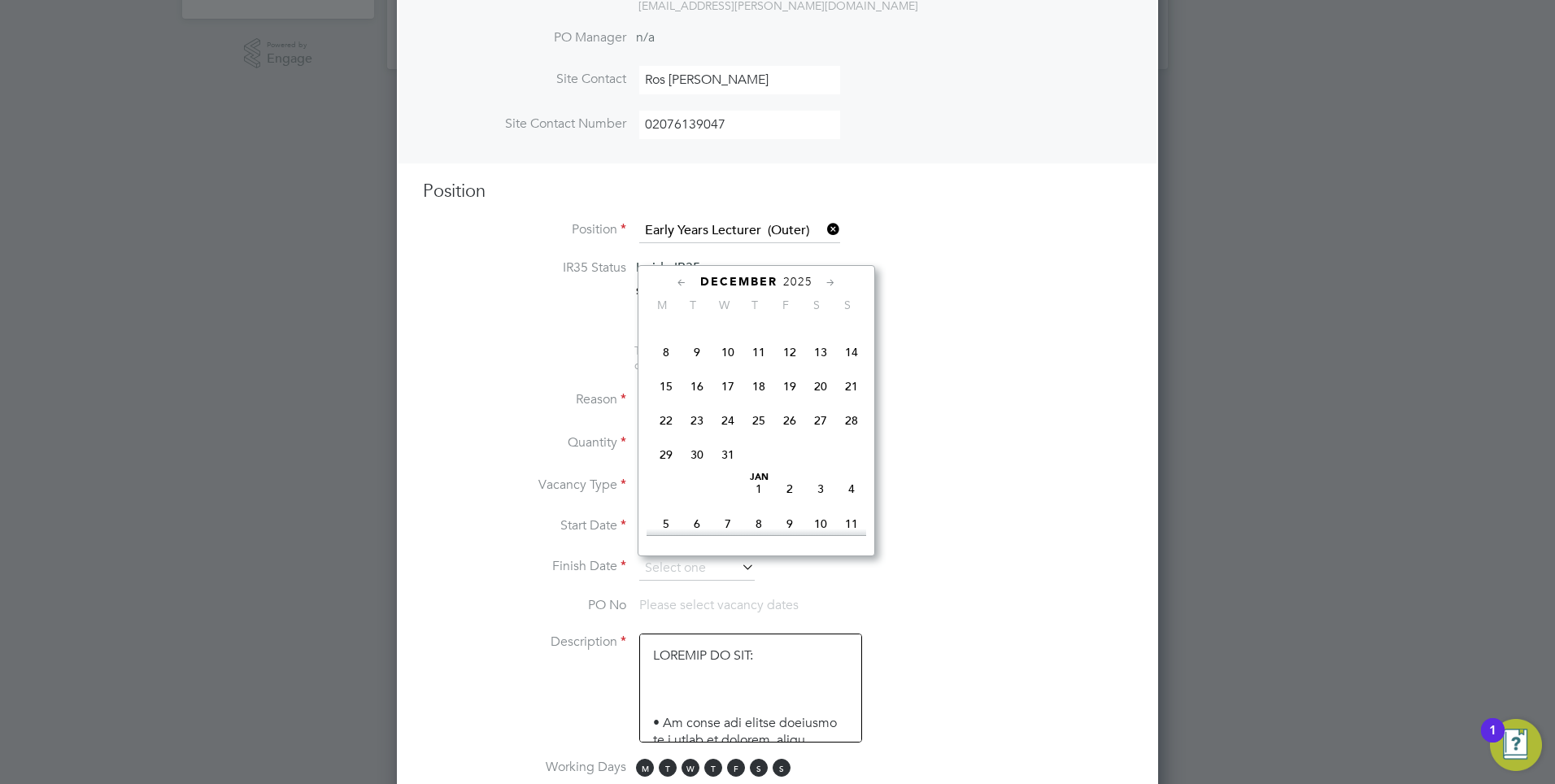
click at [832, 284] on icon at bounding box center [831, 283] width 15 height 18
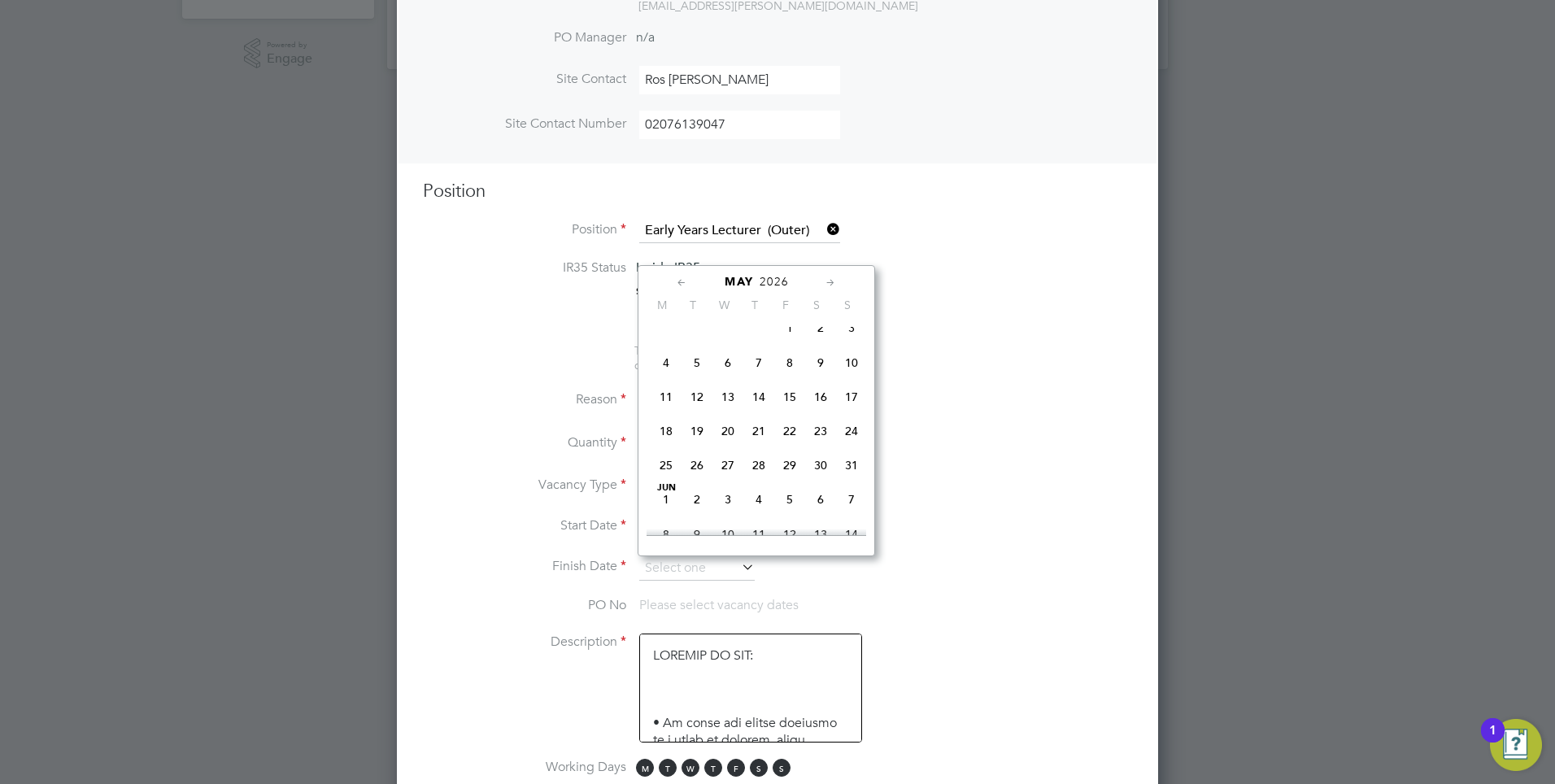
click at [832, 284] on icon at bounding box center [831, 283] width 15 height 18
click at [793, 335] on span "3" at bounding box center [790, 319] width 31 height 31
type input "[DATE]"
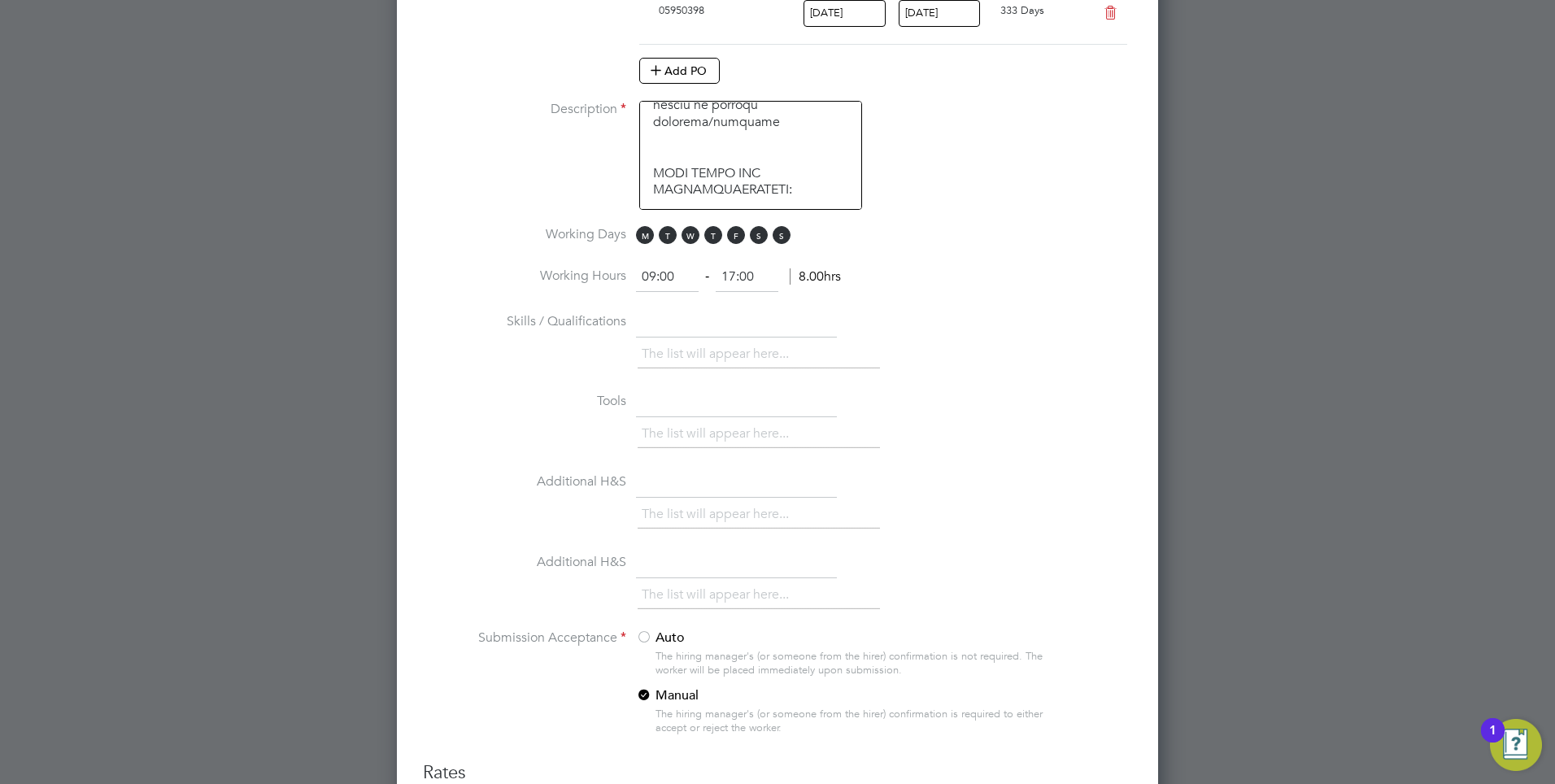
scroll to position [1169, 0]
click at [692, 326] on input "text" at bounding box center [736, 320] width 201 height 29
click at [764, 233] on span "S" at bounding box center [758, 232] width 18 height 18
click at [787, 227] on span "S" at bounding box center [781, 232] width 18 height 18
click at [743, 232] on span "F" at bounding box center [736, 232] width 18 height 18
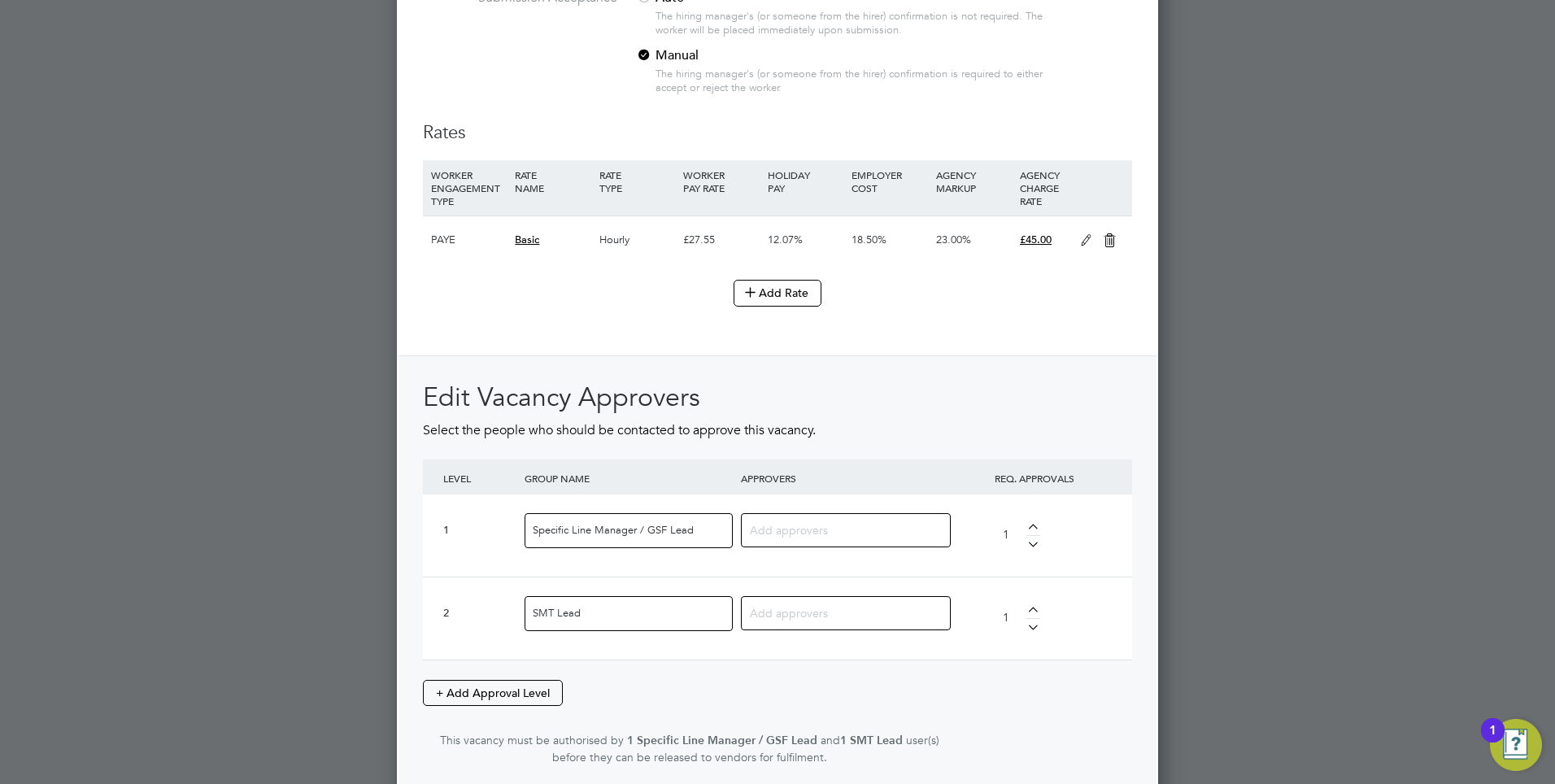
scroll to position [1901, 0]
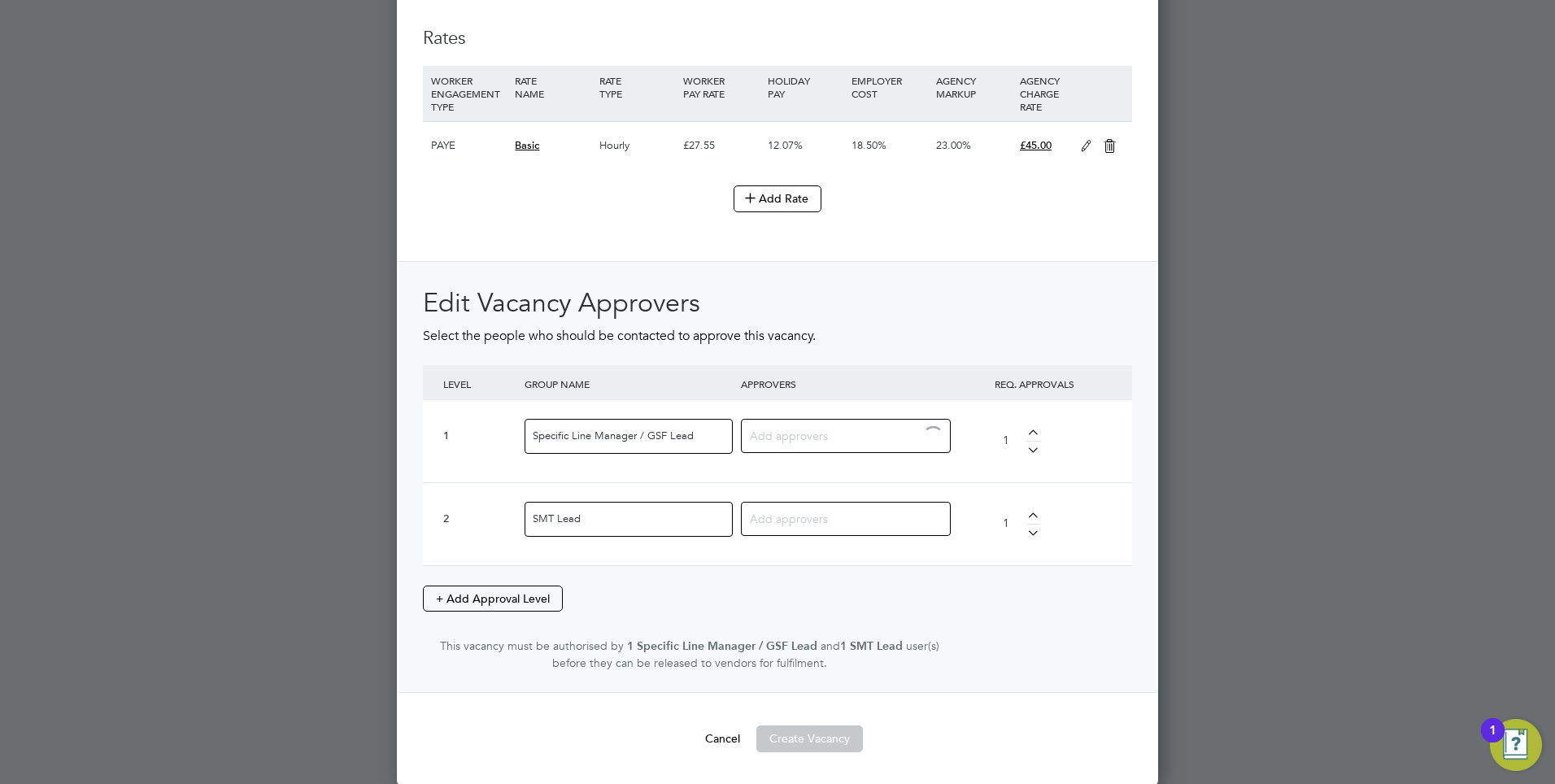
click at [783, 436] on input at bounding box center [839, 435] width 179 height 21
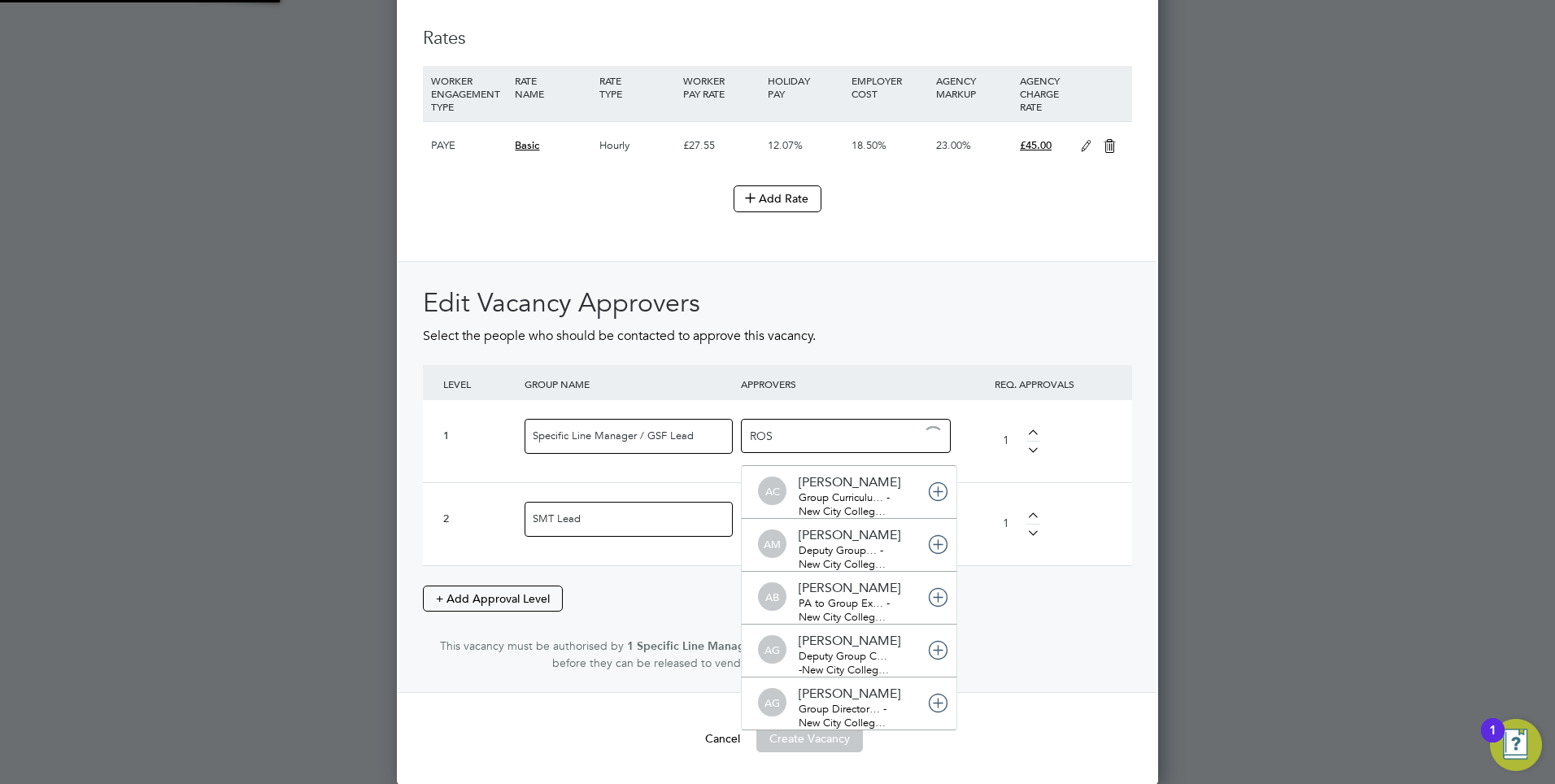
scroll to position [8, 8]
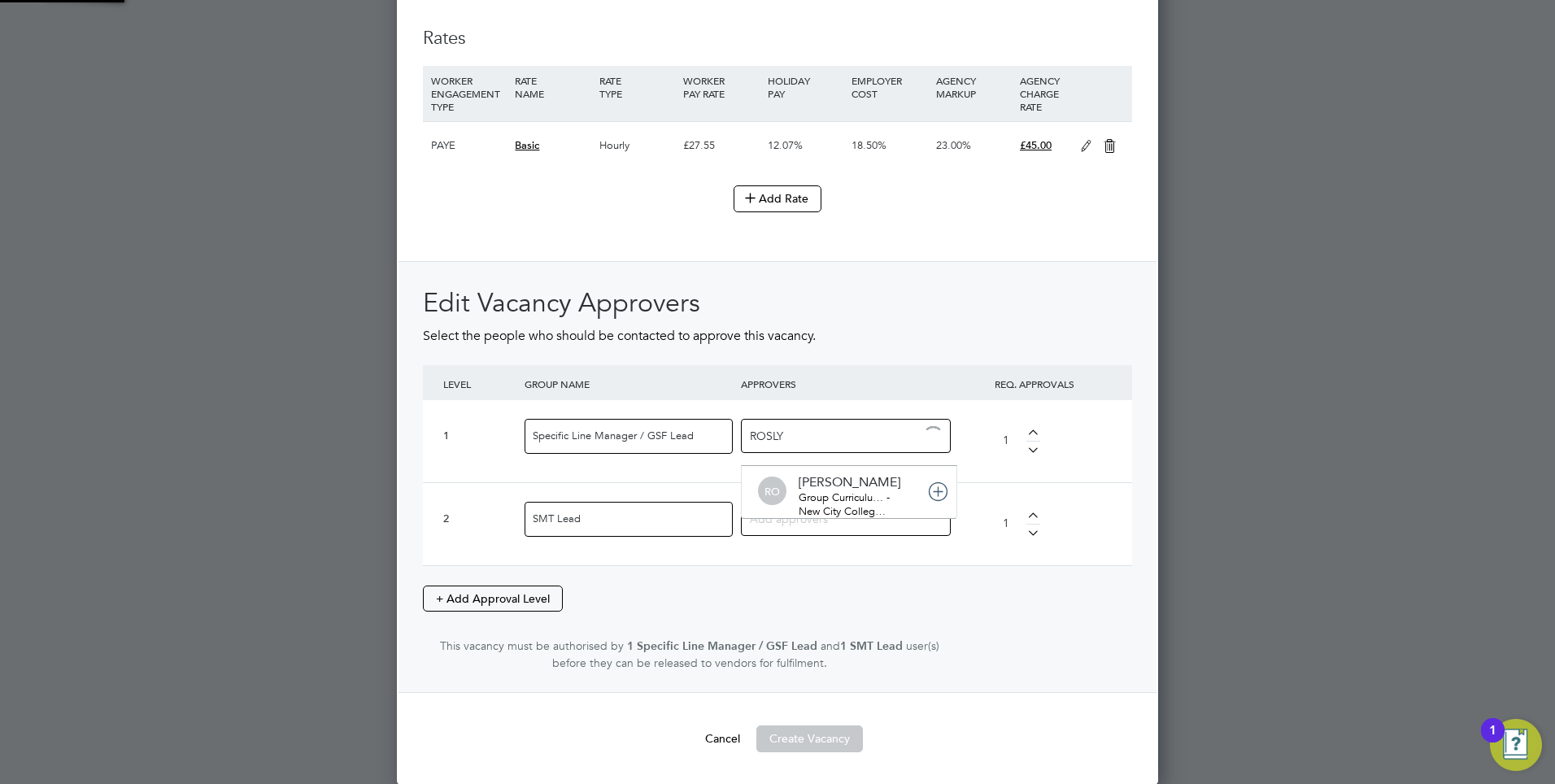
type input "ROSLYN"
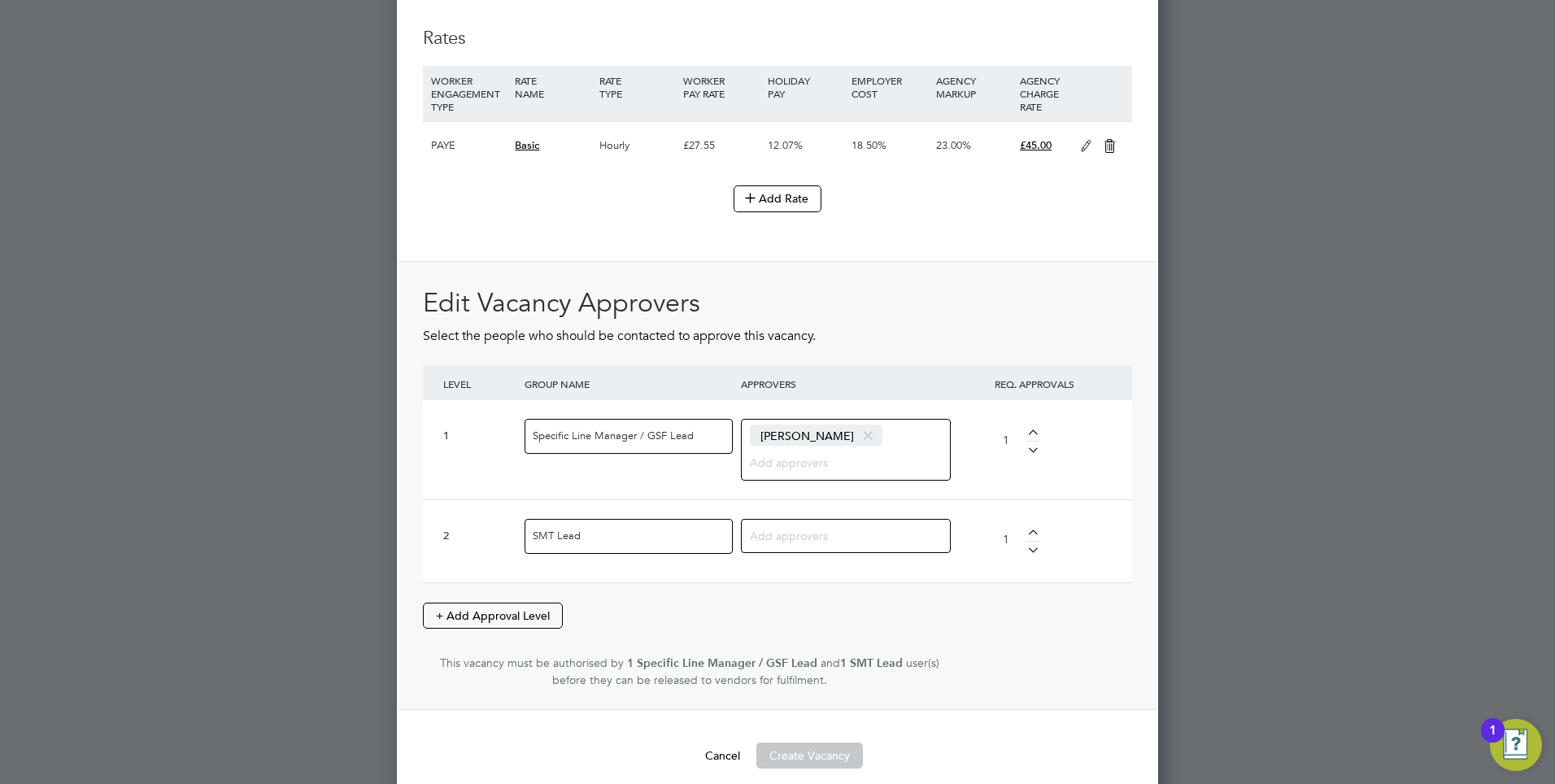
click at [872, 534] on input at bounding box center [839, 535] width 179 height 21
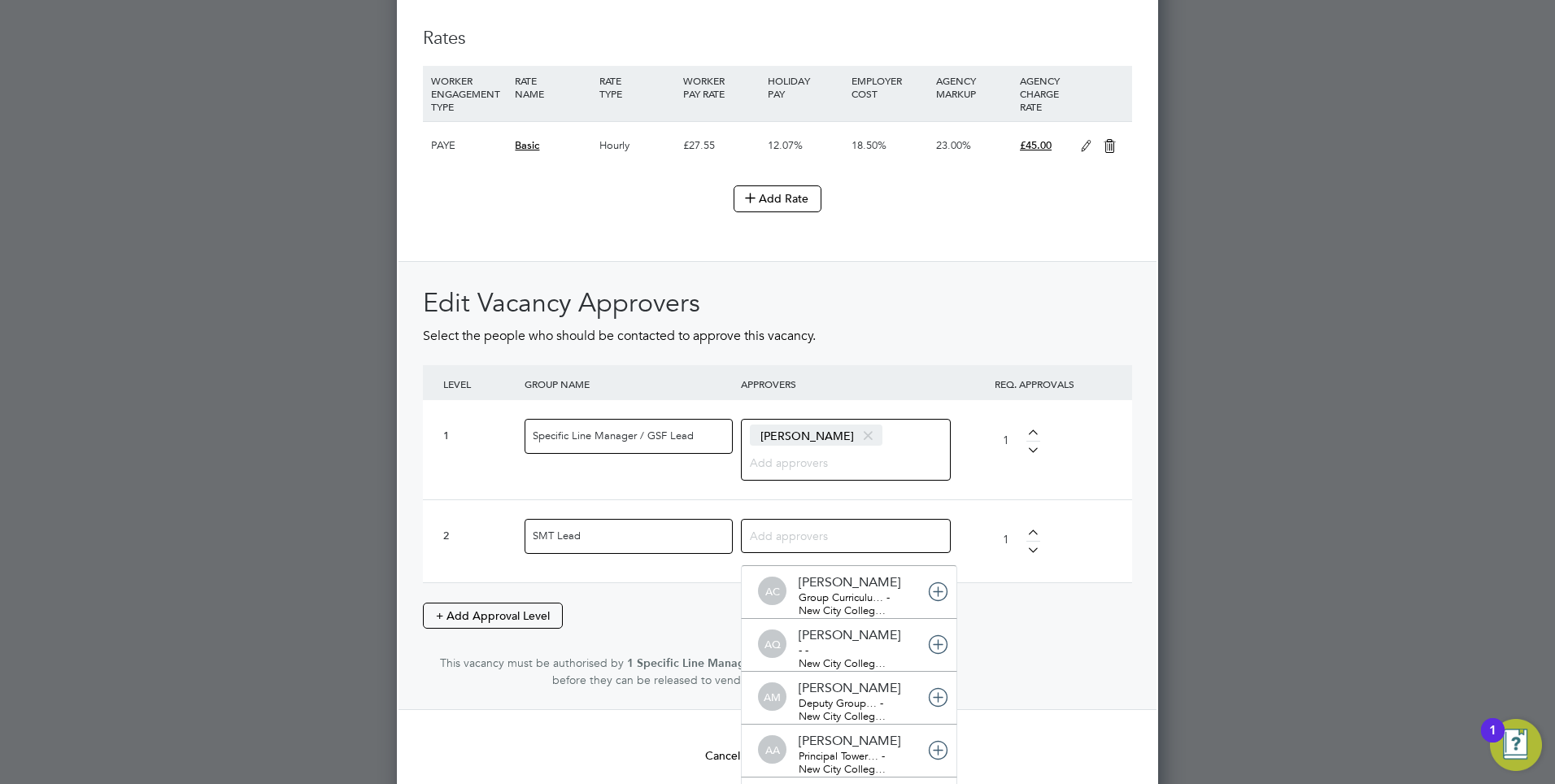
click at [833, 527] on input at bounding box center [839, 535] width 179 height 21
click at [801, 542] on input at bounding box center [839, 535] width 179 height 21
type input "JAC"
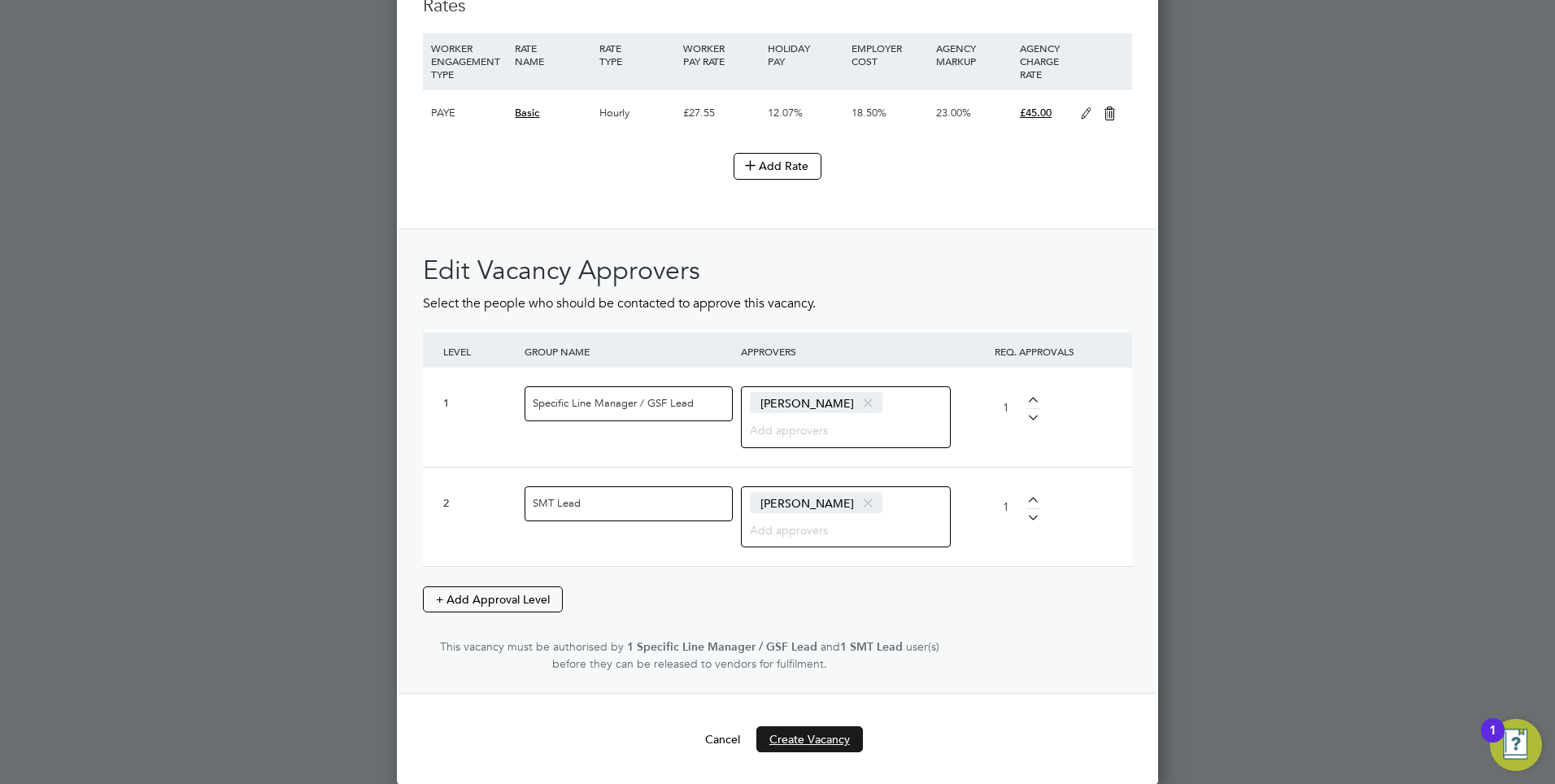
click at [815, 734] on button "Create Vacancy" at bounding box center [809, 739] width 106 height 26
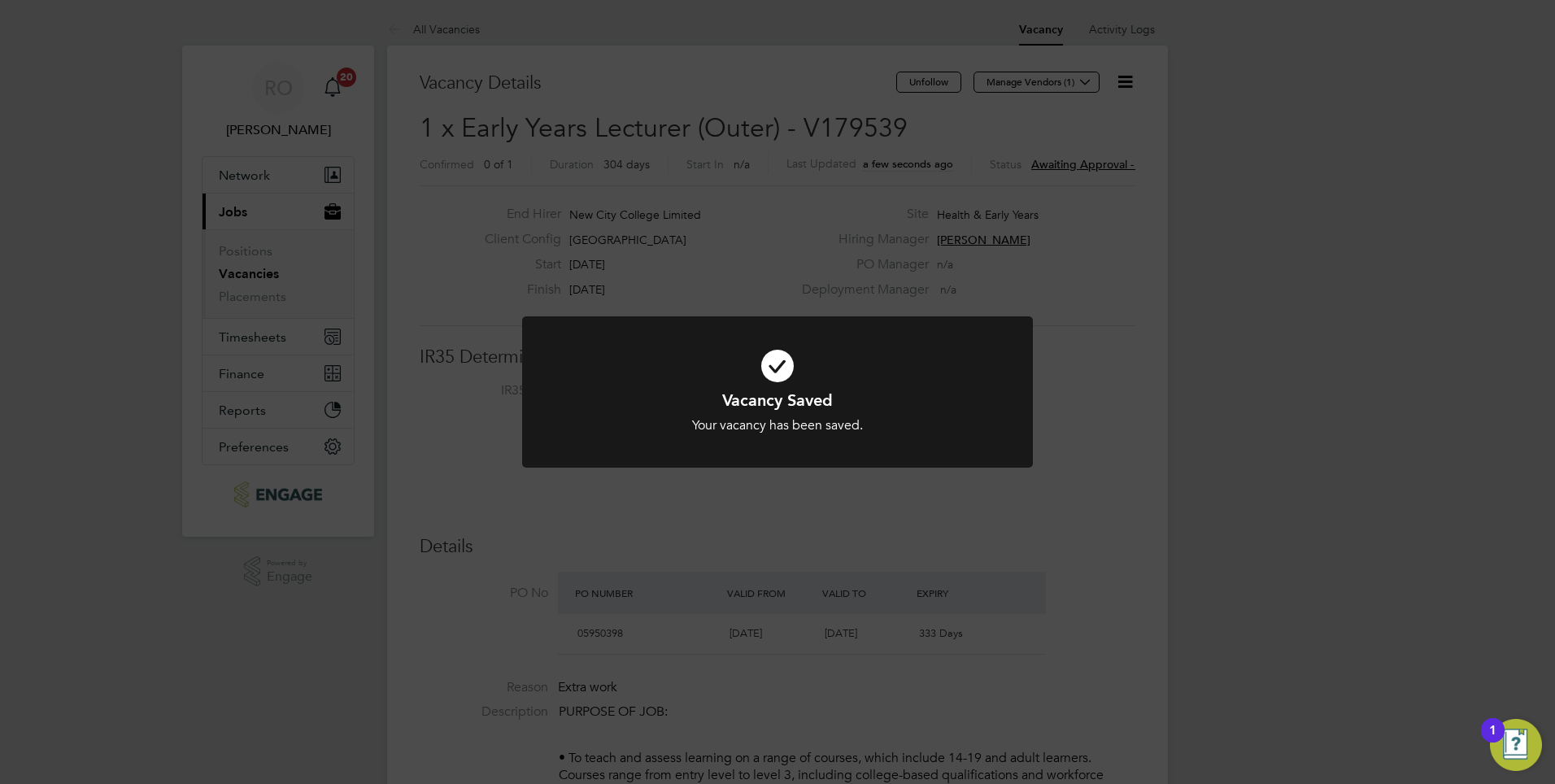
click at [1288, 203] on div "Vacancy Saved Your vacancy has been saved. Cancel Okay" at bounding box center [778, 392] width 1555 height 784
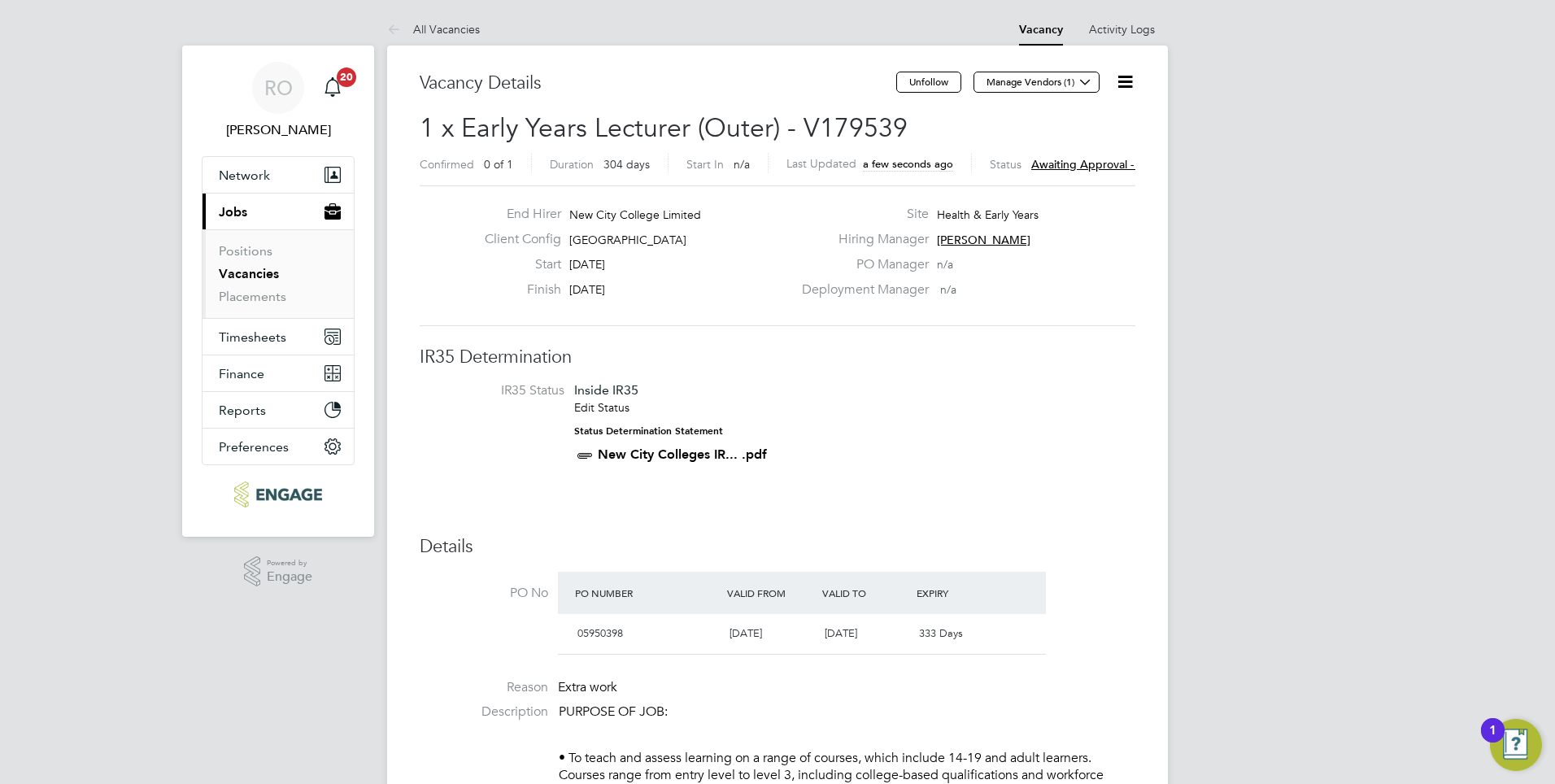
click at [1126, 71] on icon at bounding box center [1125, 81] width 20 height 20
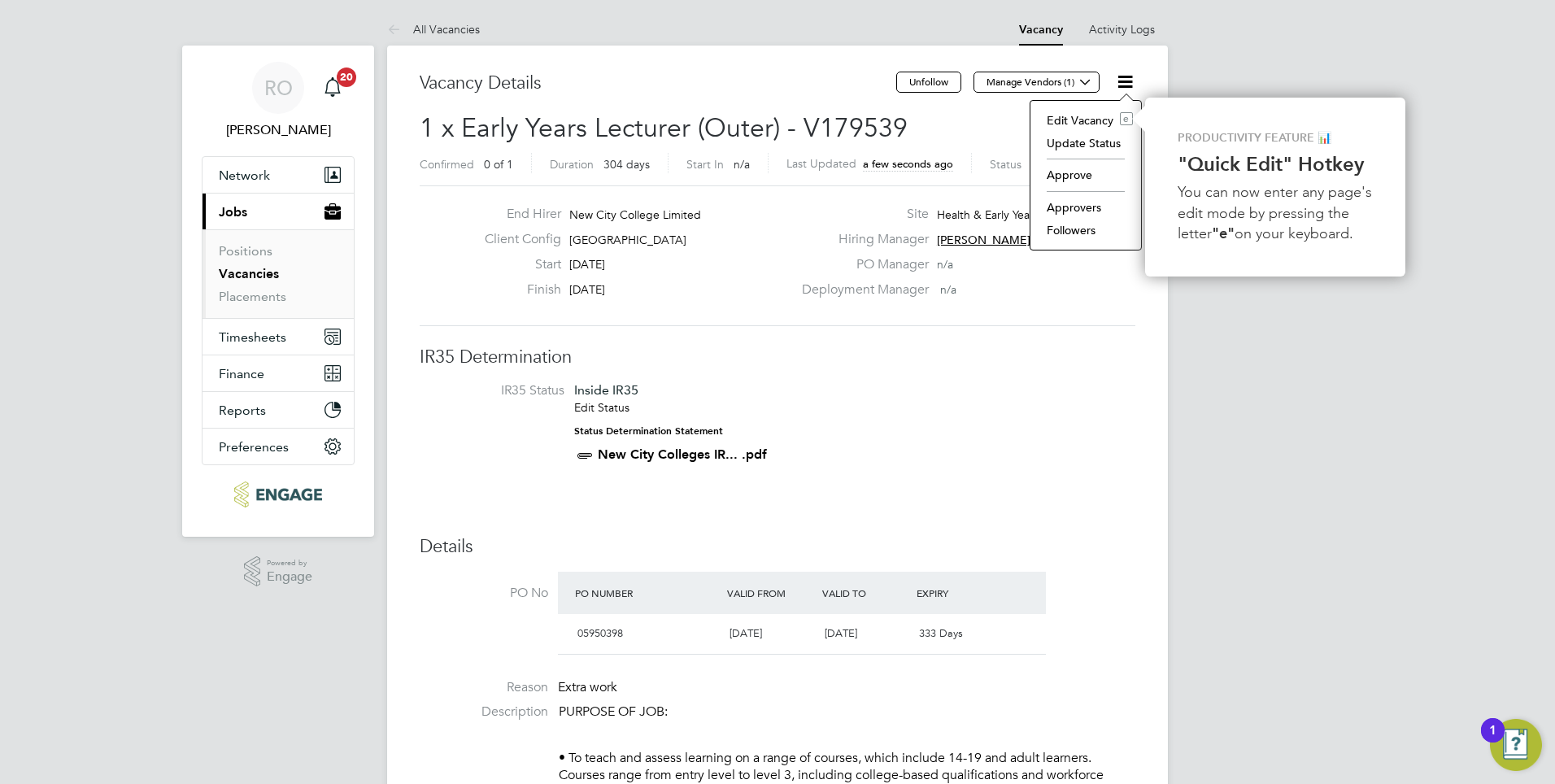
click at [1072, 177] on li "Approve" at bounding box center [1086, 175] width 95 height 23
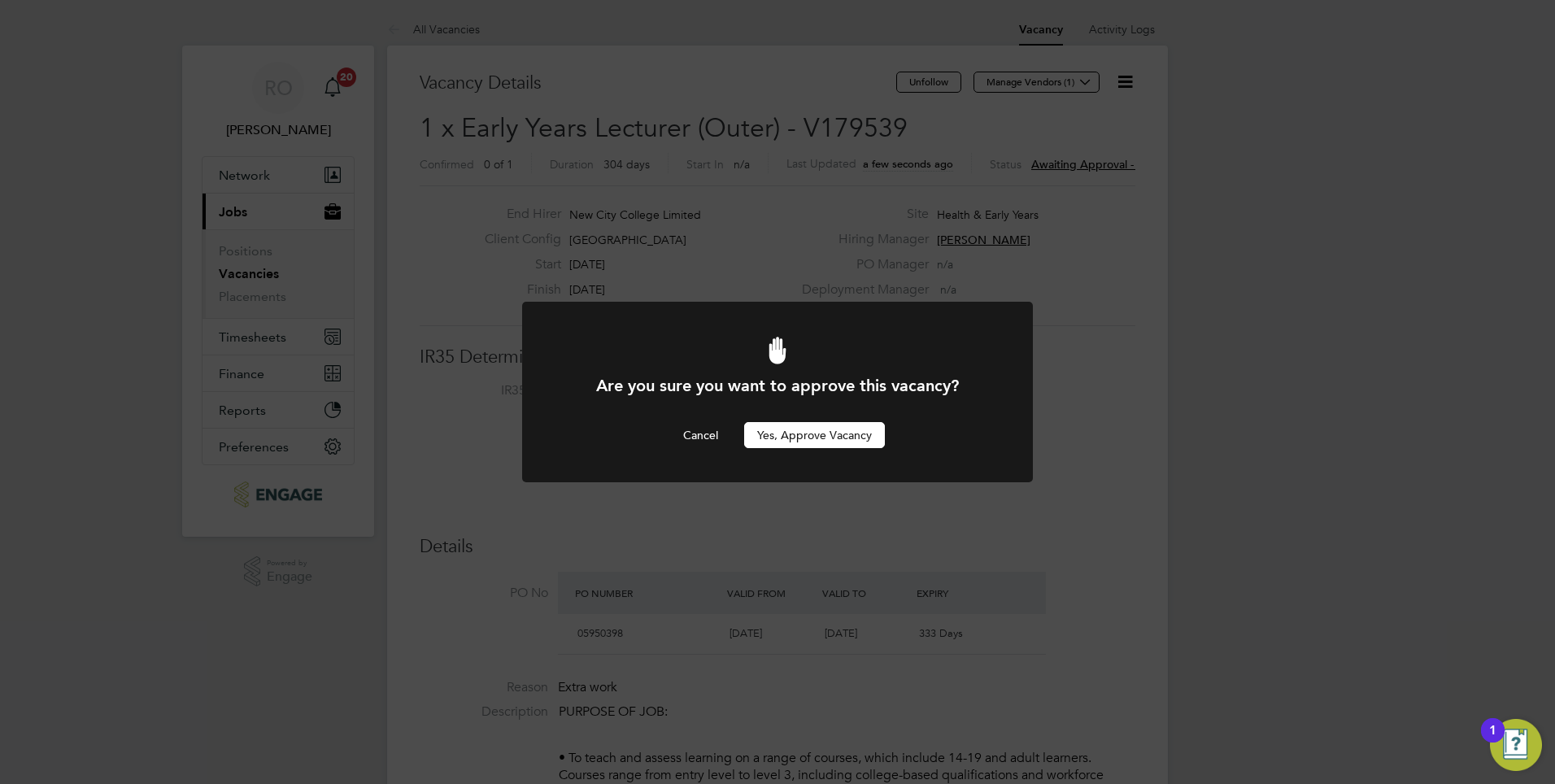
click at [818, 439] on button "Yes, Approve Vacancy" at bounding box center [815, 435] width 141 height 26
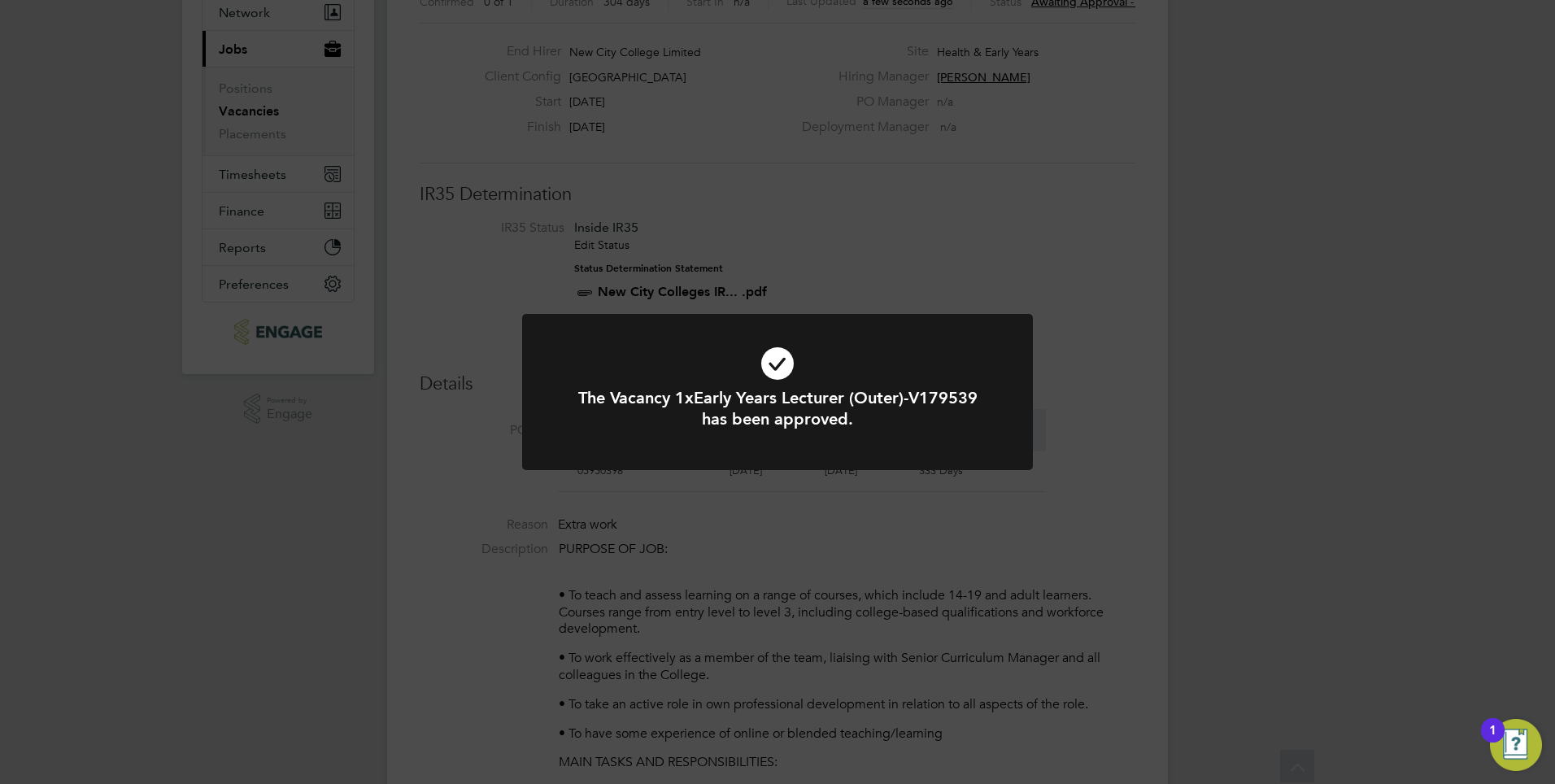
click at [1214, 358] on div "The Vacancy 1xEarly Years Lecturer (Outer)-V179539 has been approved. Cancel Ok…" at bounding box center [778, 392] width 1555 height 784
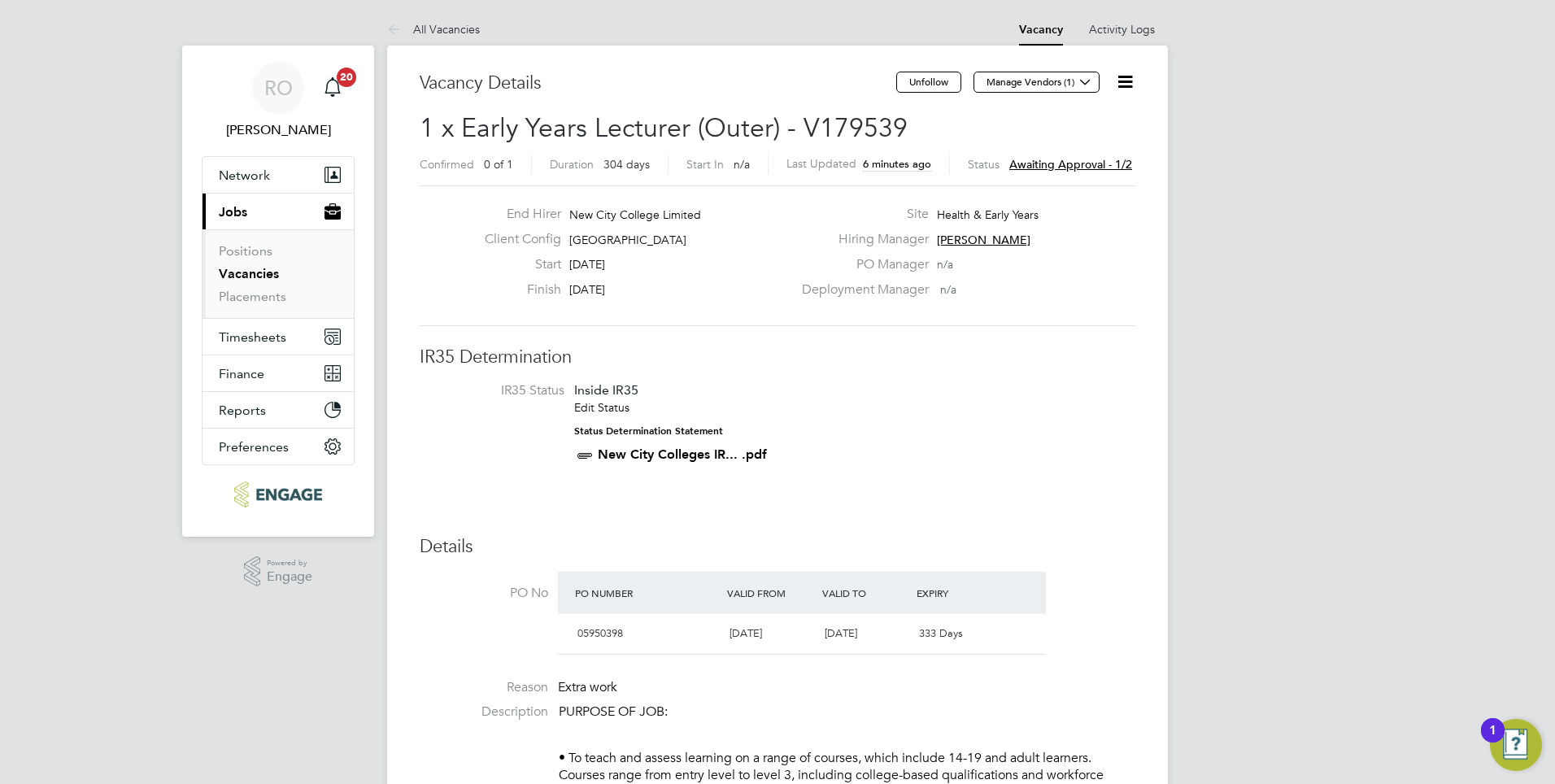
click at [246, 272] on link "Vacancies" at bounding box center [249, 274] width 60 height 15
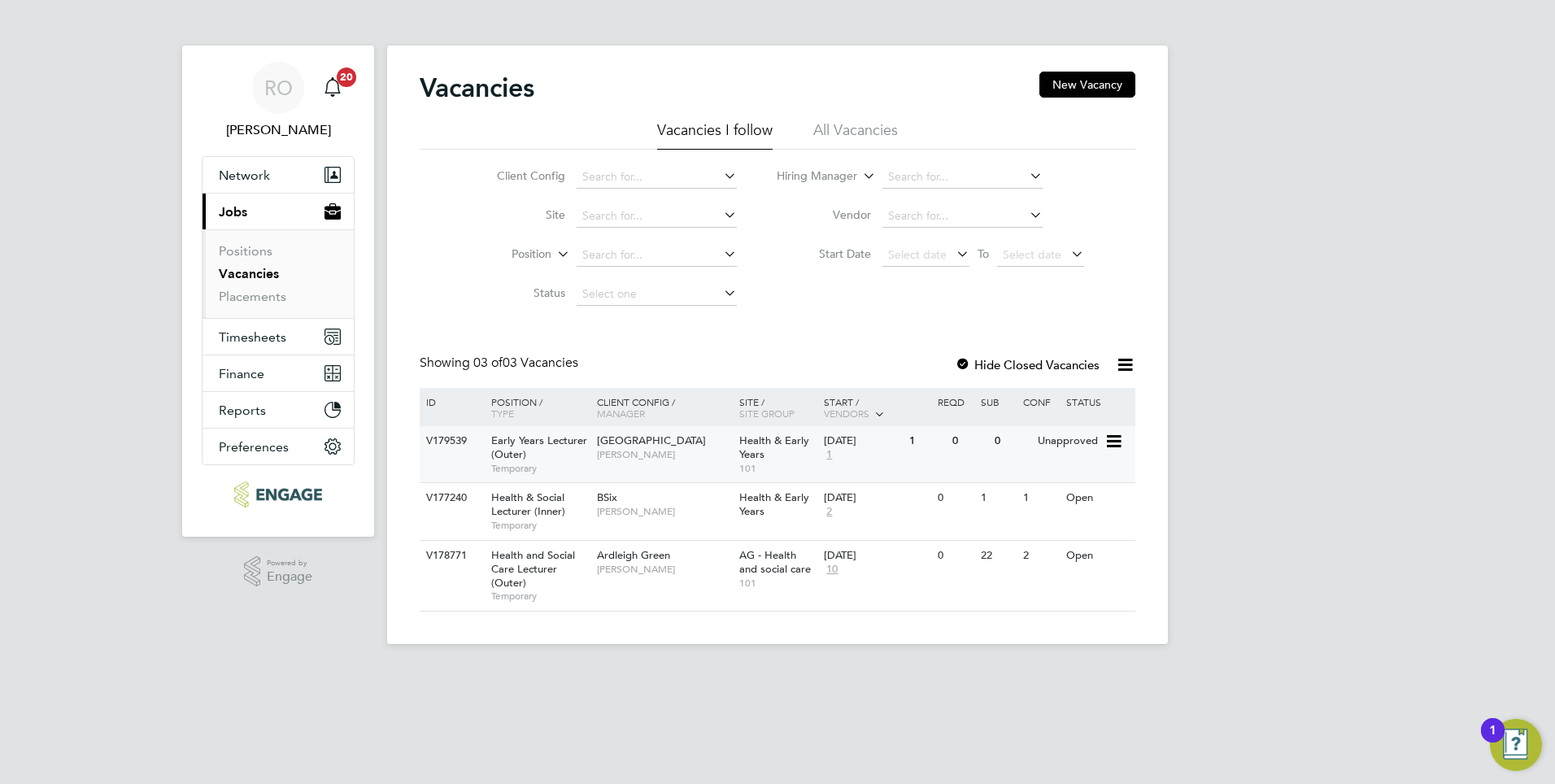
click at [644, 448] on span "[PERSON_NAME]" at bounding box center [664, 454] width 134 height 13
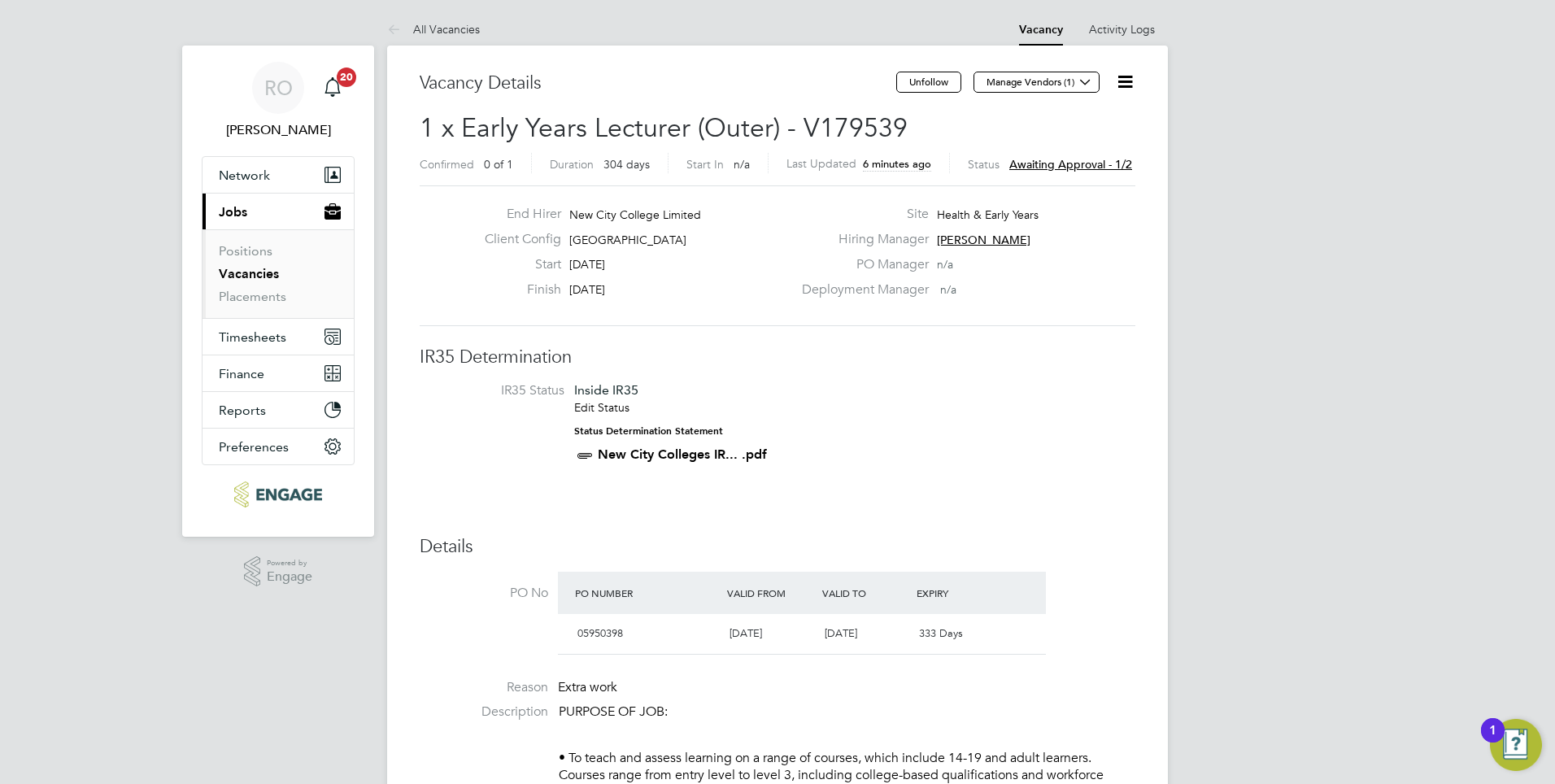
click at [1121, 82] on icon at bounding box center [1125, 81] width 20 height 20
click at [1085, 122] on li "Edit Vacancy e" at bounding box center [1086, 121] width 95 height 23
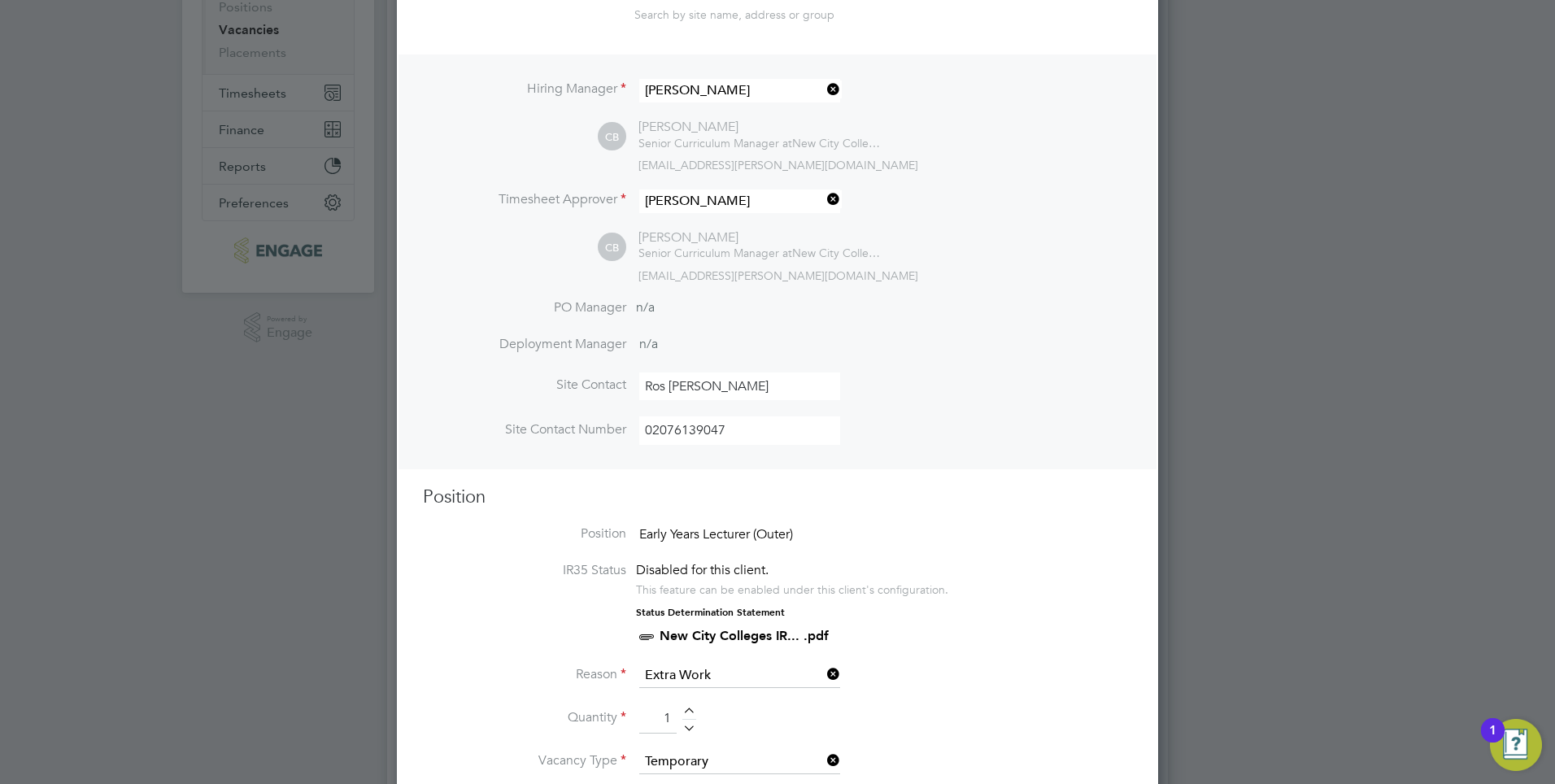
scroll to position [142, 0]
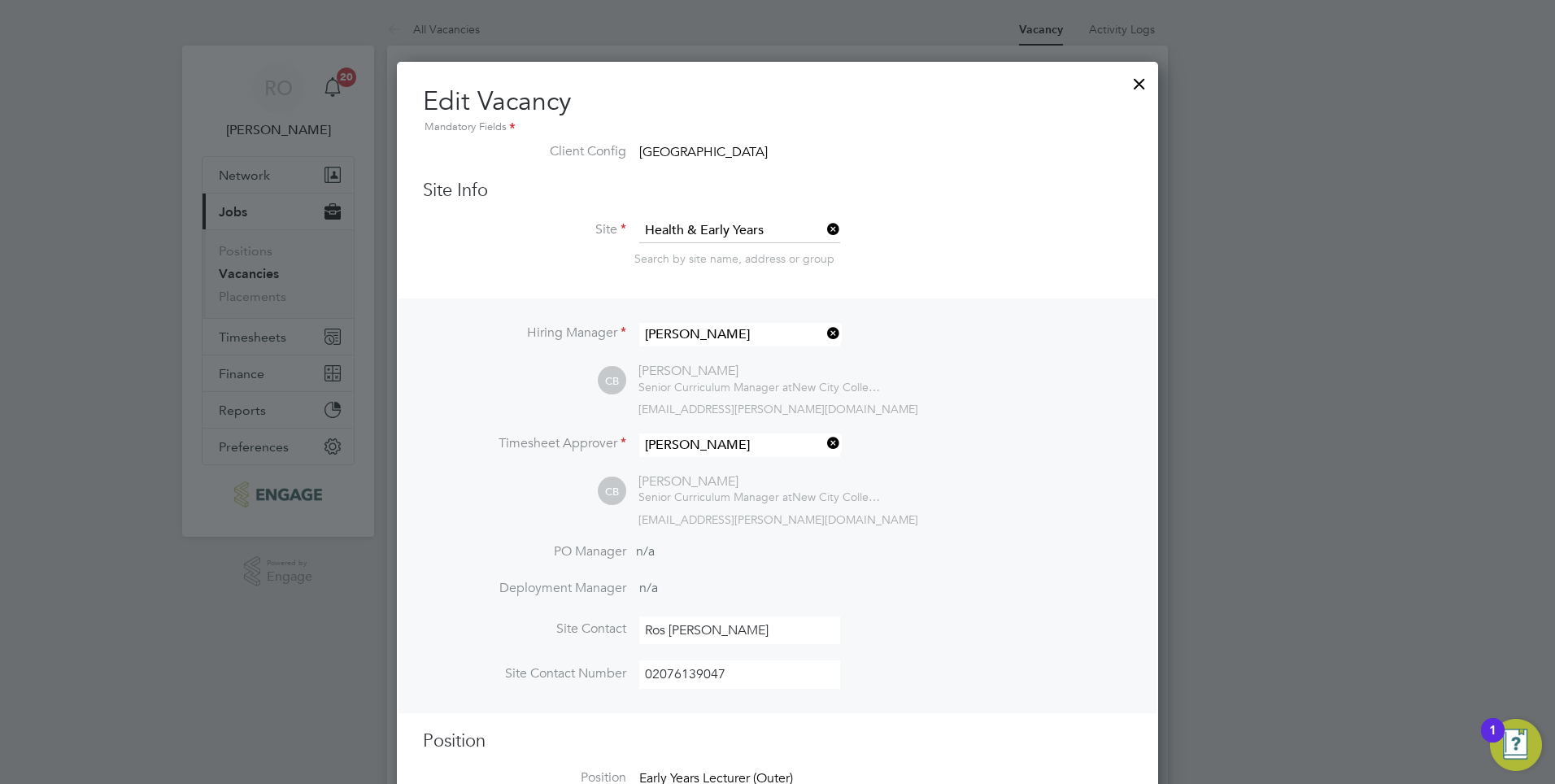
click at [1405, 307] on div at bounding box center [778, 392] width 1555 height 784
click at [1137, 84] on div at bounding box center [1139, 79] width 29 height 29
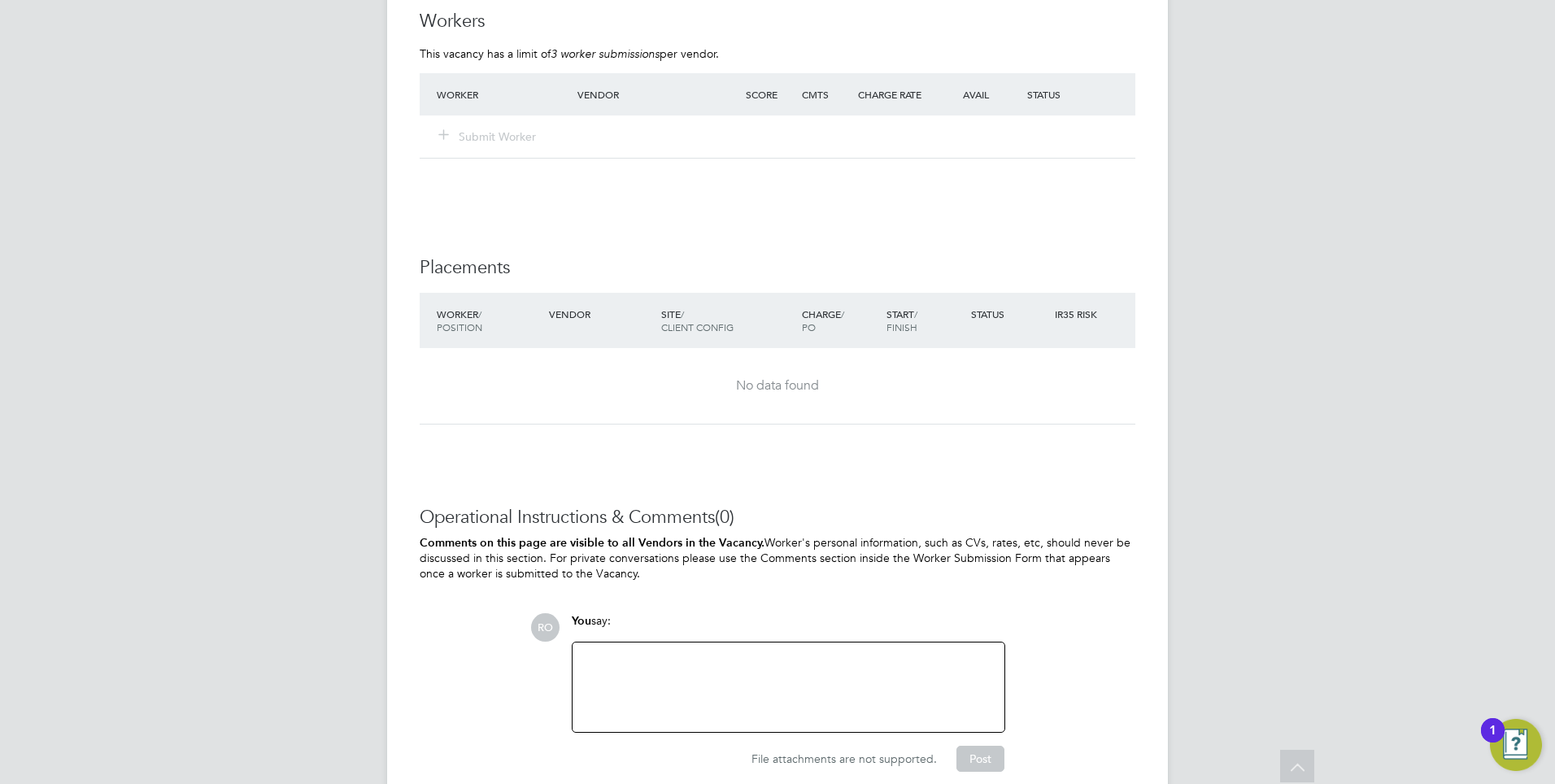
scroll to position [2971, 0]
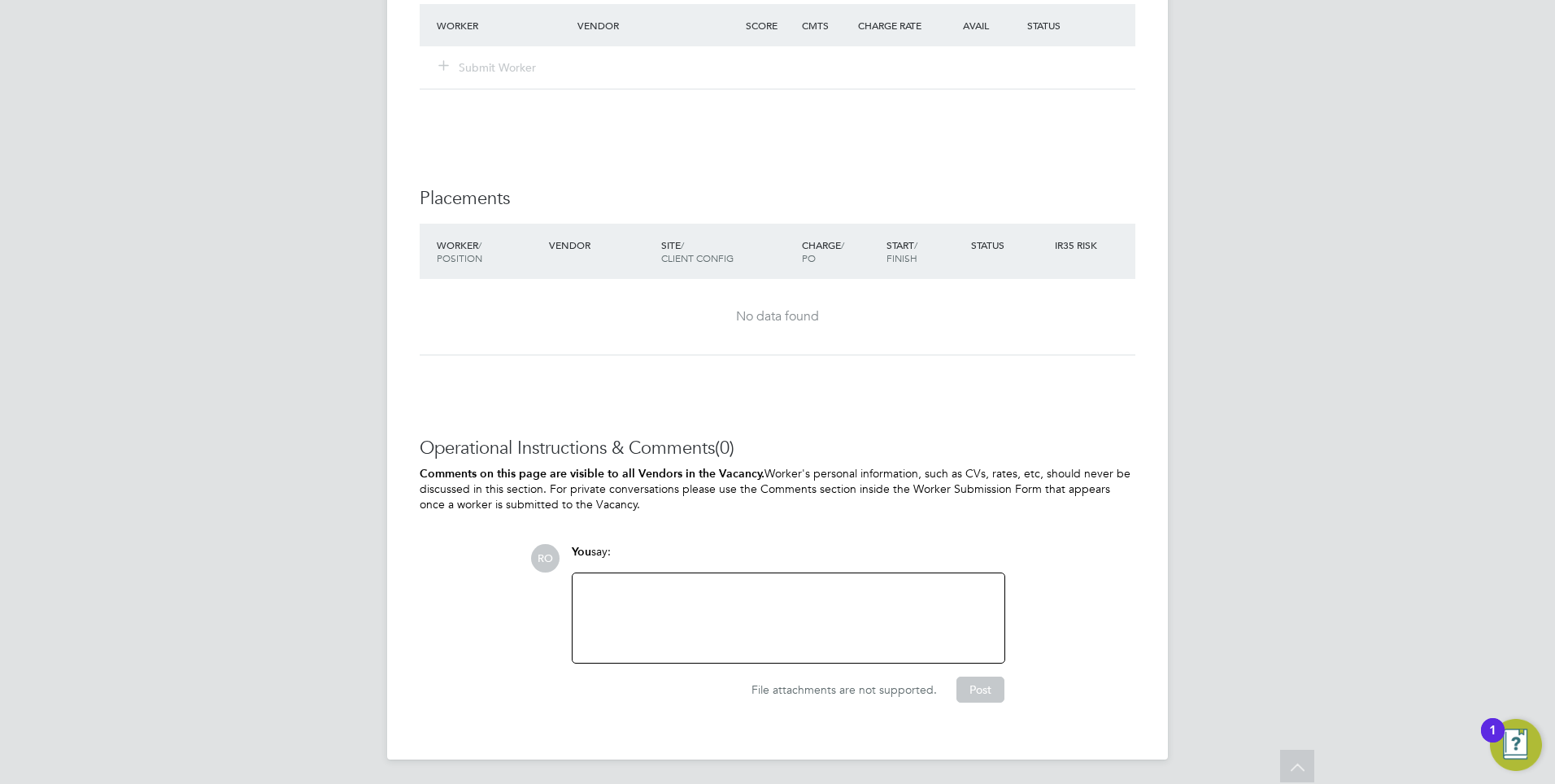
click at [668, 606] on div at bounding box center [789, 618] width 413 height 70
click at [988, 684] on button "Post" at bounding box center [981, 689] width 48 height 26
